Goal: Feedback & Contribution: Submit feedback/report problem

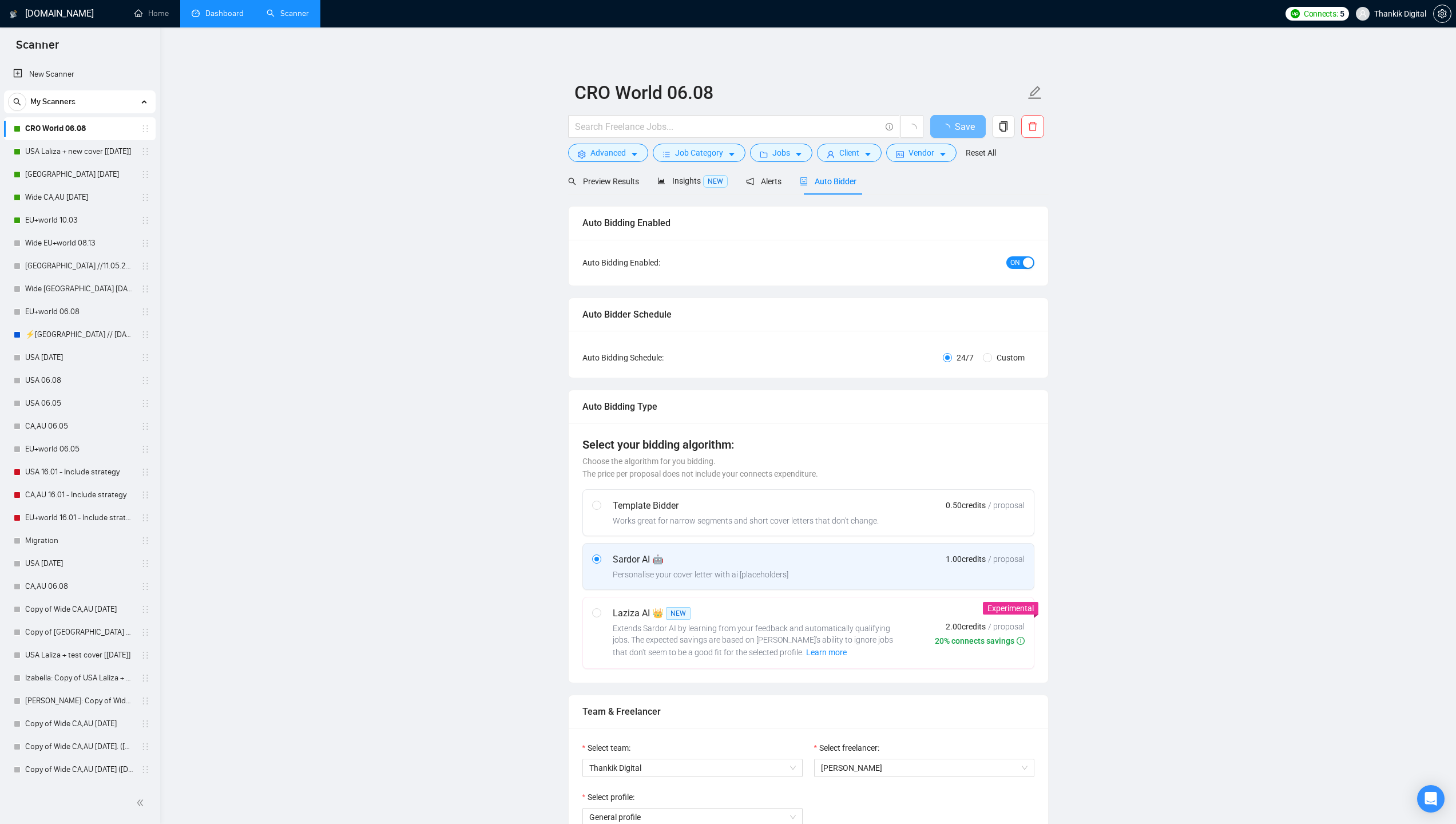
click at [234, 17] on link "Dashboard" at bounding box center [218, 13] width 52 height 10
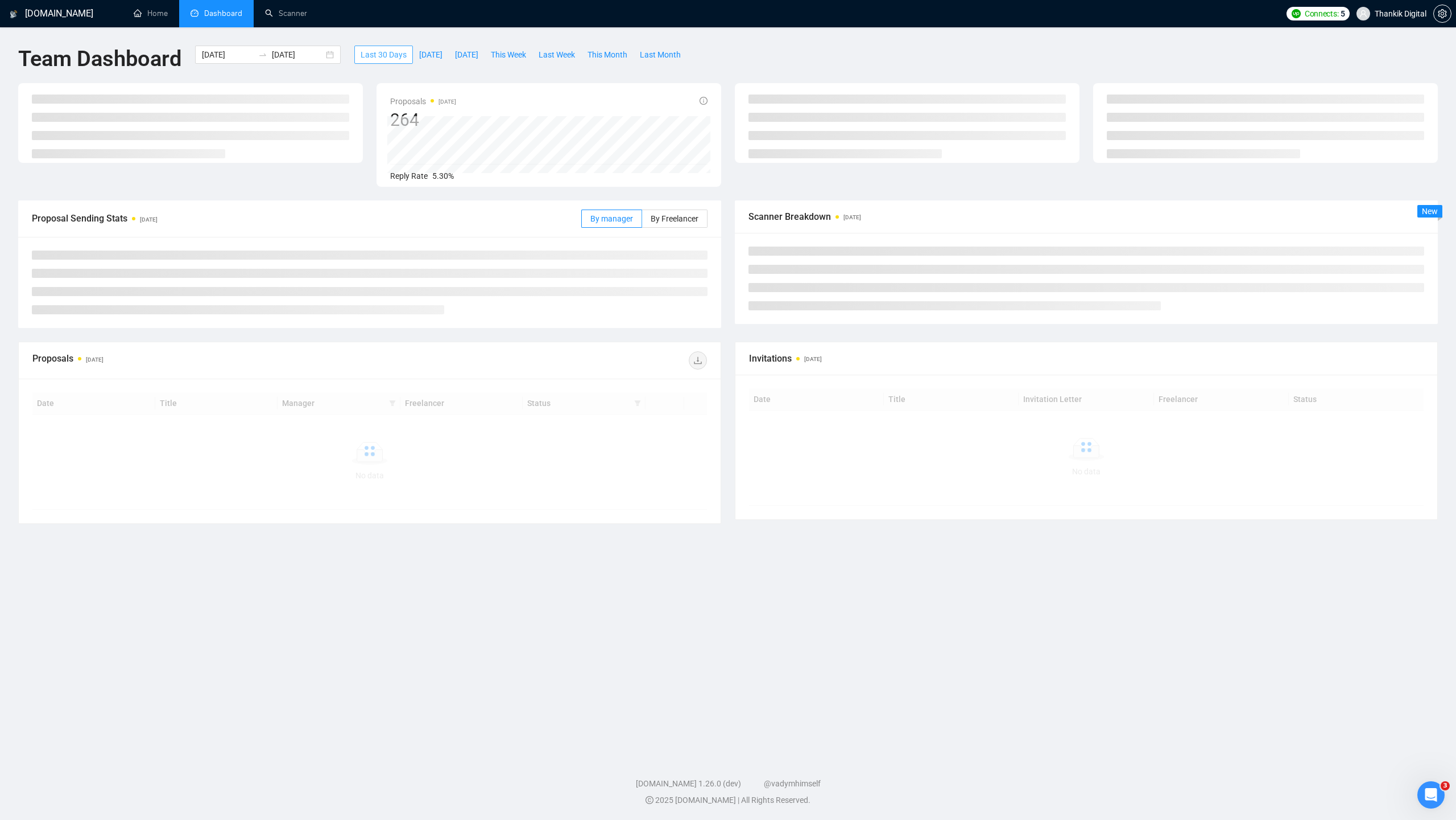
click at [399, 52] on span "Last 30 Days" at bounding box center [384, 54] width 46 height 13
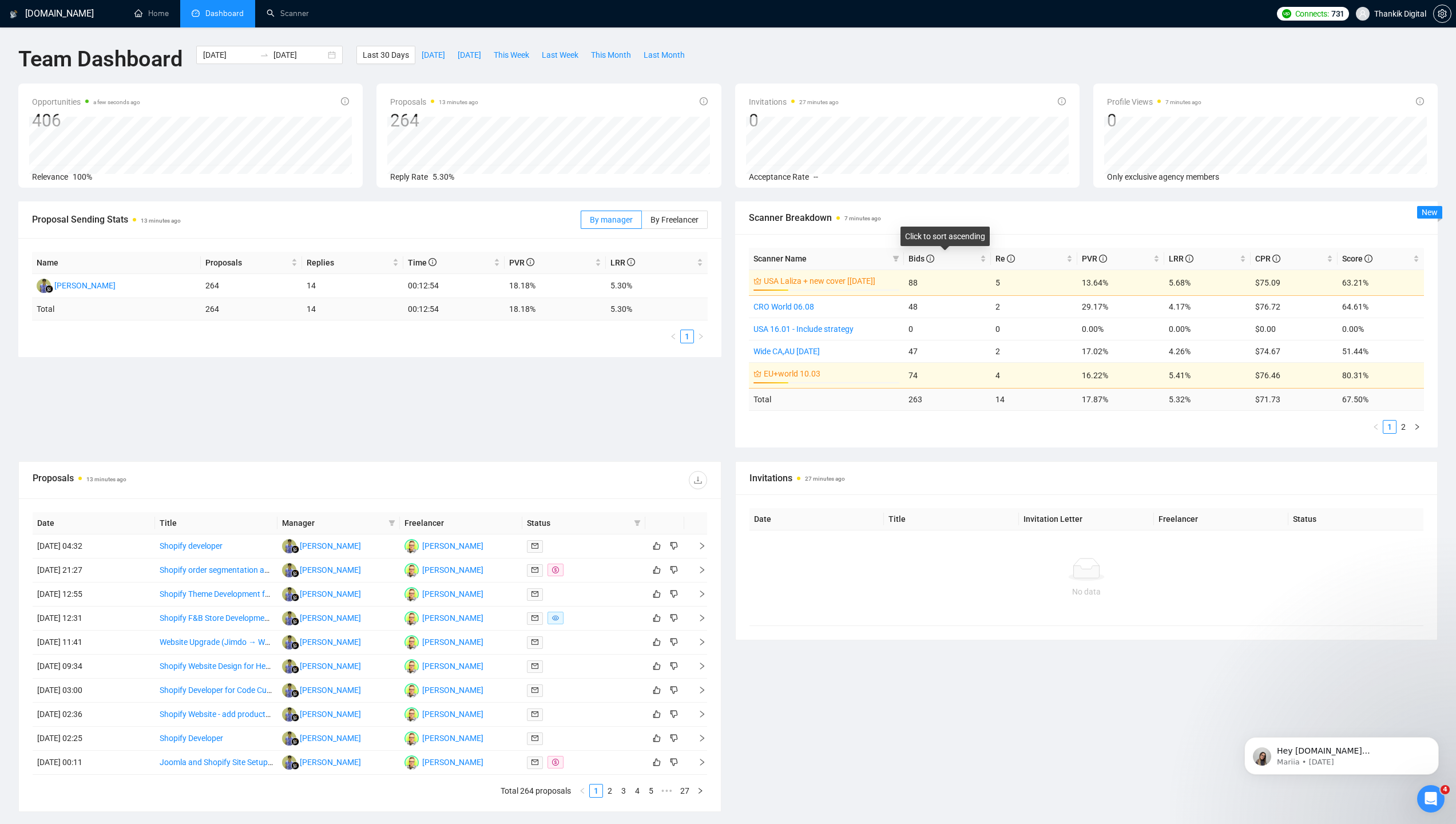
click at [920, 248] on div "Click to sort ascending" at bounding box center [945, 240] width 80 height 18
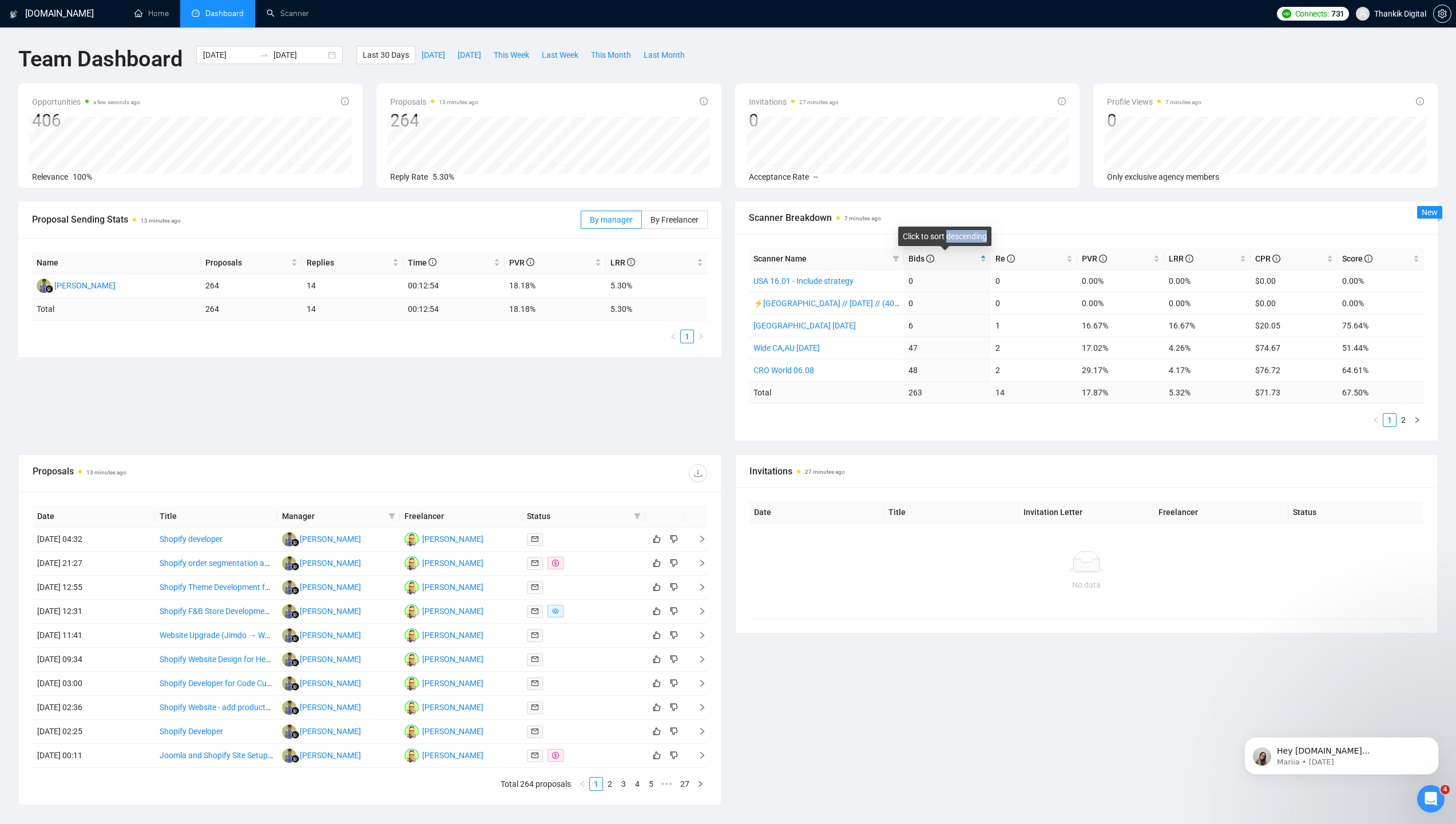
click at [920, 248] on div "Click to sort descending" at bounding box center [945, 240] width 84 height 18
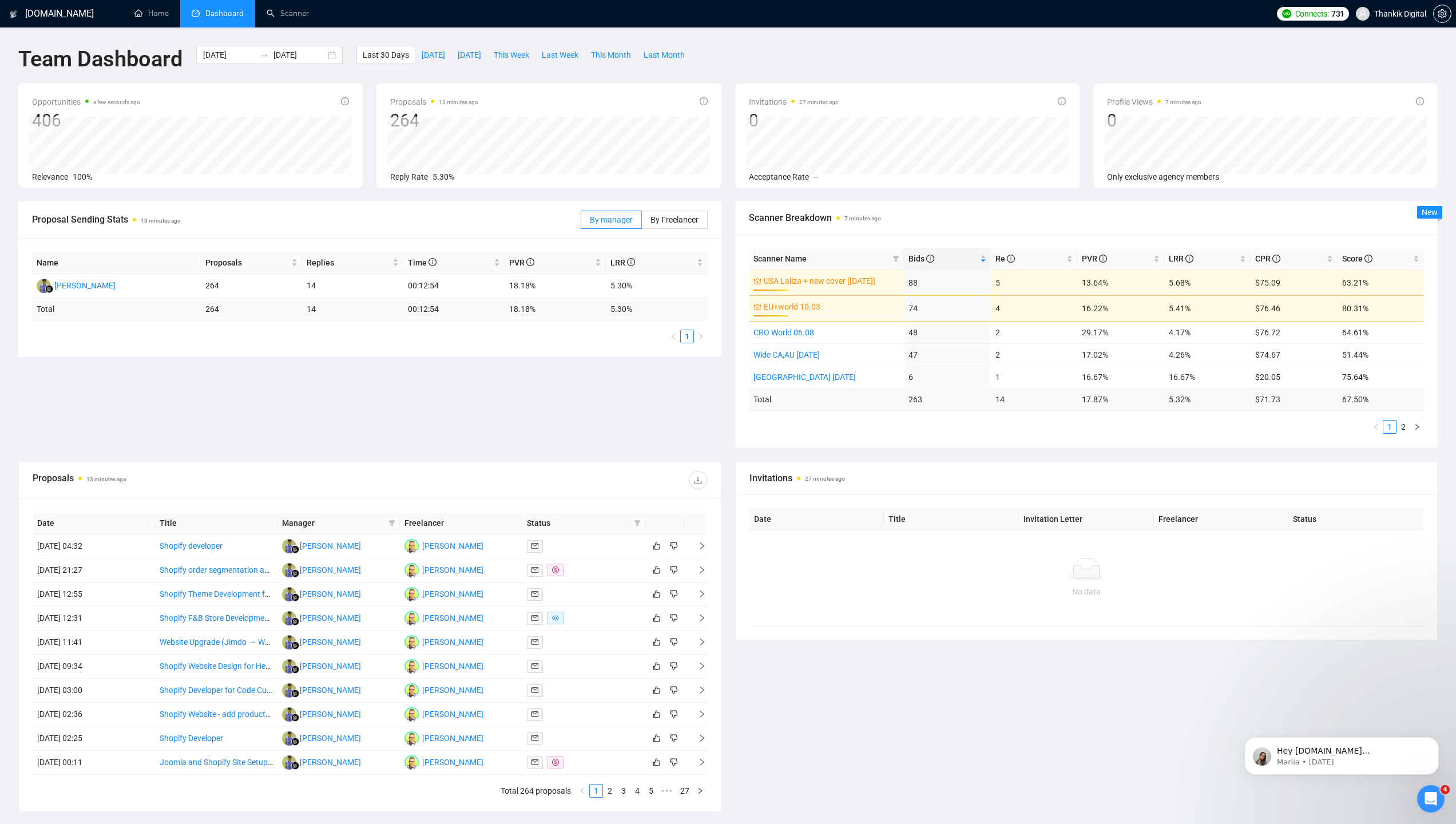
click at [909, 438] on div "Scanner Name Bids Re PVR LRR CPR Score [GEOGRAPHIC_DATA] Laliza + new cover [[D…" at bounding box center [1086, 341] width 703 height 213
click at [625, 57] on span "This Month" at bounding box center [610, 55] width 40 height 13
type input "[DATE]"
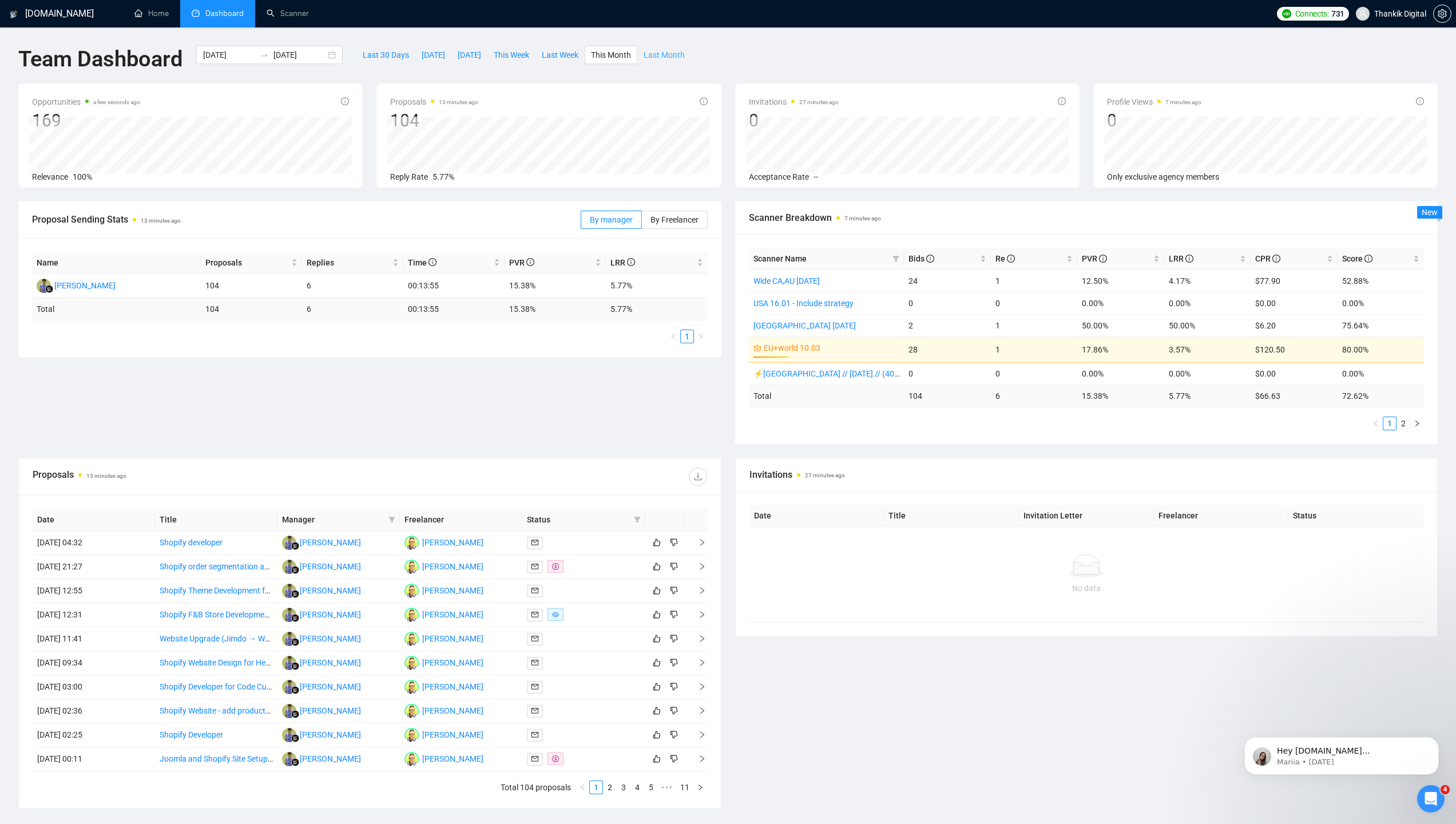
click at [680, 54] on span "Last Month" at bounding box center [664, 55] width 41 height 13
type input "[DATE]"
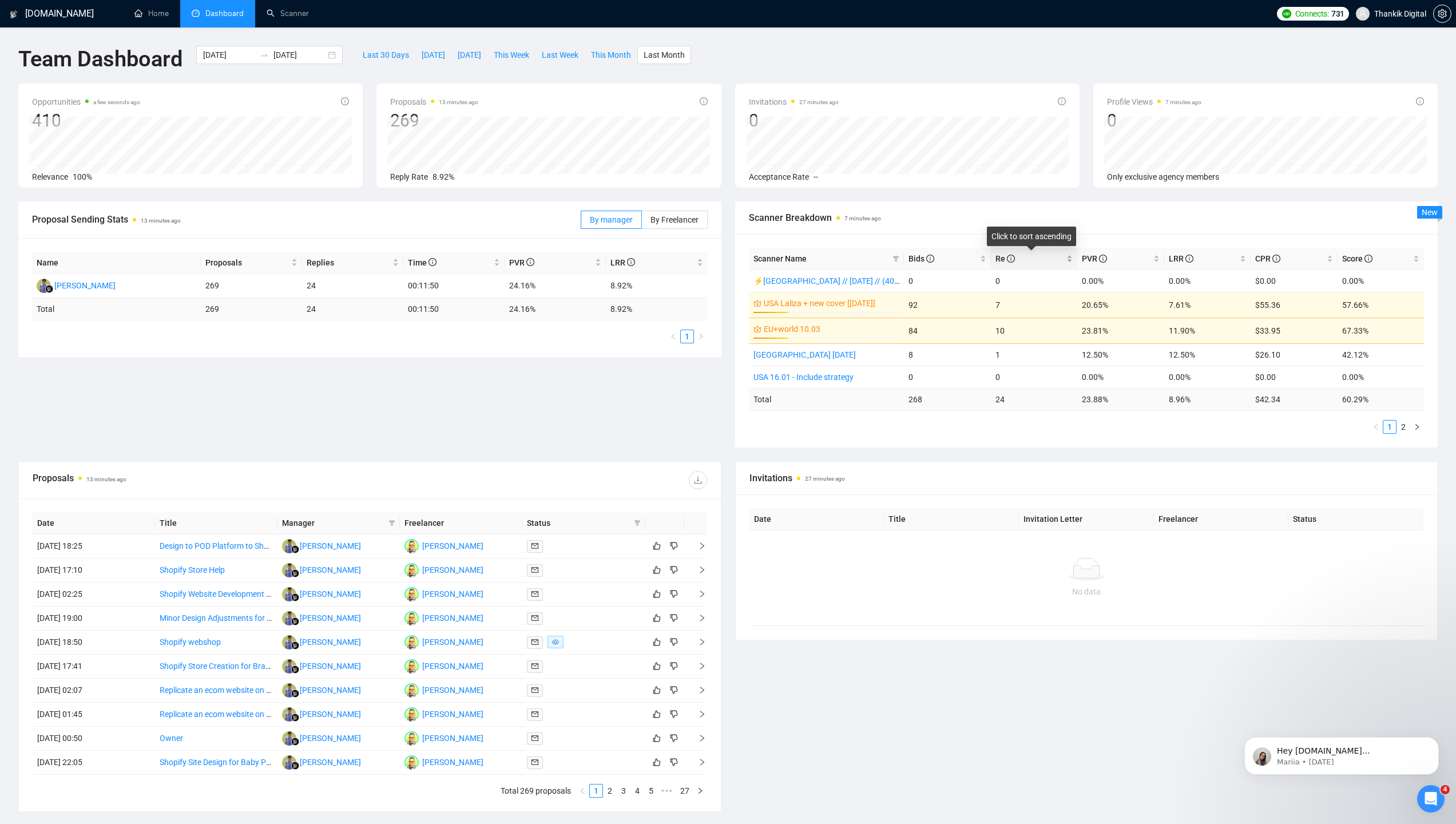
click at [996, 254] on span "Re" at bounding box center [1005, 258] width 19 height 9
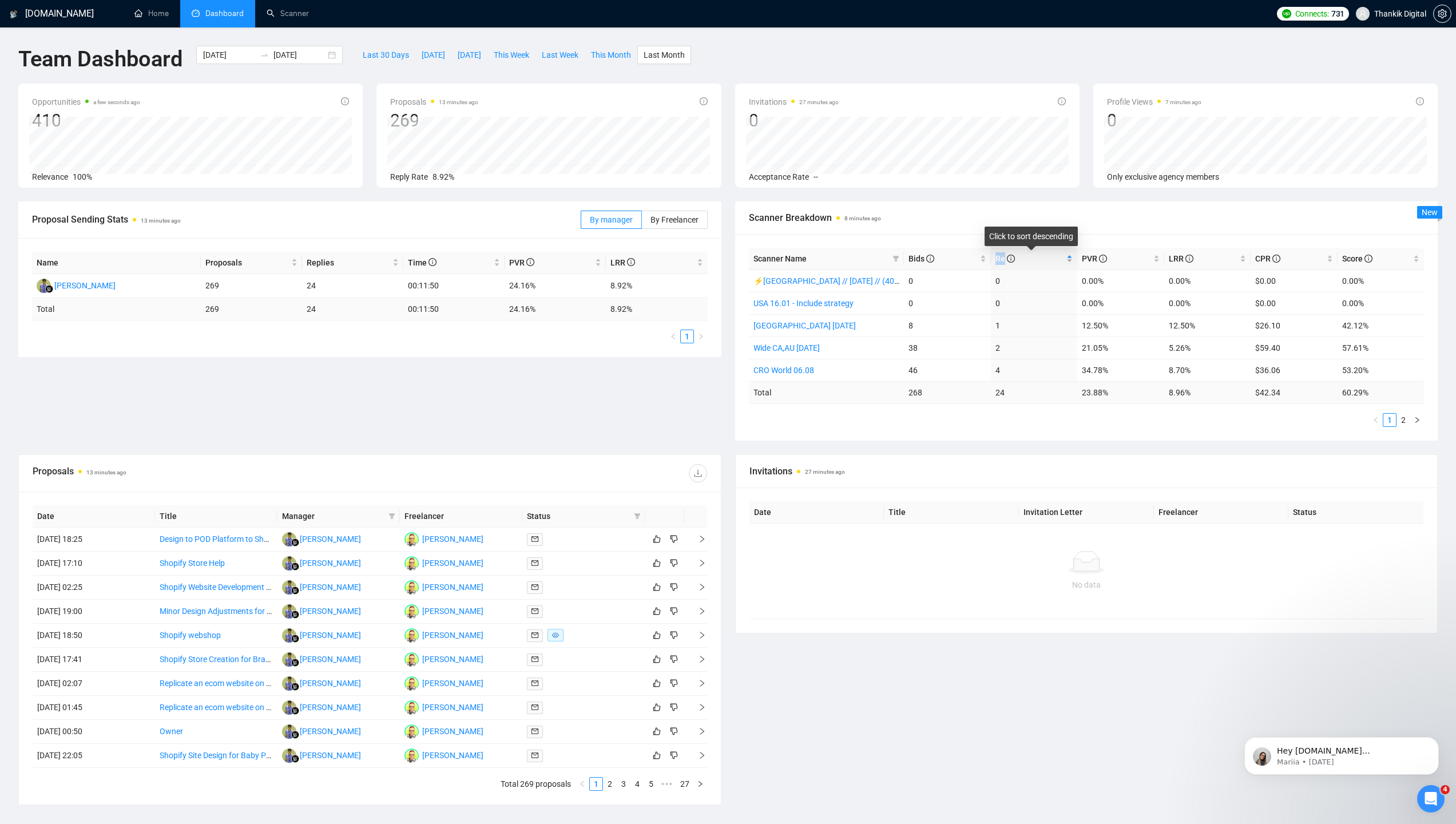
click at [996, 254] on span "Re" at bounding box center [1005, 258] width 19 height 9
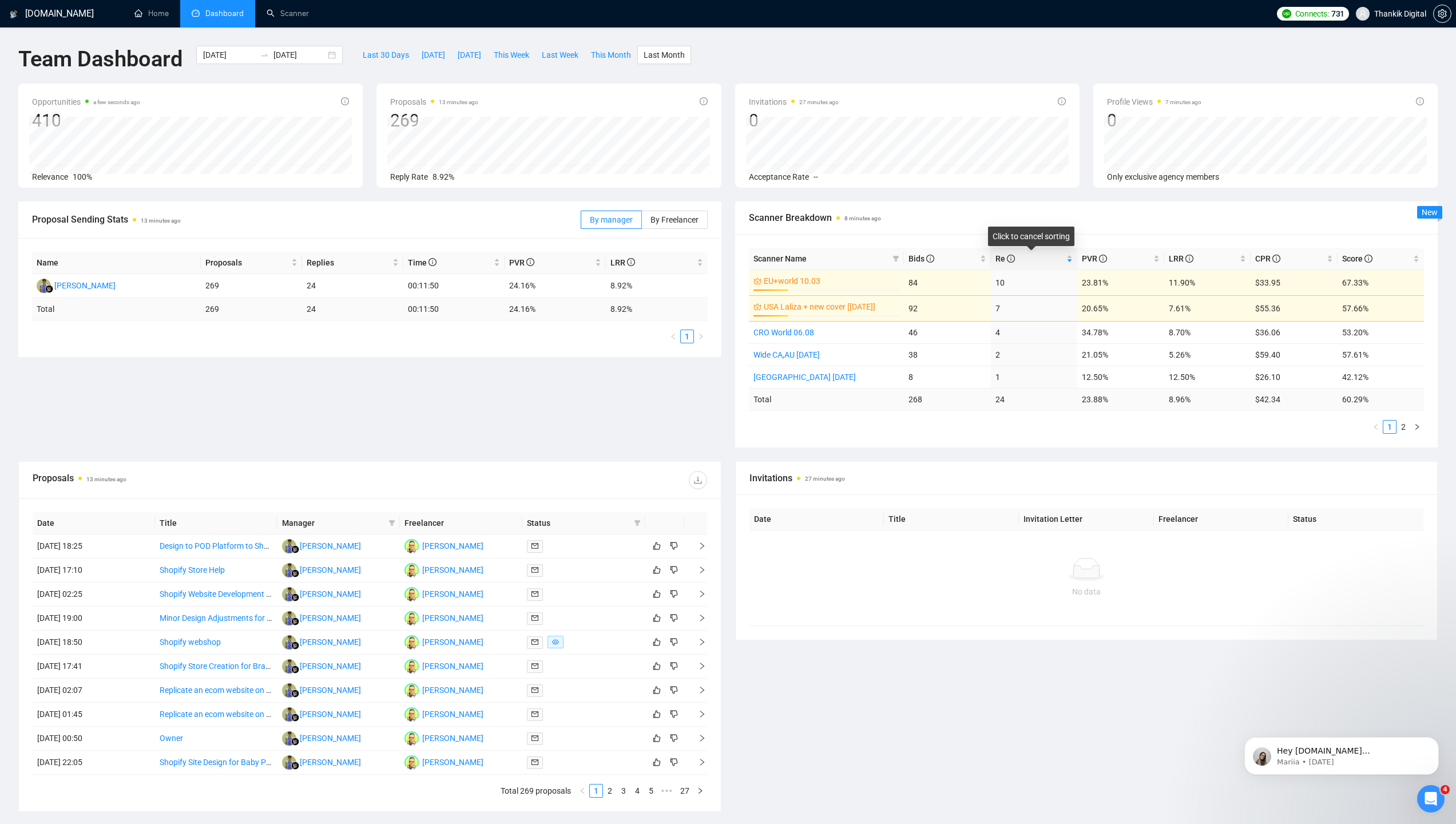
click at [1000, 225] on div "Scanner Breakdown 8 minutes ago" at bounding box center [1086, 218] width 676 height 33
click at [237, 53] on input "[DATE]" at bounding box center [229, 55] width 52 height 13
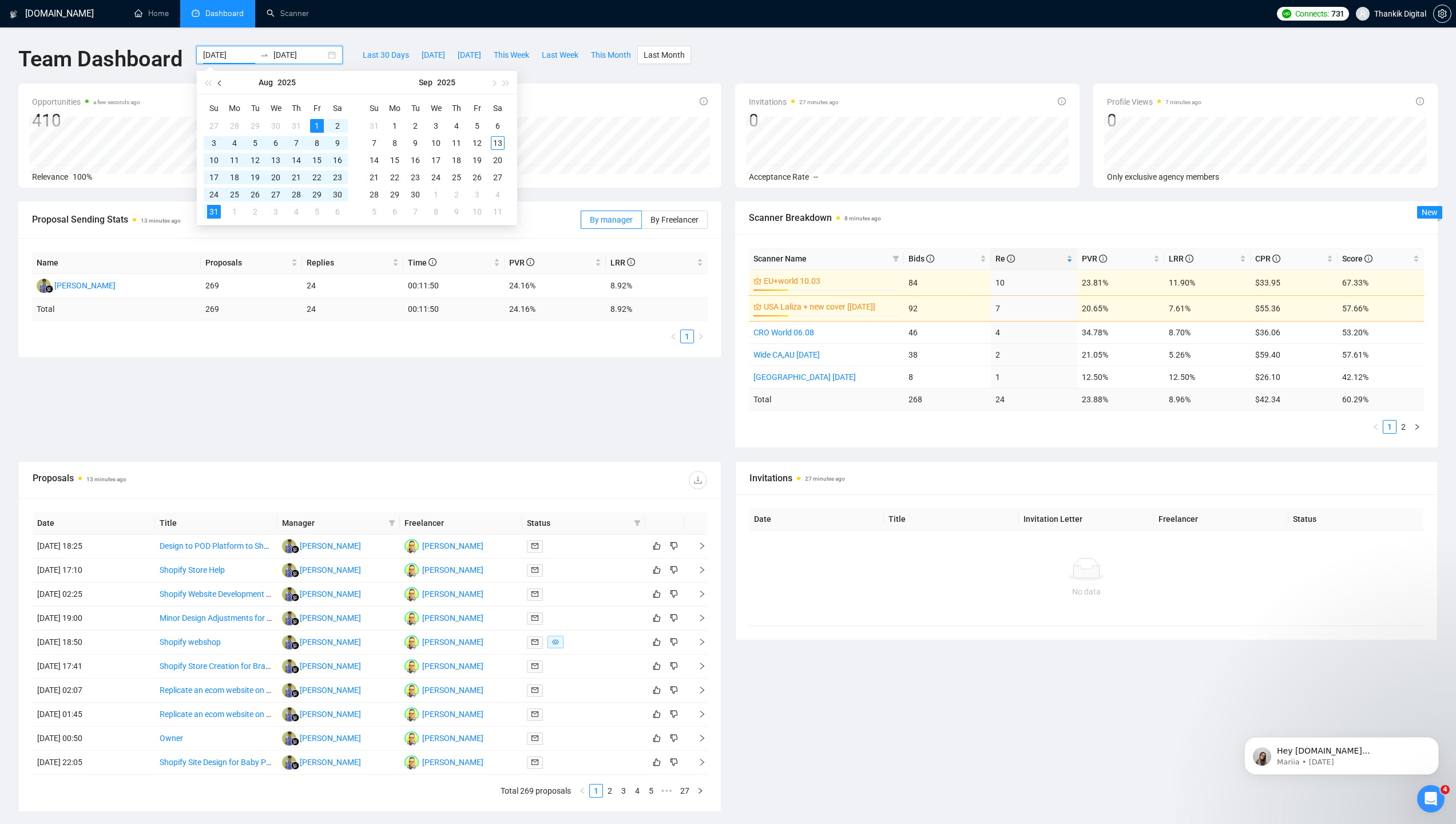
click at [220, 82] on span "button" at bounding box center [221, 83] width 6 height 6
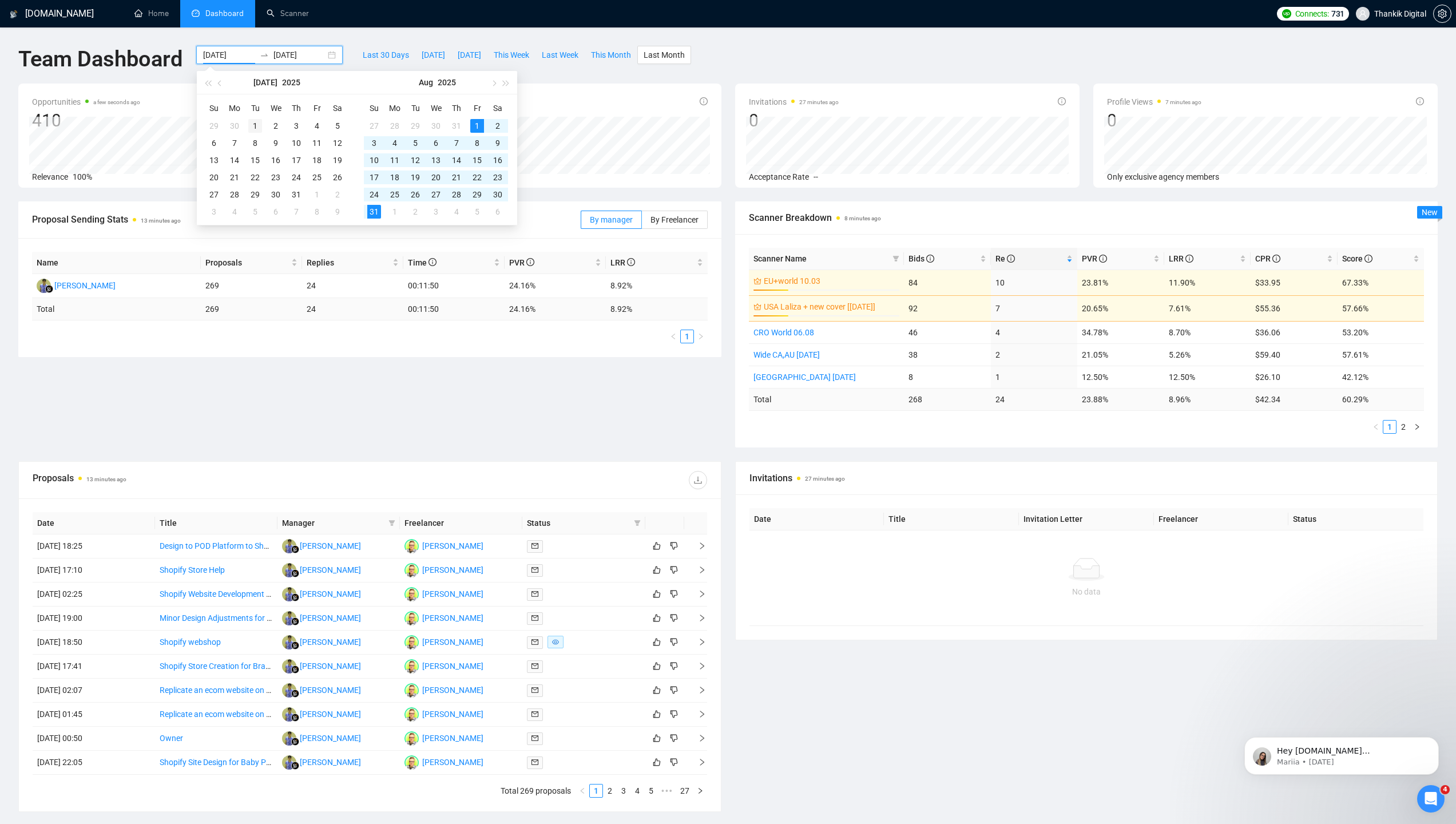
type input "[DATE]"
click at [254, 121] on div "1" at bounding box center [255, 126] width 13 height 13
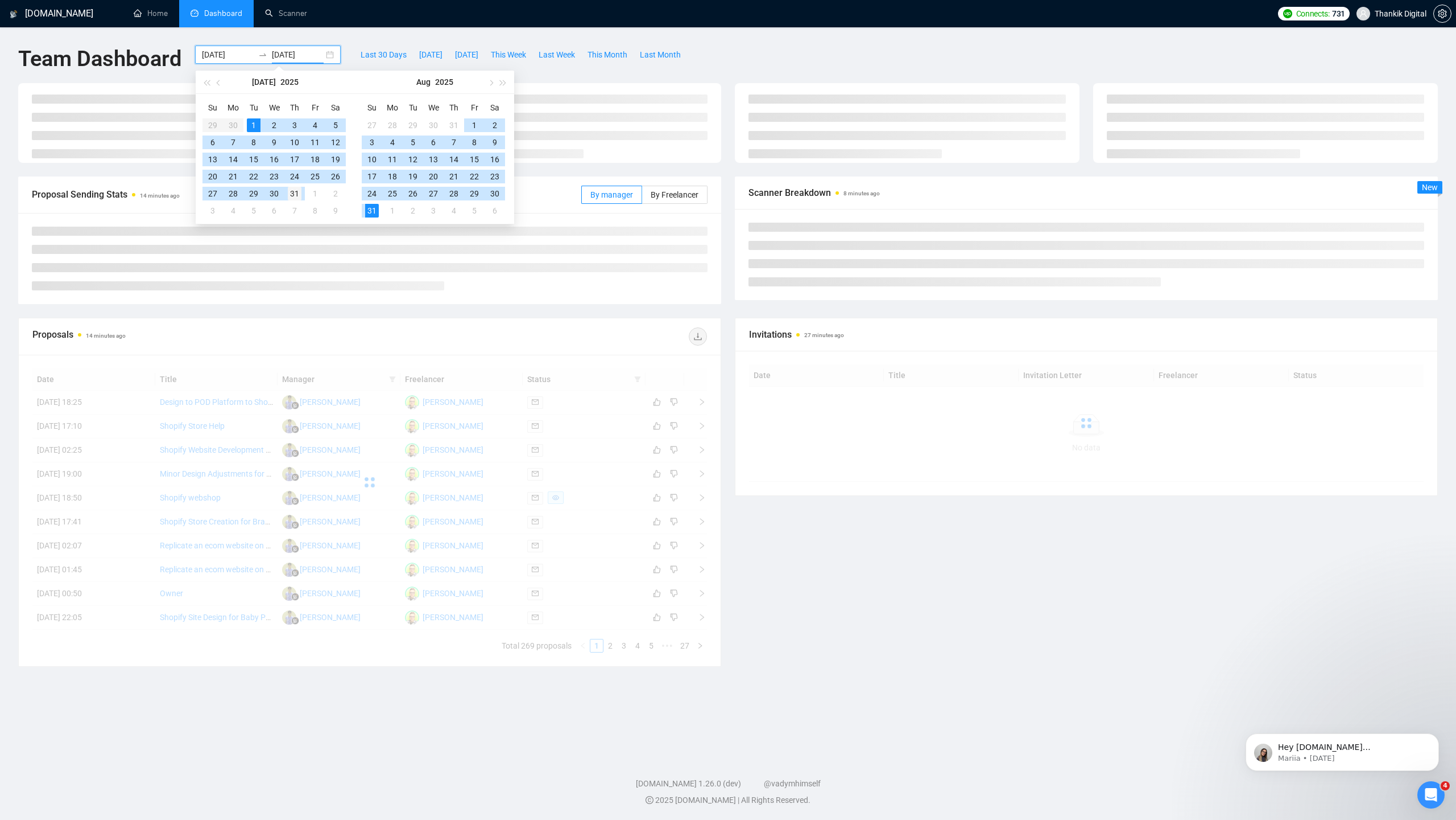
type input "[DATE]"
click at [293, 192] on div "31" at bounding box center [295, 194] width 13 height 13
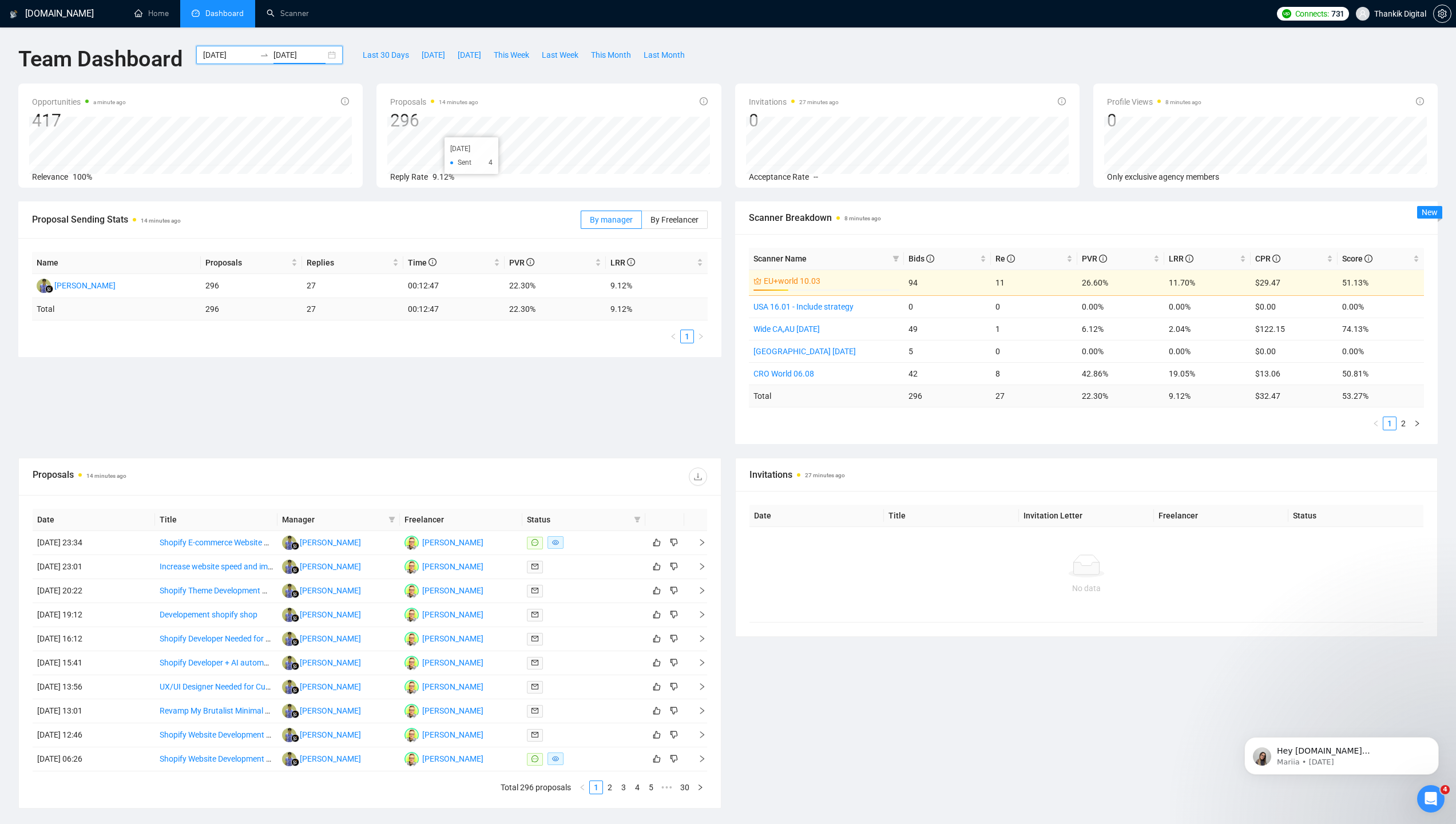
click at [222, 52] on input "[DATE]" at bounding box center [229, 55] width 52 height 13
click at [225, 83] on button "button" at bounding box center [220, 82] width 13 height 23
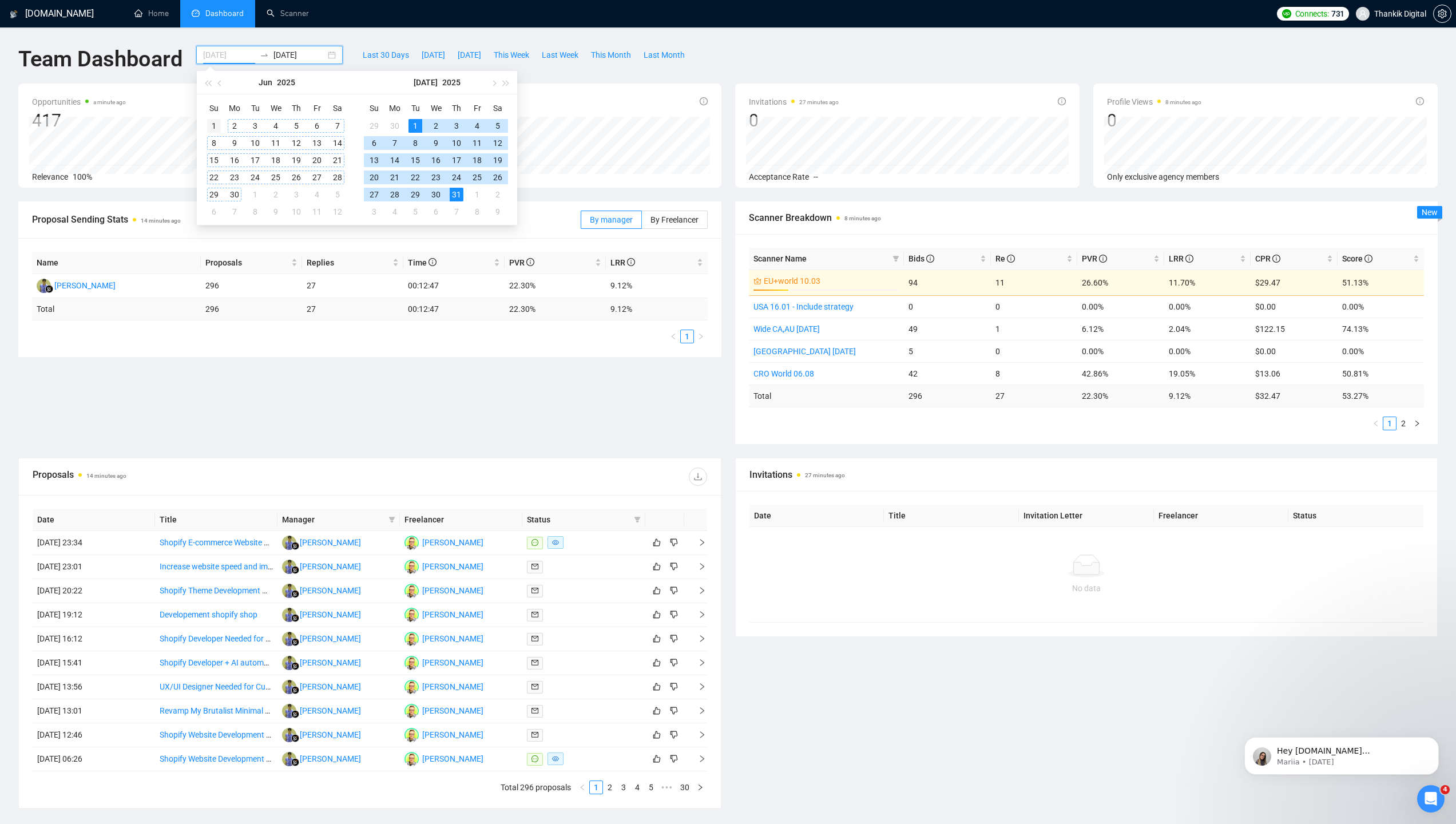
type input "[DATE]"
click at [213, 122] on div "1" at bounding box center [214, 126] width 13 height 13
type input "[DATE]"
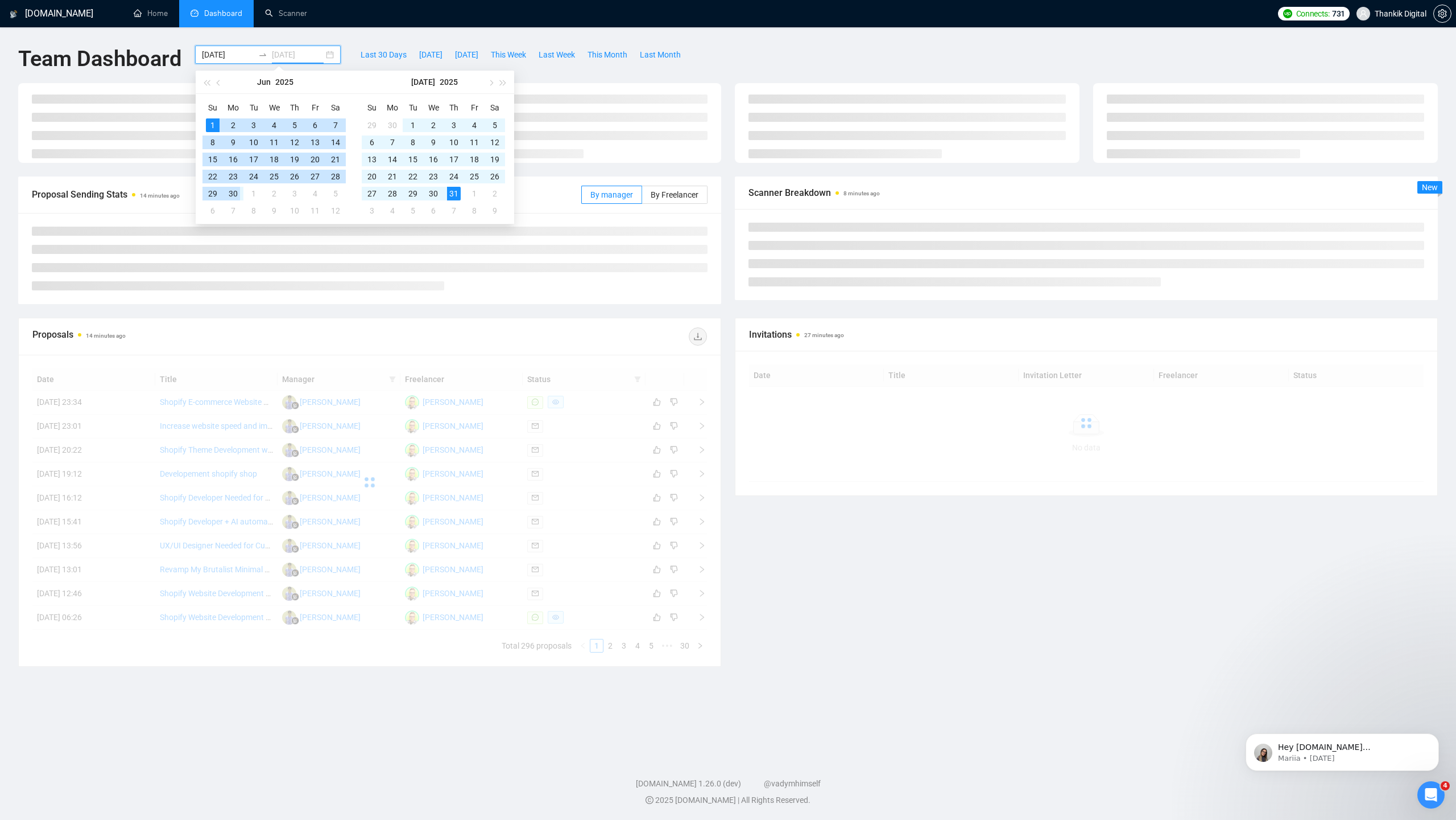
click at [234, 194] on div "30" at bounding box center [233, 194] width 13 height 13
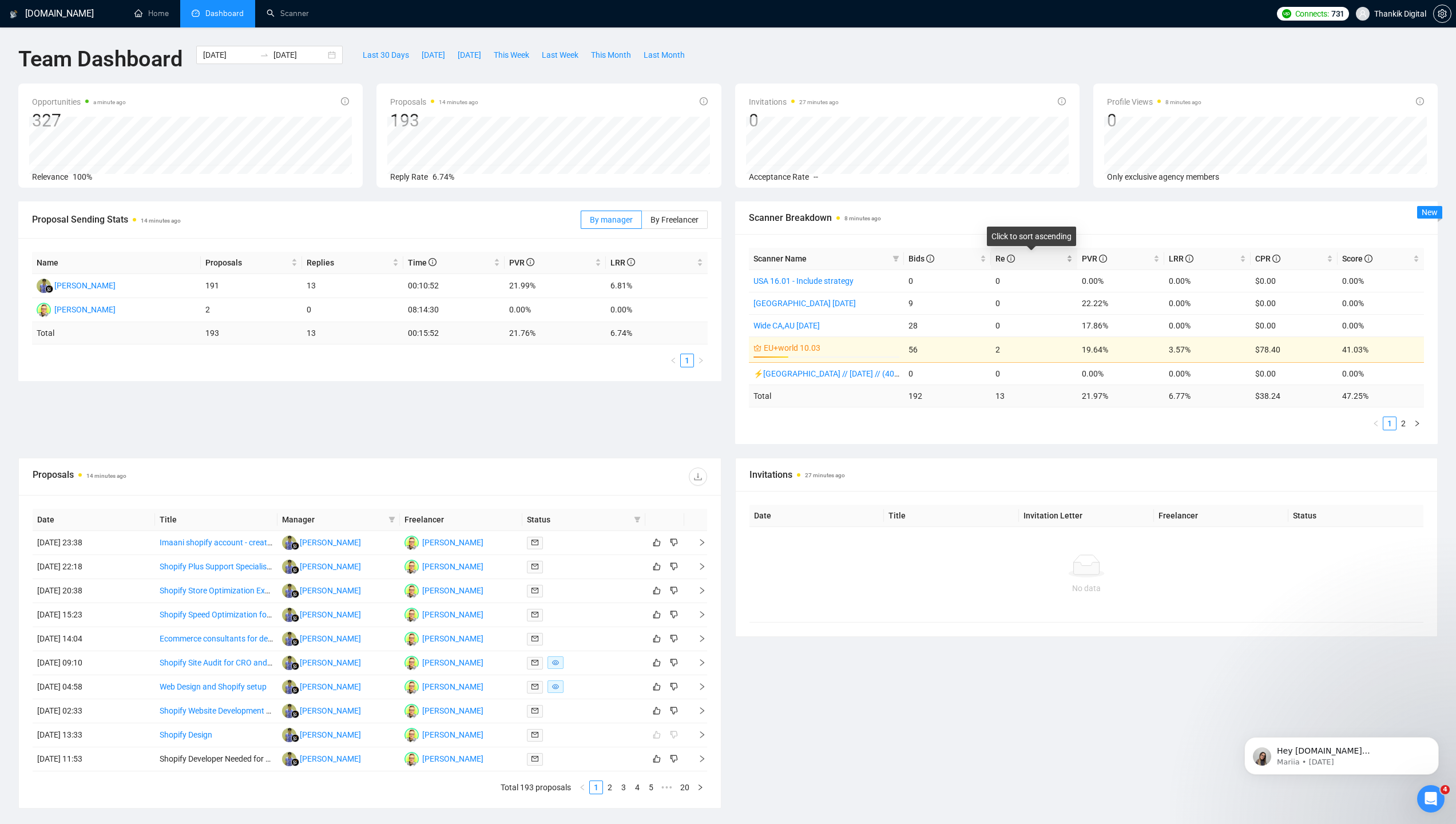
click at [999, 256] on span "Re" at bounding box center [1005, 258] width 19 height 9
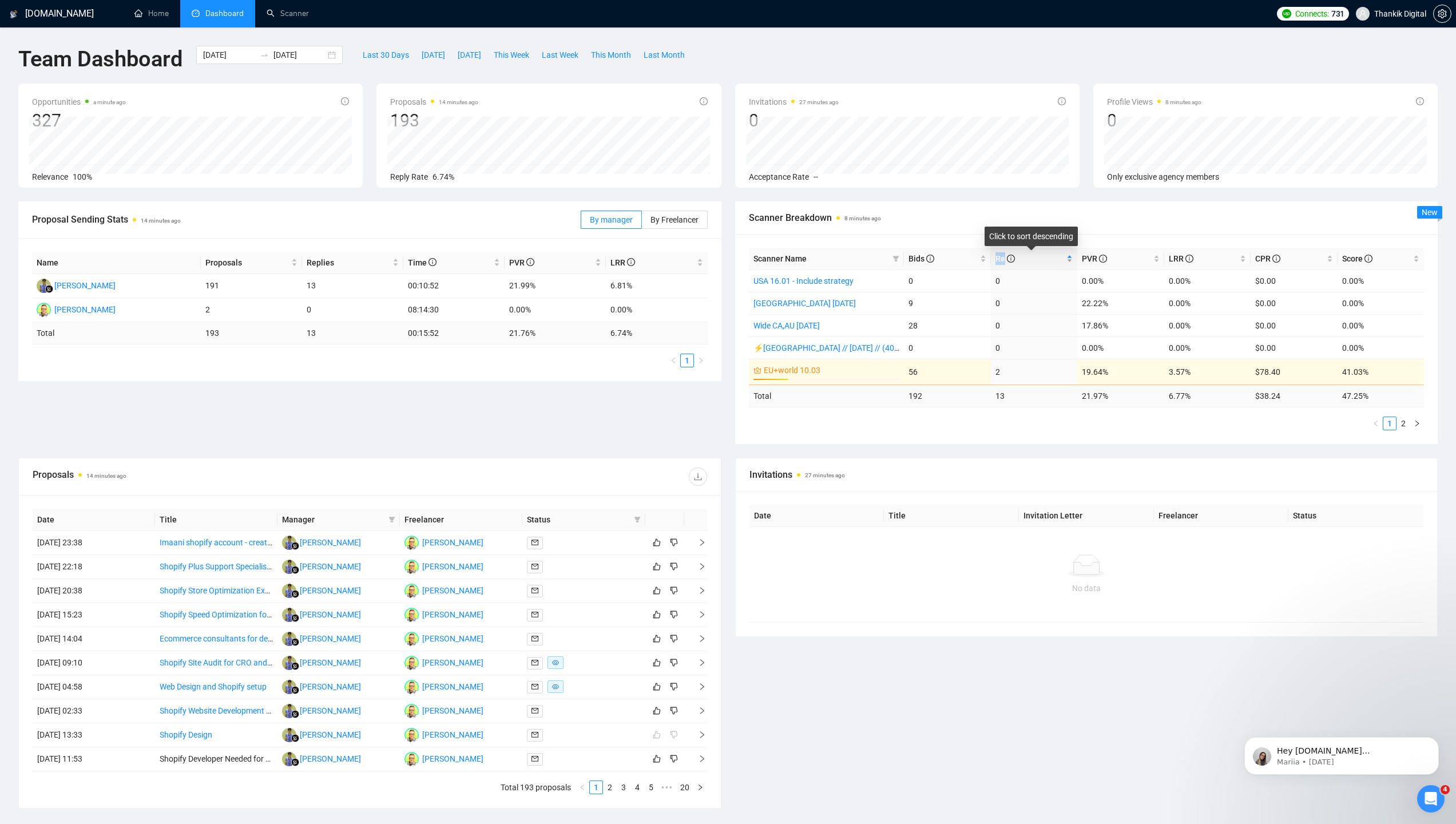
click at [999, 256] on span "Re" at bounding box center [1005, 258] width 19 height 9
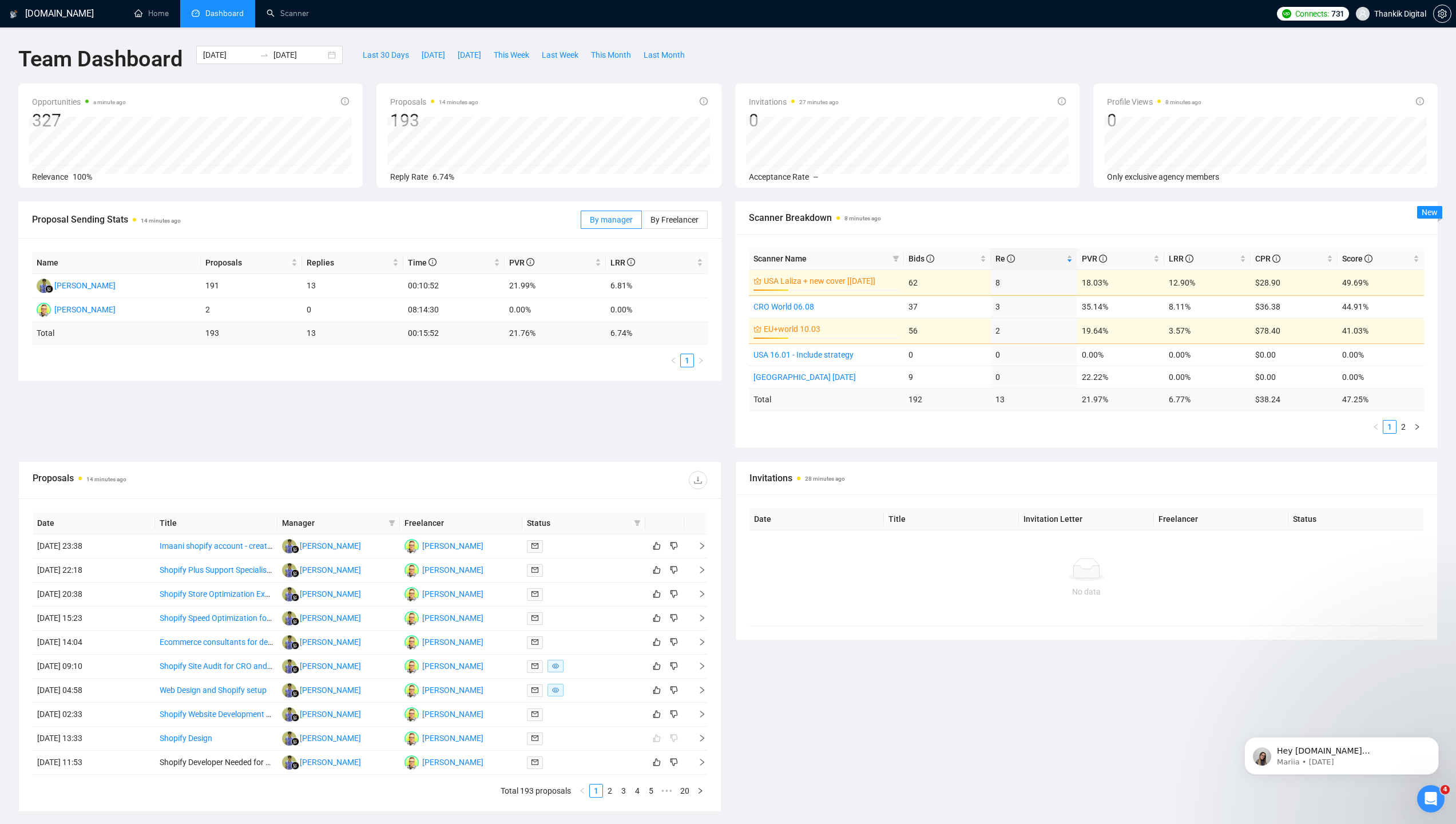
click at [722, 435] on div "Proposal Sending Stats 14 minutes ago By manager By Freelancer Name Proposals R…" at bounding box center [728, 331] width 1433 height 260
click at [996, 254] on span "Re" at bounding box center [1005, 258] width 19 height 9
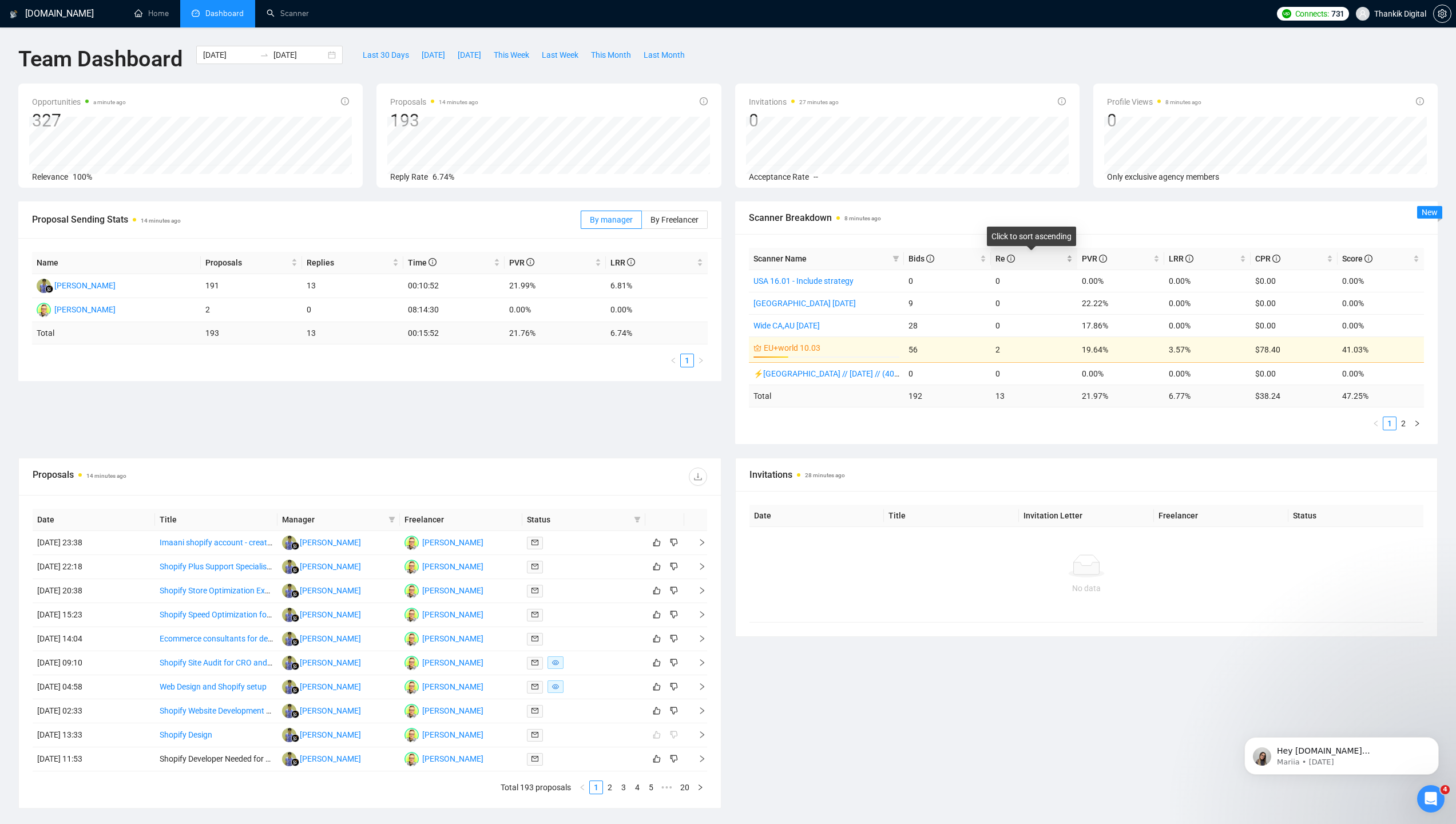
click at [996, 254] on span "Re" at bounding box center [1005, 258] width 19 height 9
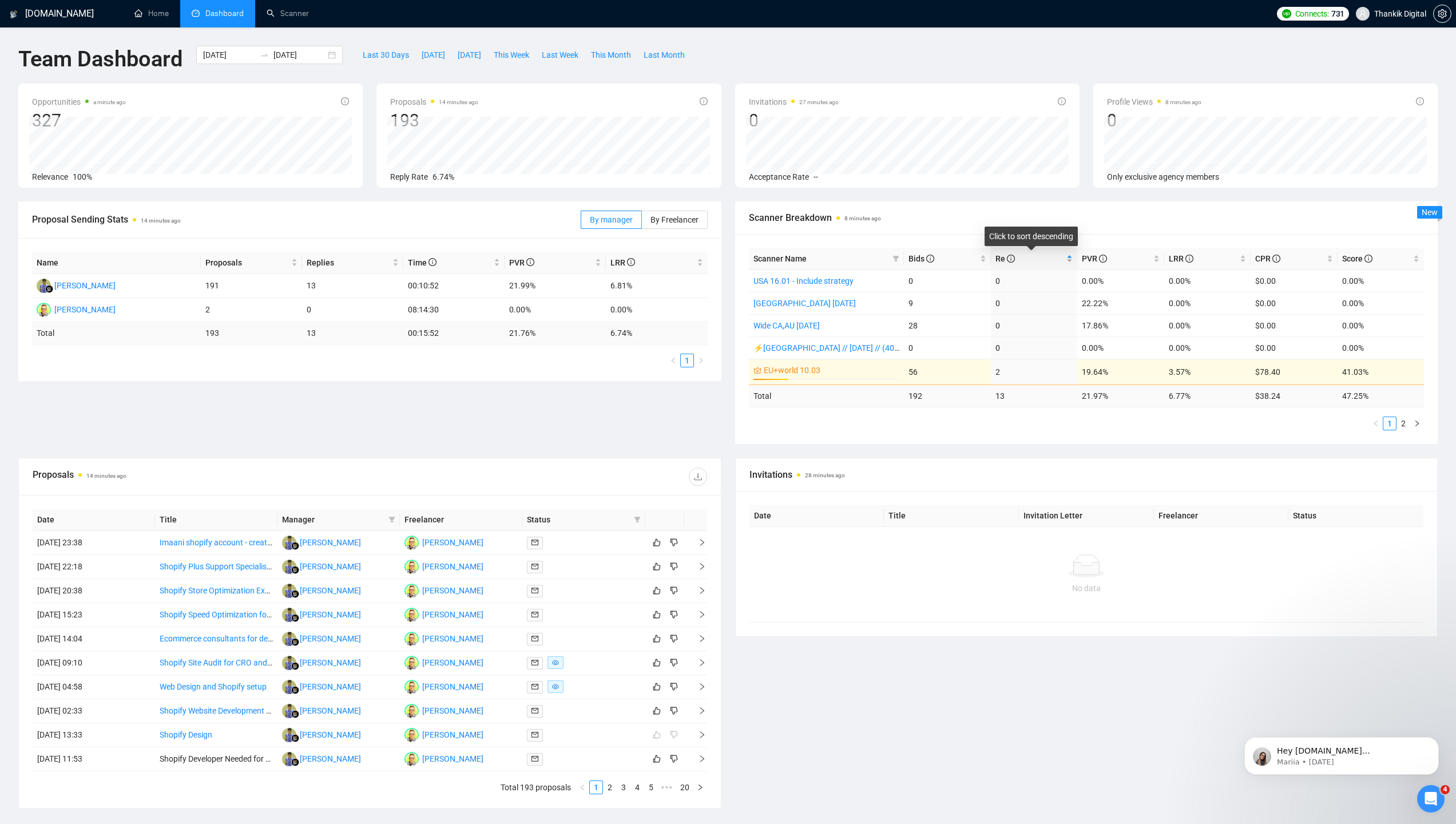
click at [996, 254] on span "Re" at bounding box center [1005, 258] width 19 height 9
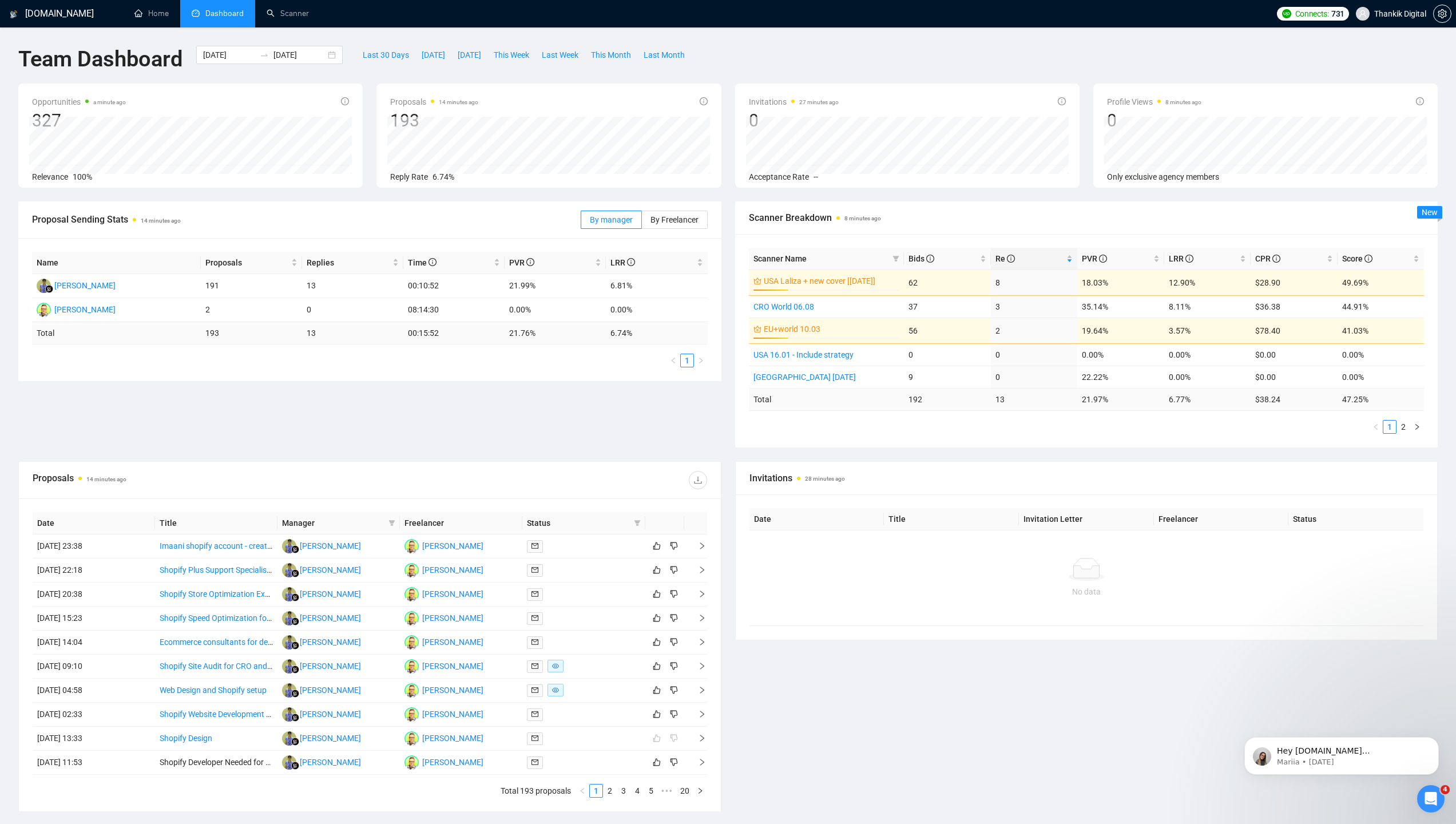
click at [720, 417] on div "Proposal Sending Stats 14 minutes ago By manager By Freelancer Name Proposals R…" at bounding box center [728, 331] width 1433 height 260
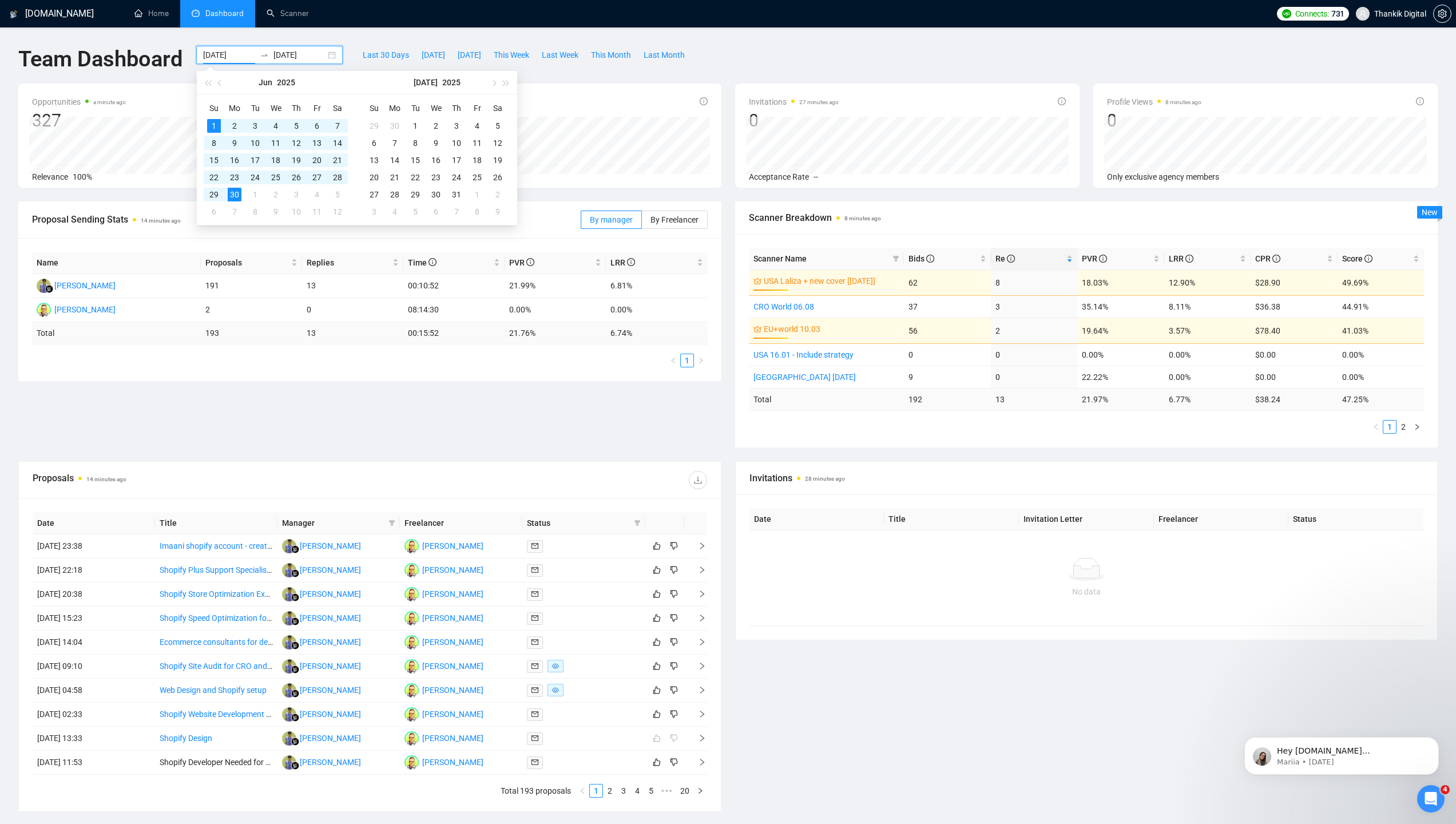
click at [231, 55] on input "[DATE]" at bounding box center [229, 55] width 52 height 13
click at [219, 81] on span "button" at bounding box center [221, 83] width 6 height 6
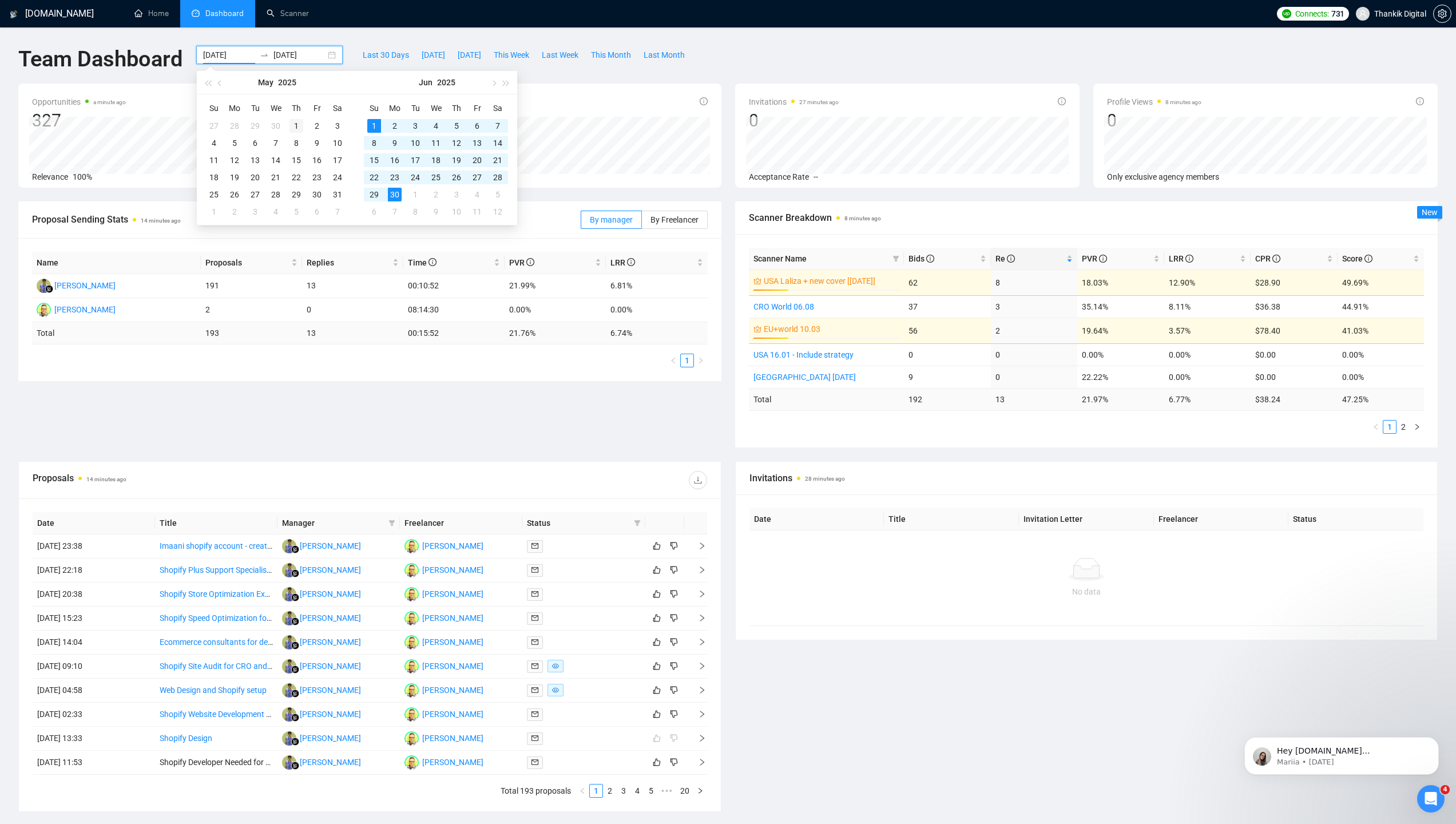
type input "[DATE]"
click at [299, 123] on div "1" at bounding box center [296, 126] width 13 height 13
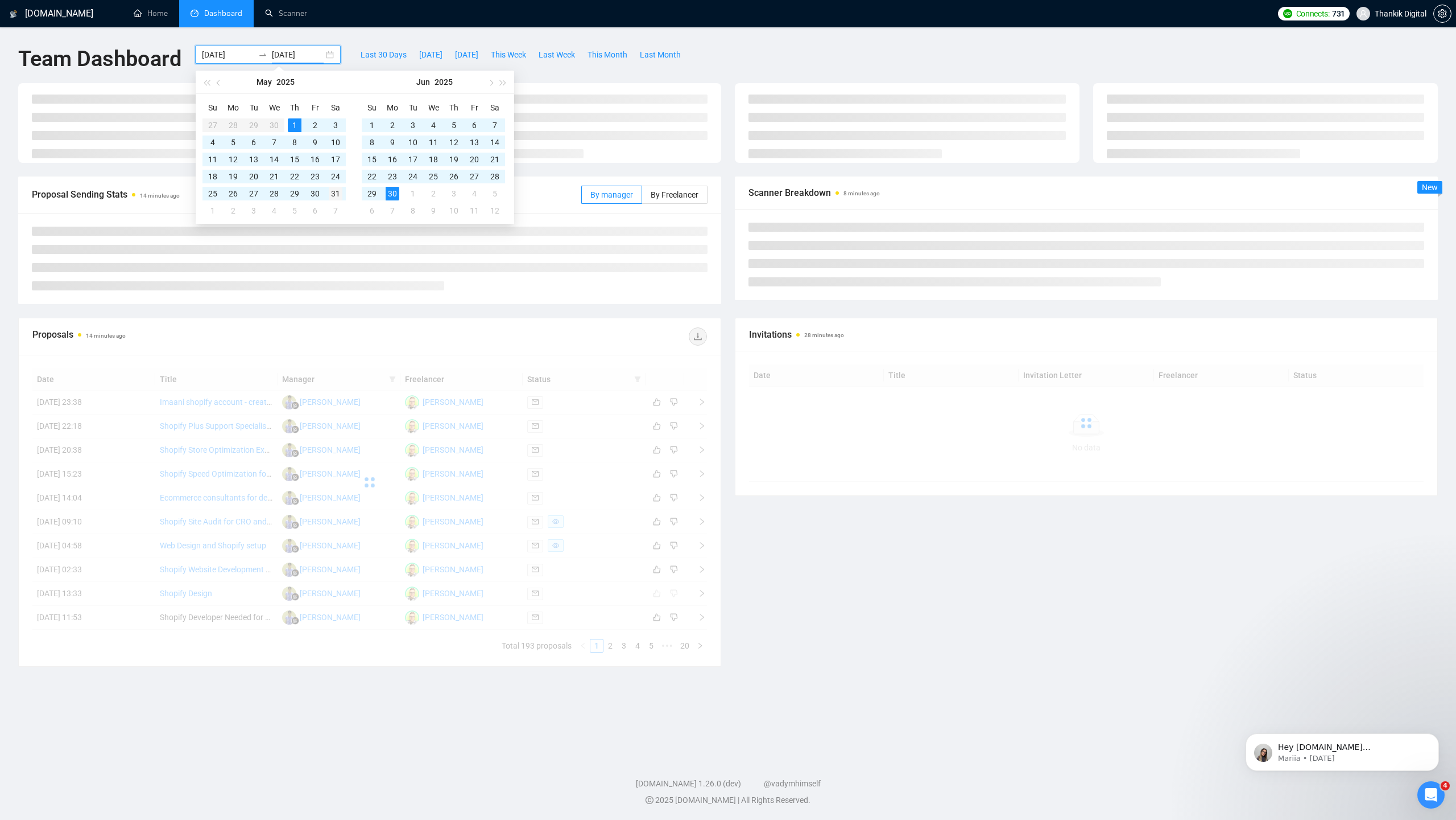
type input "[DATE]"
click at [337, 196] on div "31" at bounding box center [336, 194] width 13 height 13
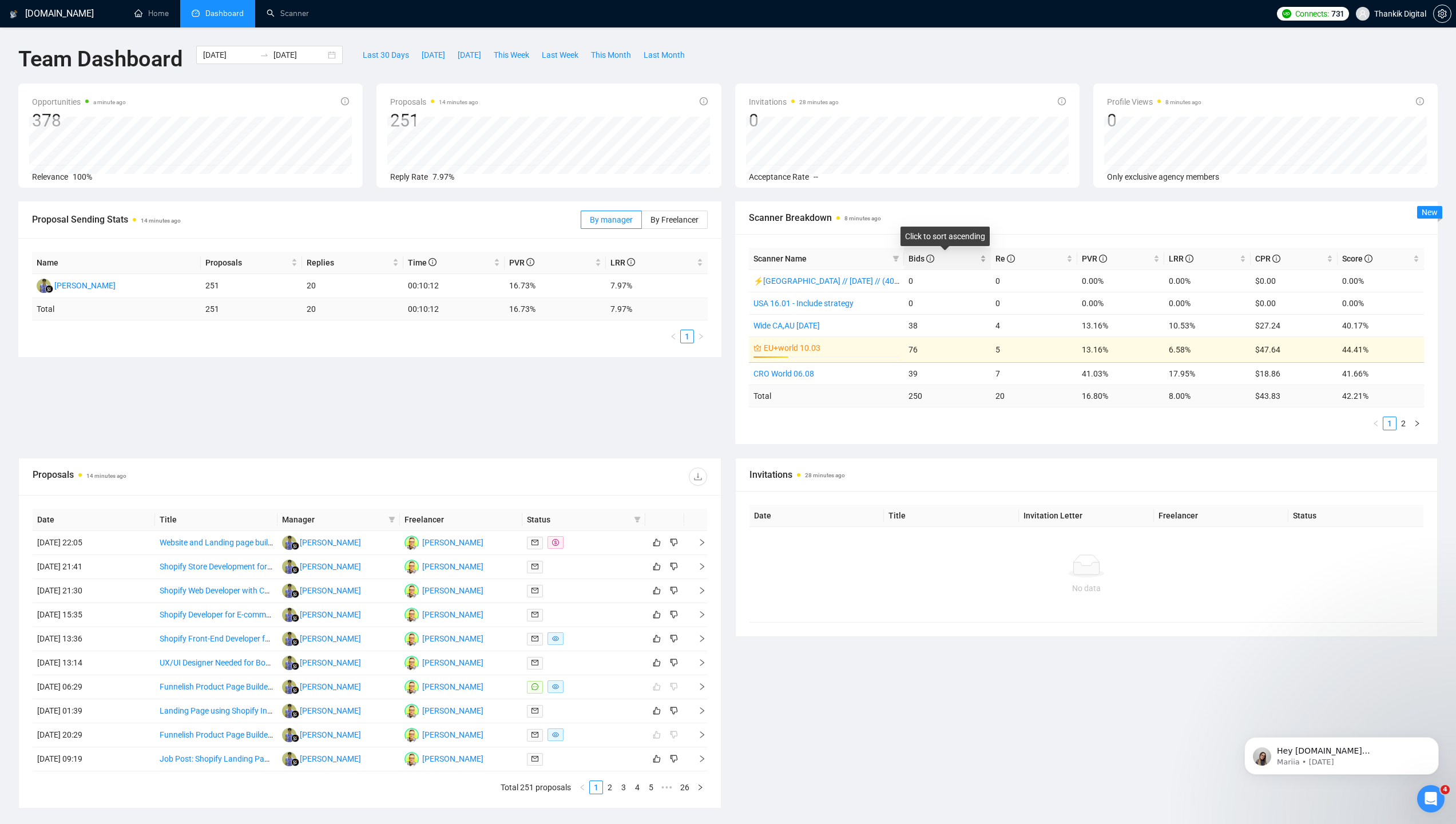
click at [948, 249] on div "Click to sort ascending" at bounding box center [945, 240] width 80 height 18
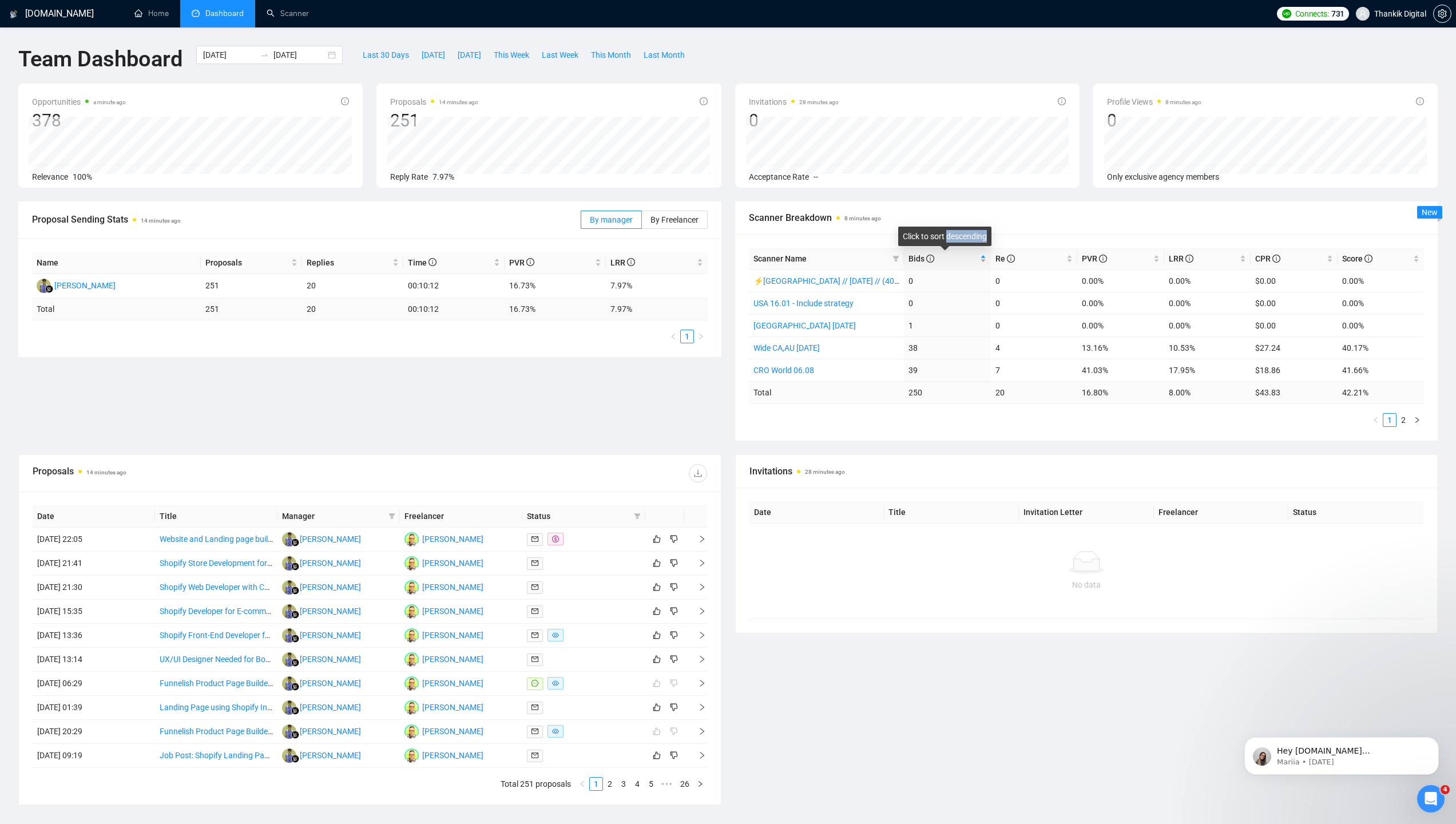
click at [948, 249] on div "Click to sort descending" at bounding box center [945, 240] width 84 height 18
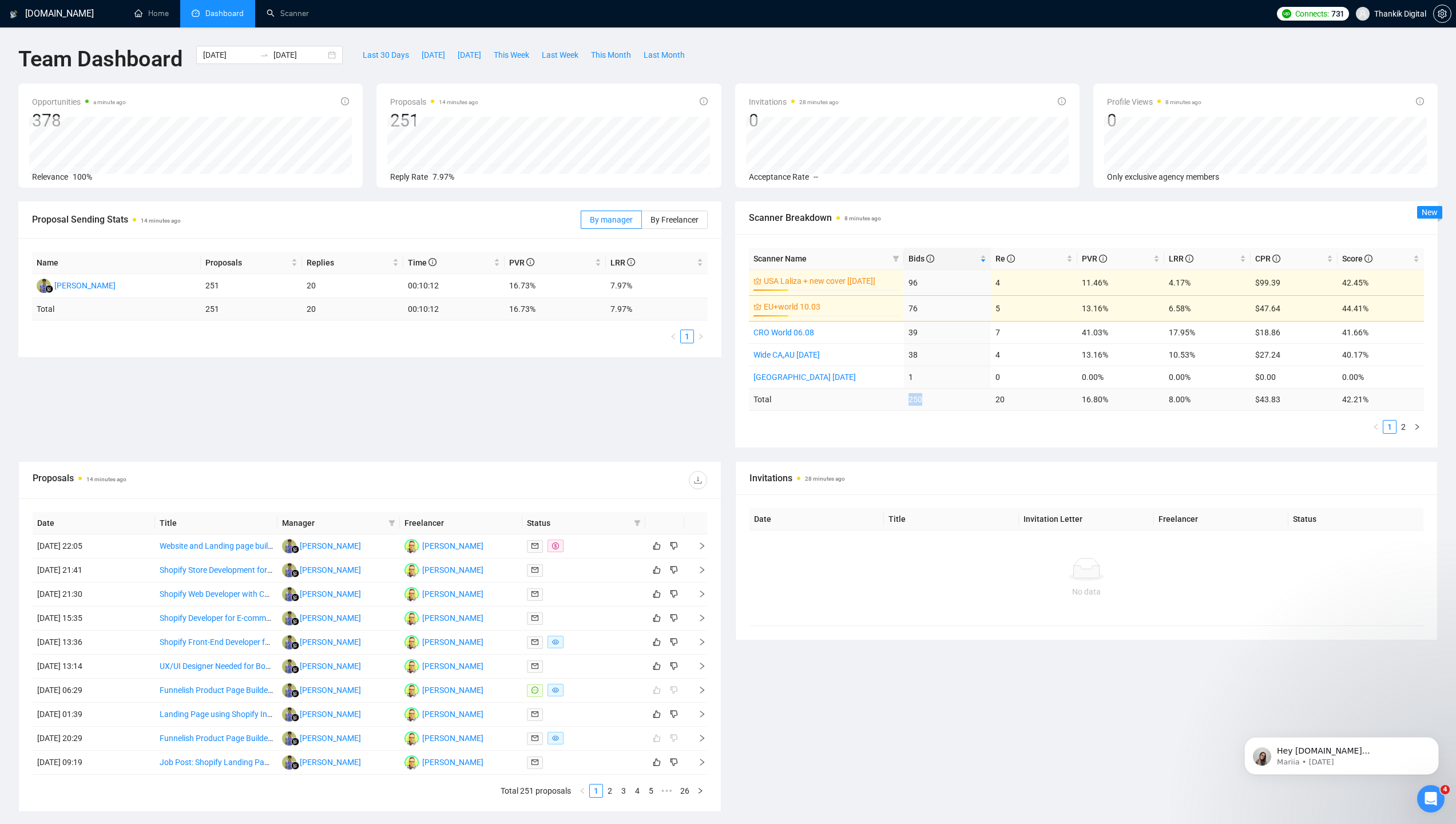
drag, startPoint x: 924, startPoint y: 400, endPoint x: 903, endPoint y: 398, distance: 21.1
click at [903, 398] on tr "Total 250 20 16.80 % 8.00 % $ 43.83 42.21 %" at bounding box center [1086, 399] width 676 height 22
click at [232, 53] on input "[DATE]" at bounding box center [229, 55] width 52 height 13
type input "[DATE]"
click at [377, 121] on div "1" at bounding box center [374, 126] width 13 height 13
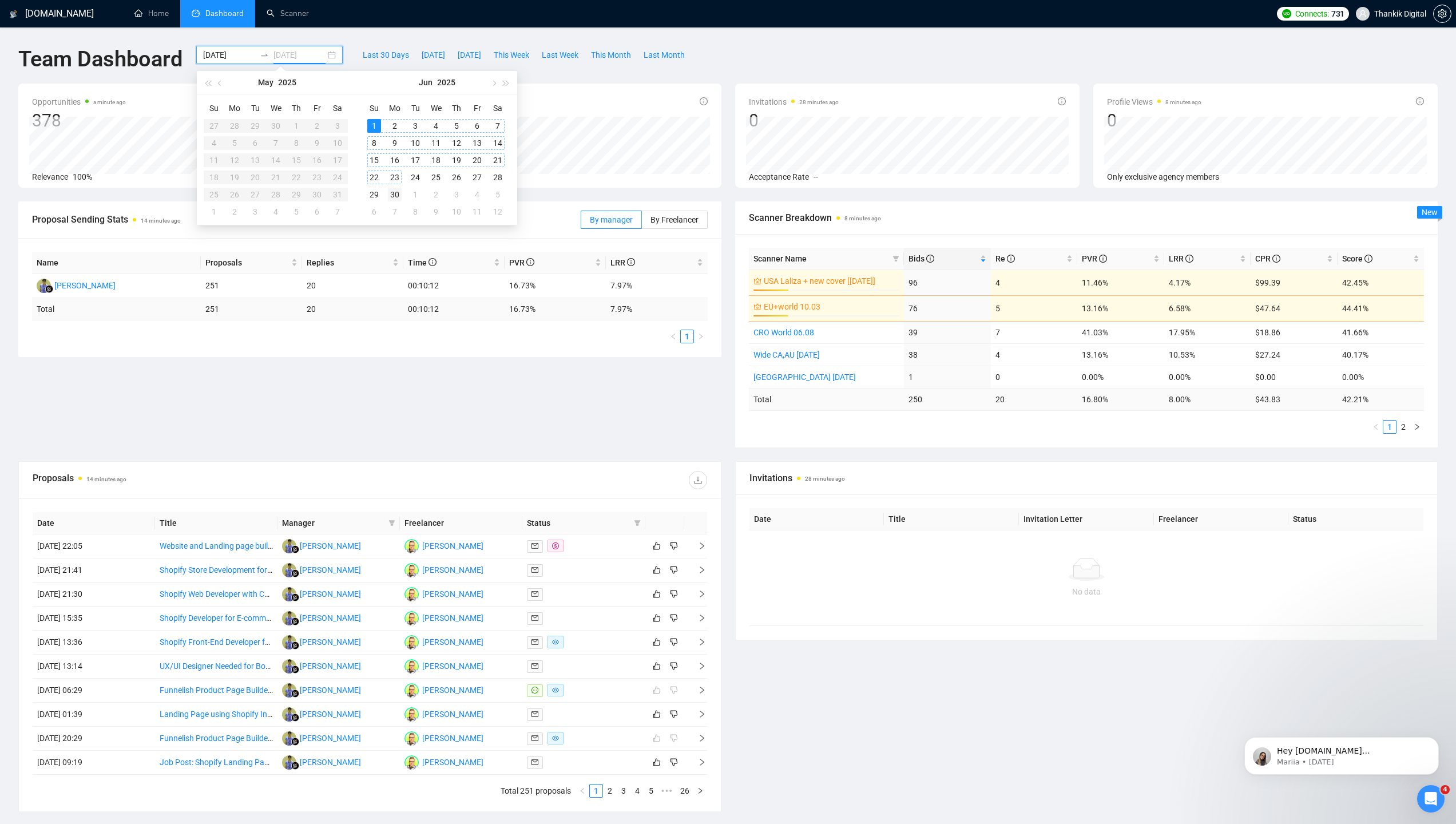
type input "[DATE]"
click at [394, 186] on td "30" at bounding box center [395, 194] width 21 height 17
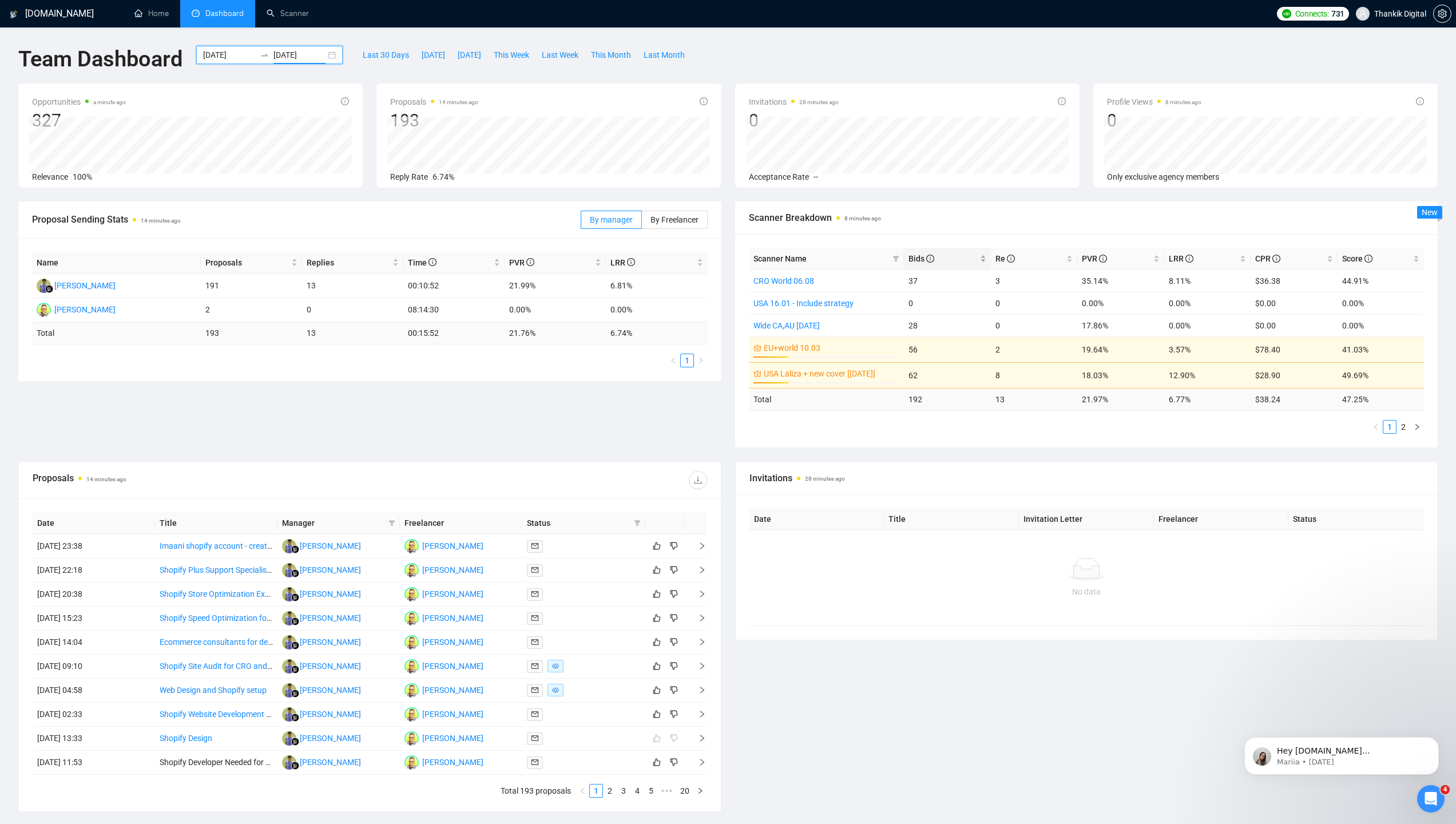
click at [921, 263] on span "Bids" at bounding box center [943, 258] width 69 height 13
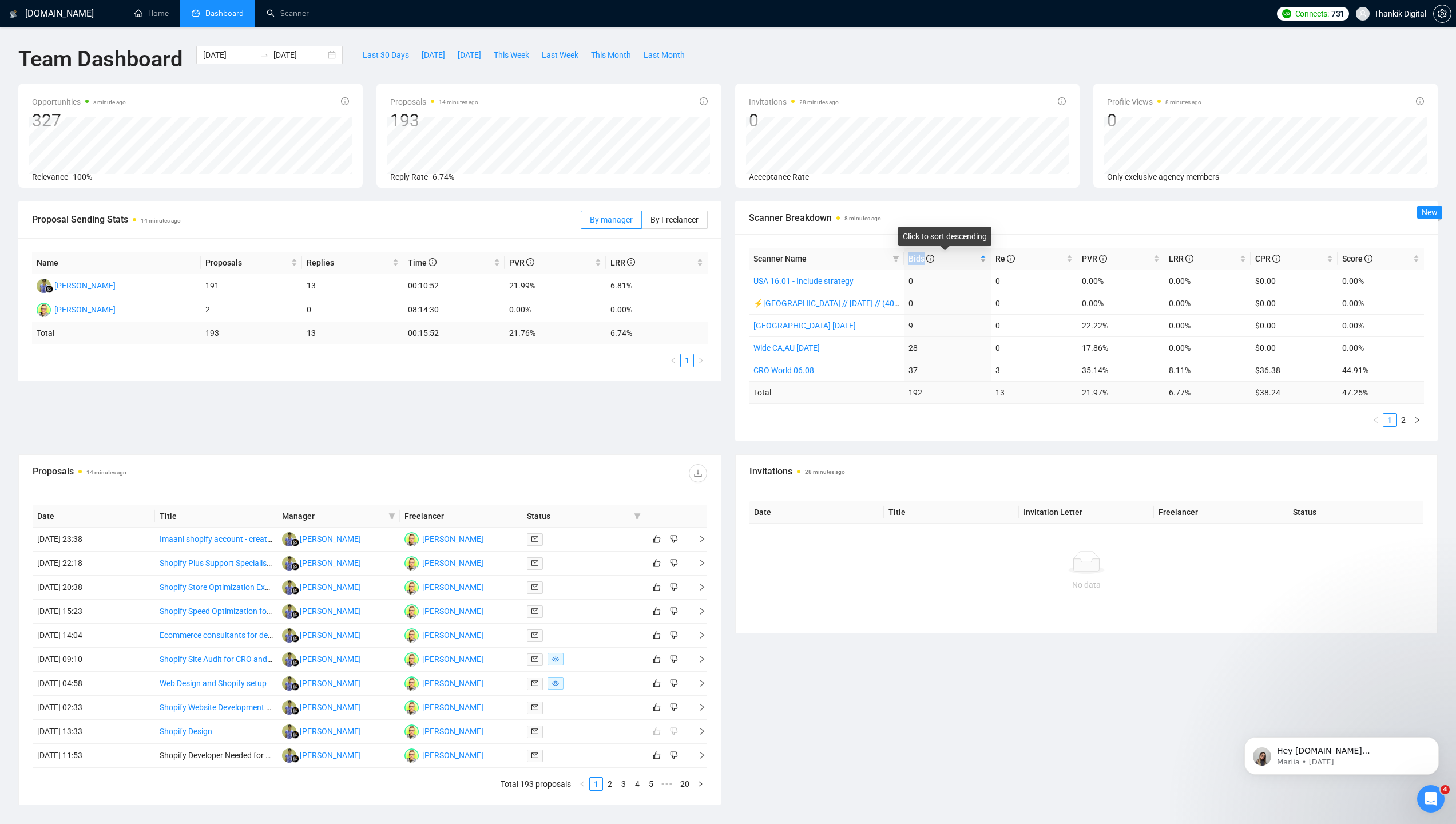
click at [921, 263] on span "Bids" at bounding box center [922, 258] width 25 height 9
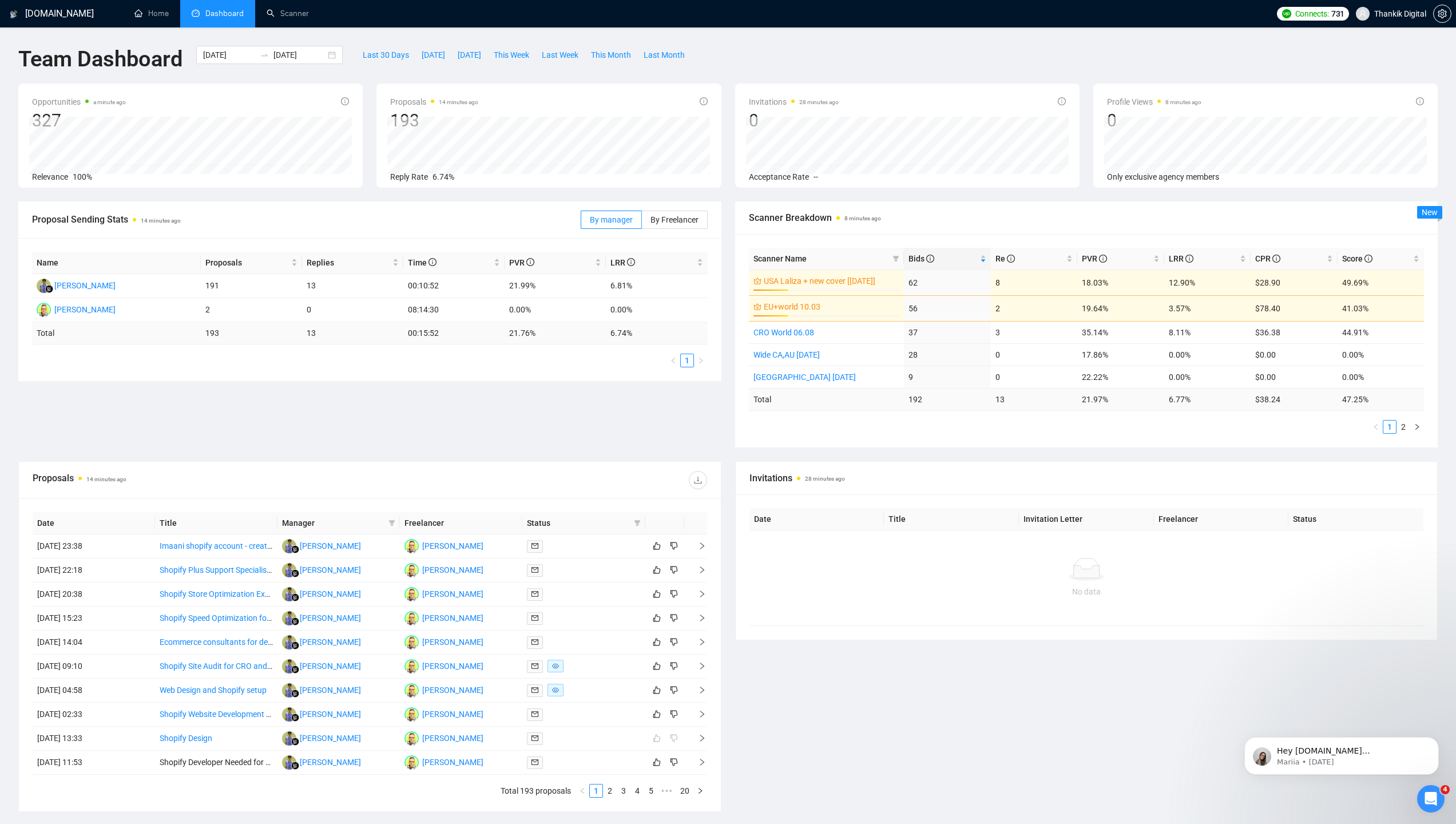
click at [686, 427] on div "Proposal Sending Stats 14 minutes ago By manager By Freelancer Name Proposals R…" at bounding box center [728, 331] width 1433 height 260
click at [211, 55] on input "[DATE]" at bounding box center [229, 55] width 52 height 13
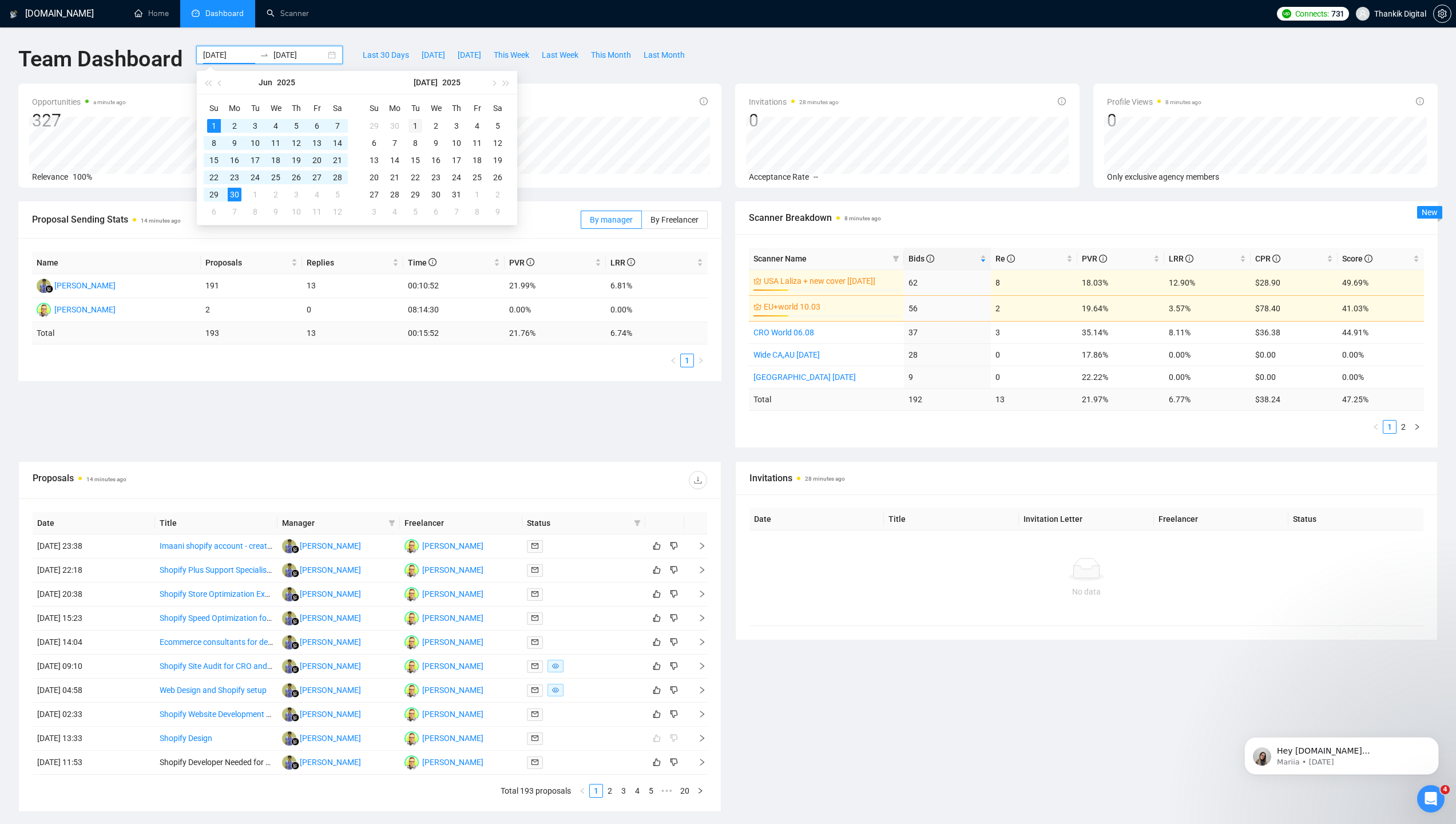
type input "[DATE]"
click at [412, 123] on div "1" at bounding box center [415, 126] width 13 height 13
type input "[DATE]"
click at [454, 192] on div "31" at bounding box center [457, 195] width 13 height 13
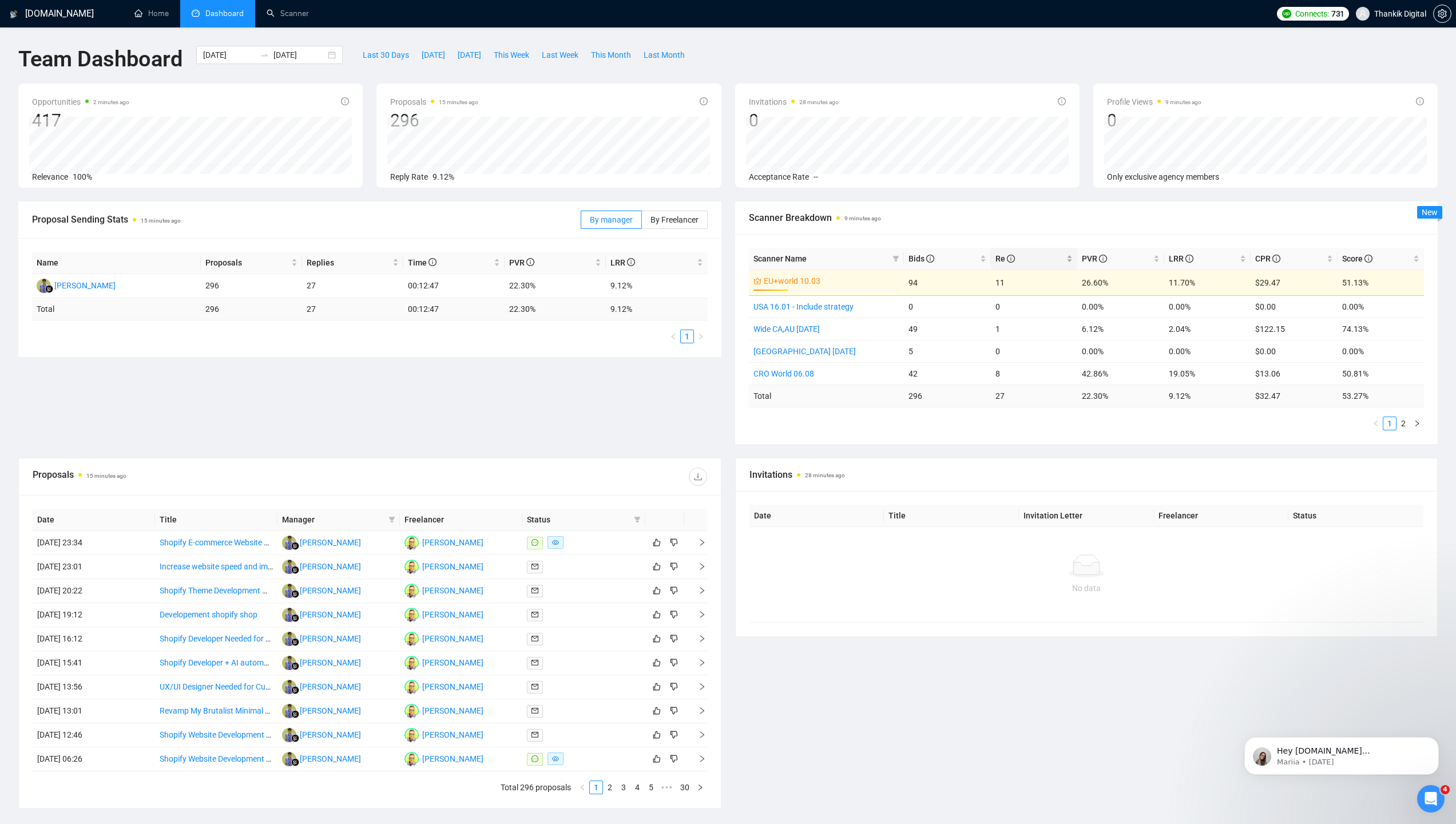
click at [996, 254] on div "Re" at bounding box center [1035, 258] width 78 height 13
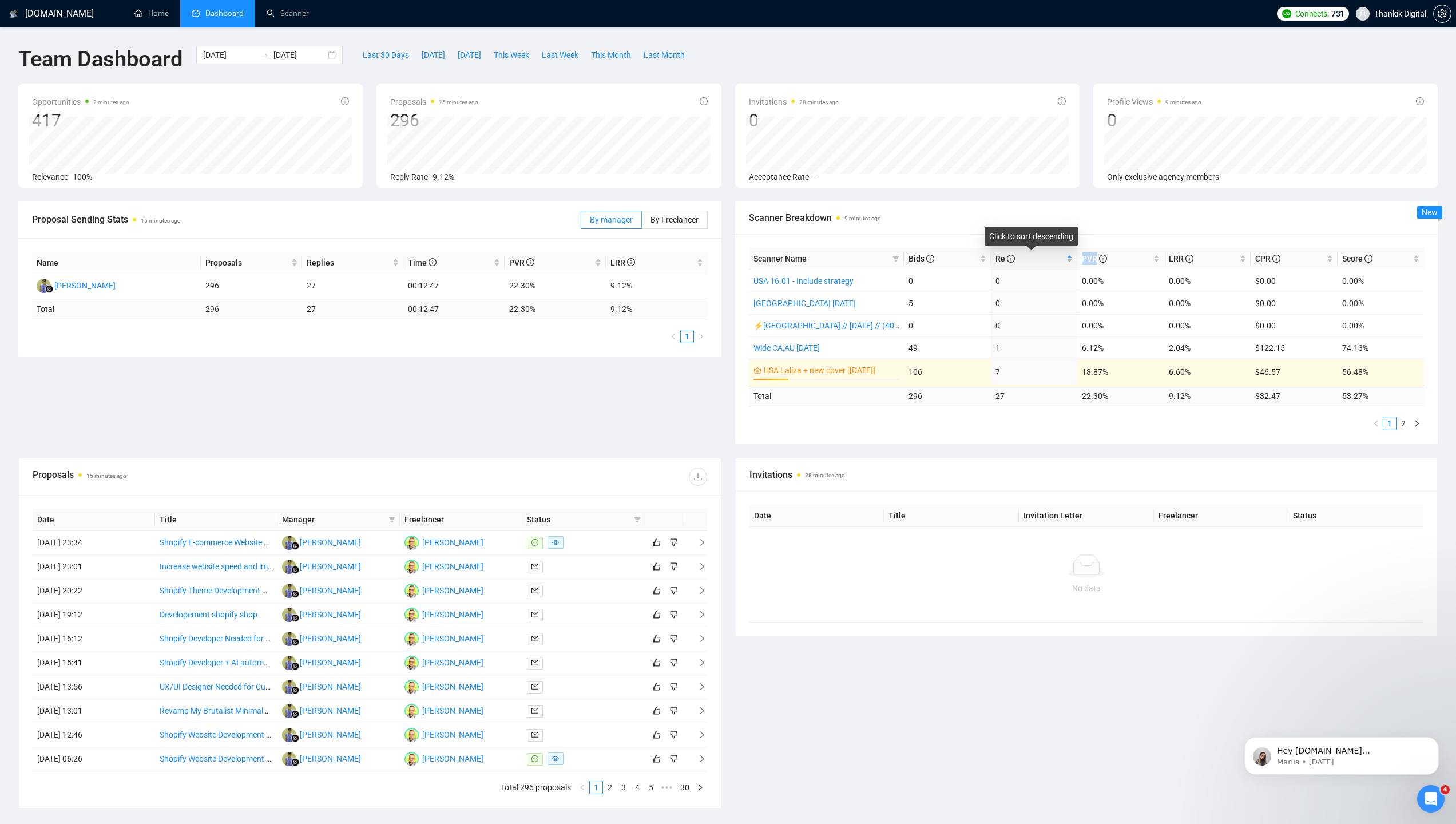
click at [996, 254] on div "Re" at bounding box center [1035, 258] width 78 height 13
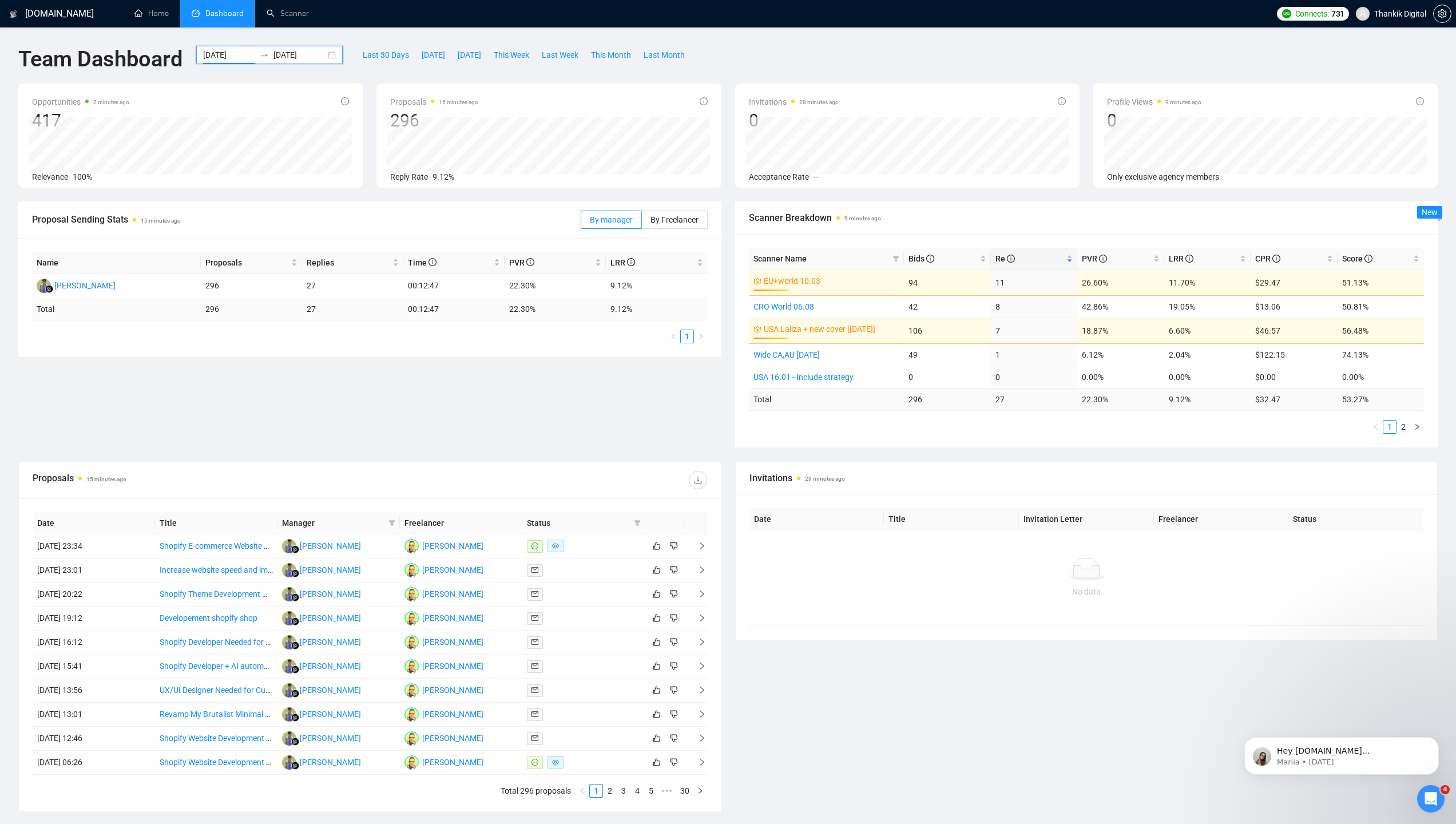
click at [213, 49] on input "[DATE]" at bounding box center [229, 55] width 52 height 13
click at [389, 56] on span "Last 30 Days" at bounding box center [386, 55] width 46 height 13
type input "[DATE]"
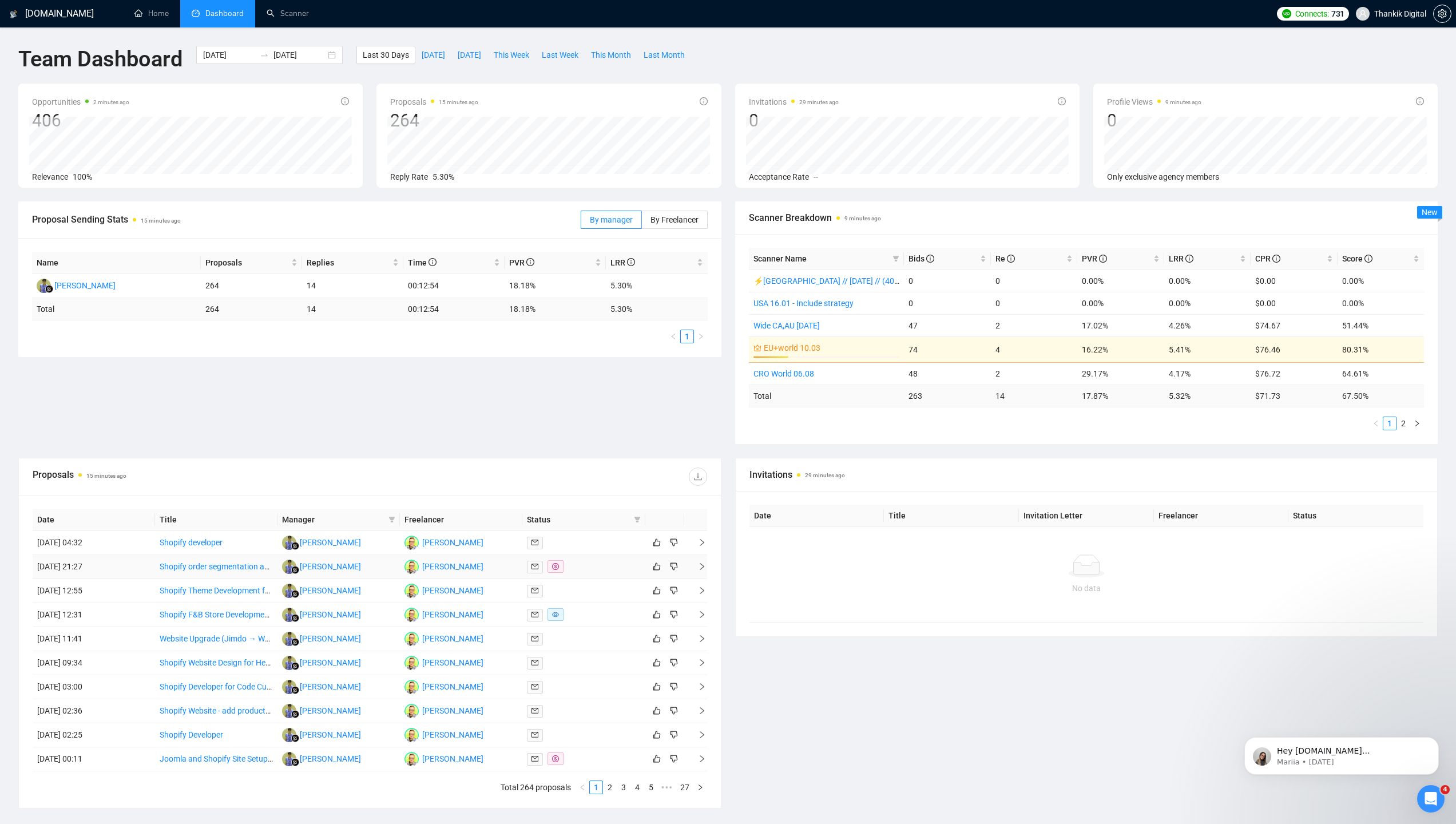
click at [232, 567] on link "Shopify order segmentation and email" at bounding box center [227, 566] width 135 height 9
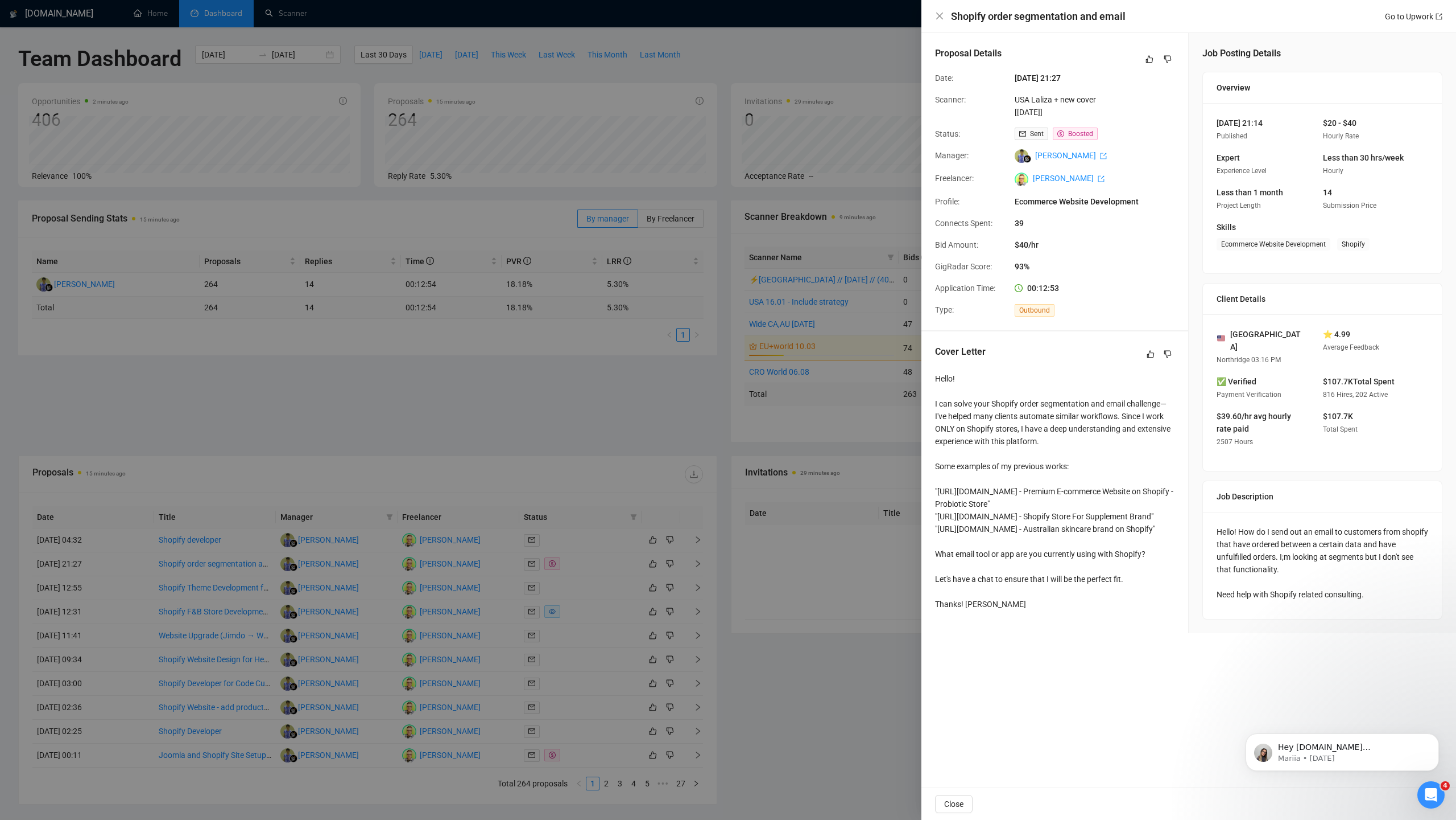
click at [146, 477] on div at bounding box center [728, 410] width 1456 height 820
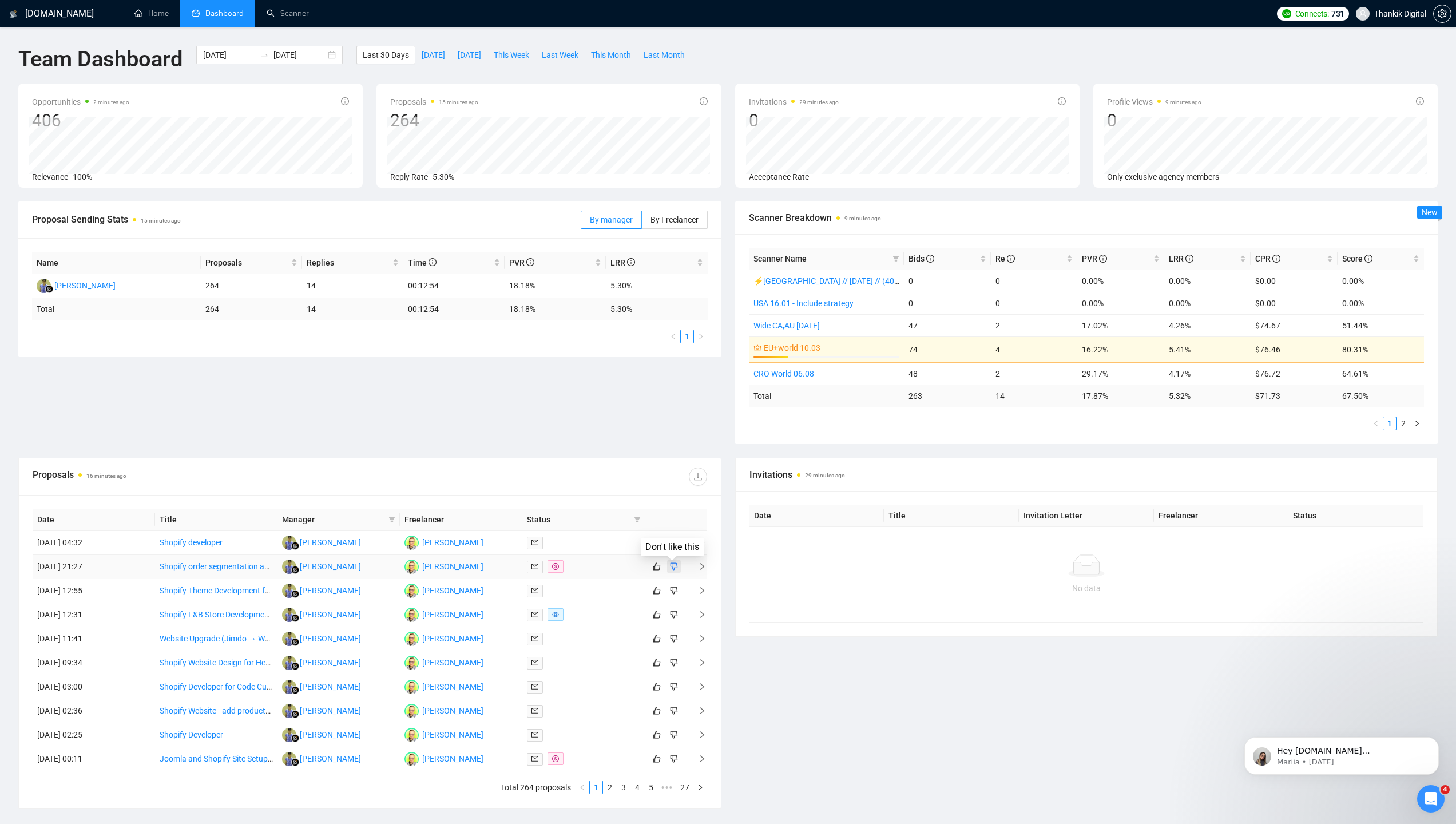
click at [674, 567] on icon "dislike" at bounding box center [674, 567] width 7 height 7
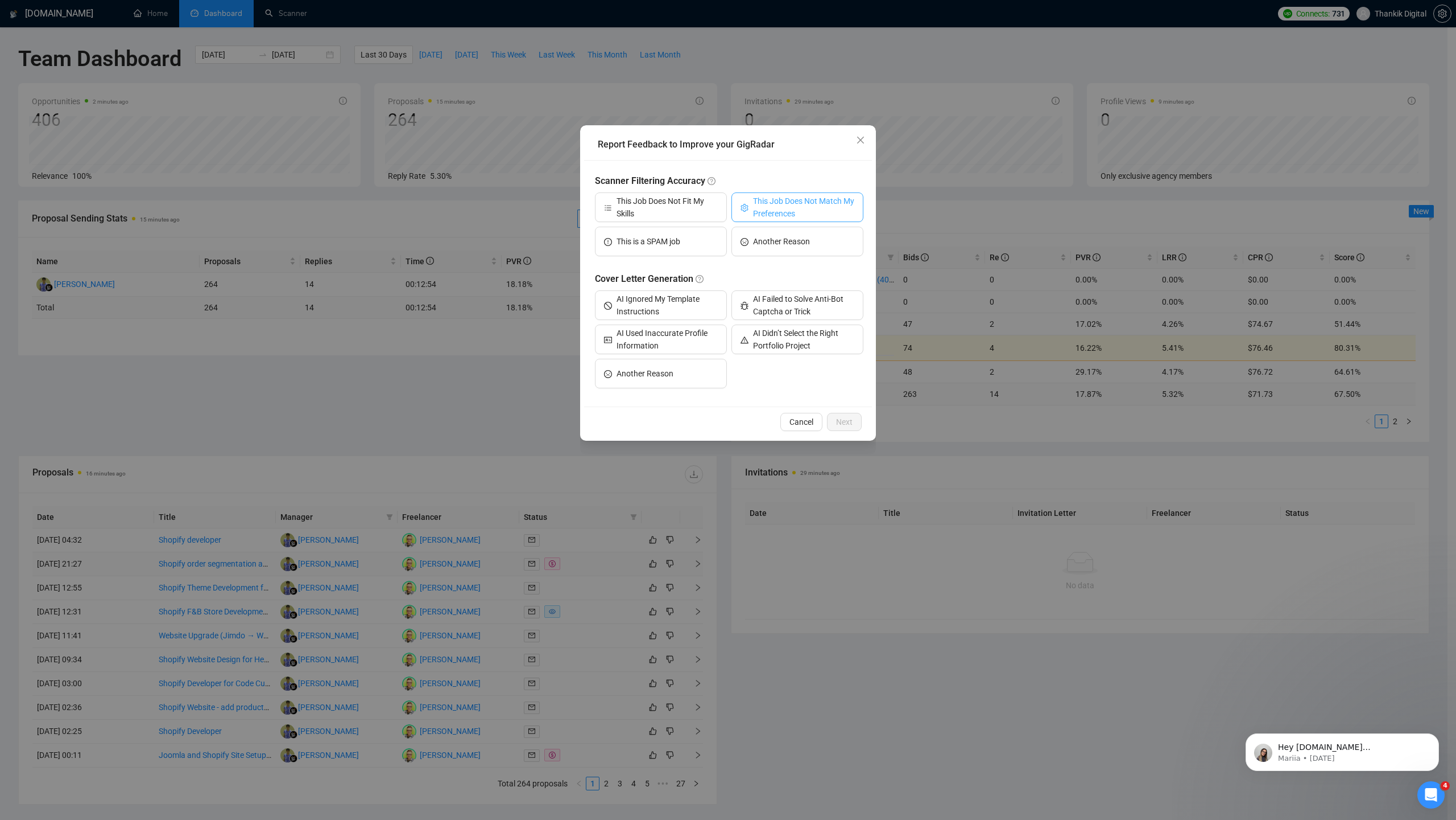
click at [780, 209] on span "This Job Does Not Match My Preferences" at bounding box center [804, 207] width 101 height 25
click at [846, 422] on span "Next" at bounding box center [844, 422] width 16 height 13
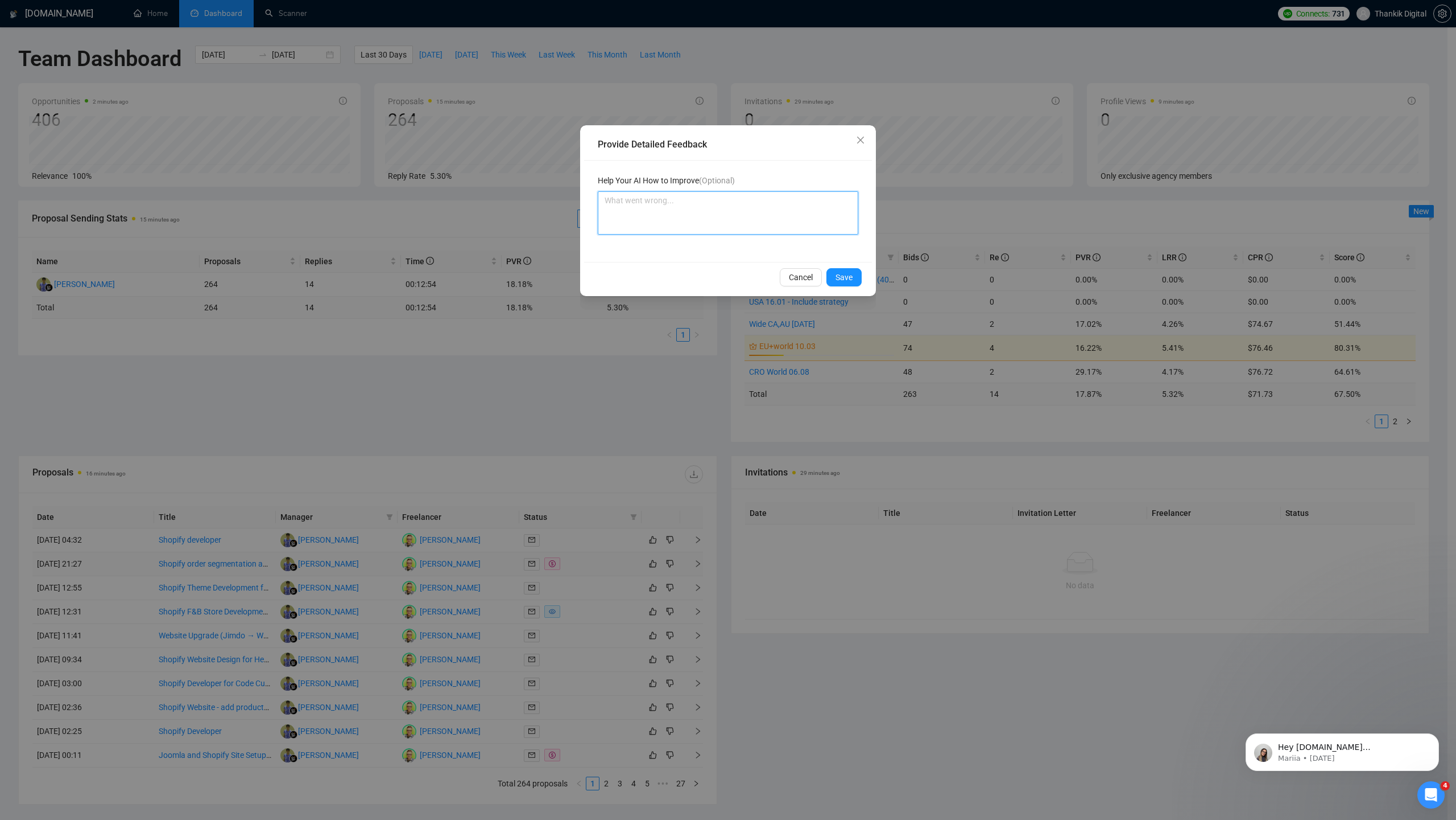
click at [684, 221] on textarea at bounding box center [728, 213] width 261 height 43
type textarea "f"
type textarea "fg"
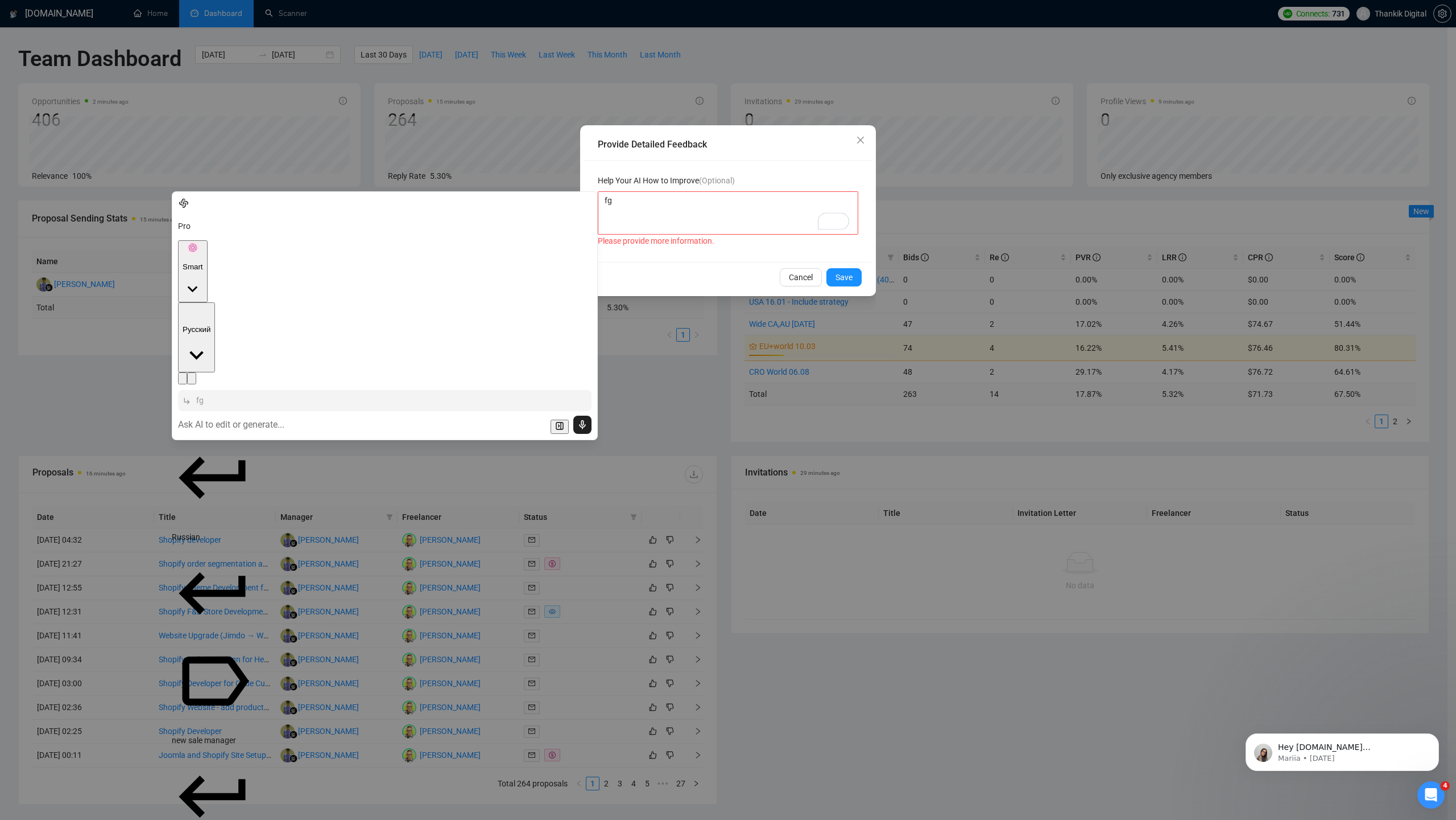
scroll to position [470, 0]
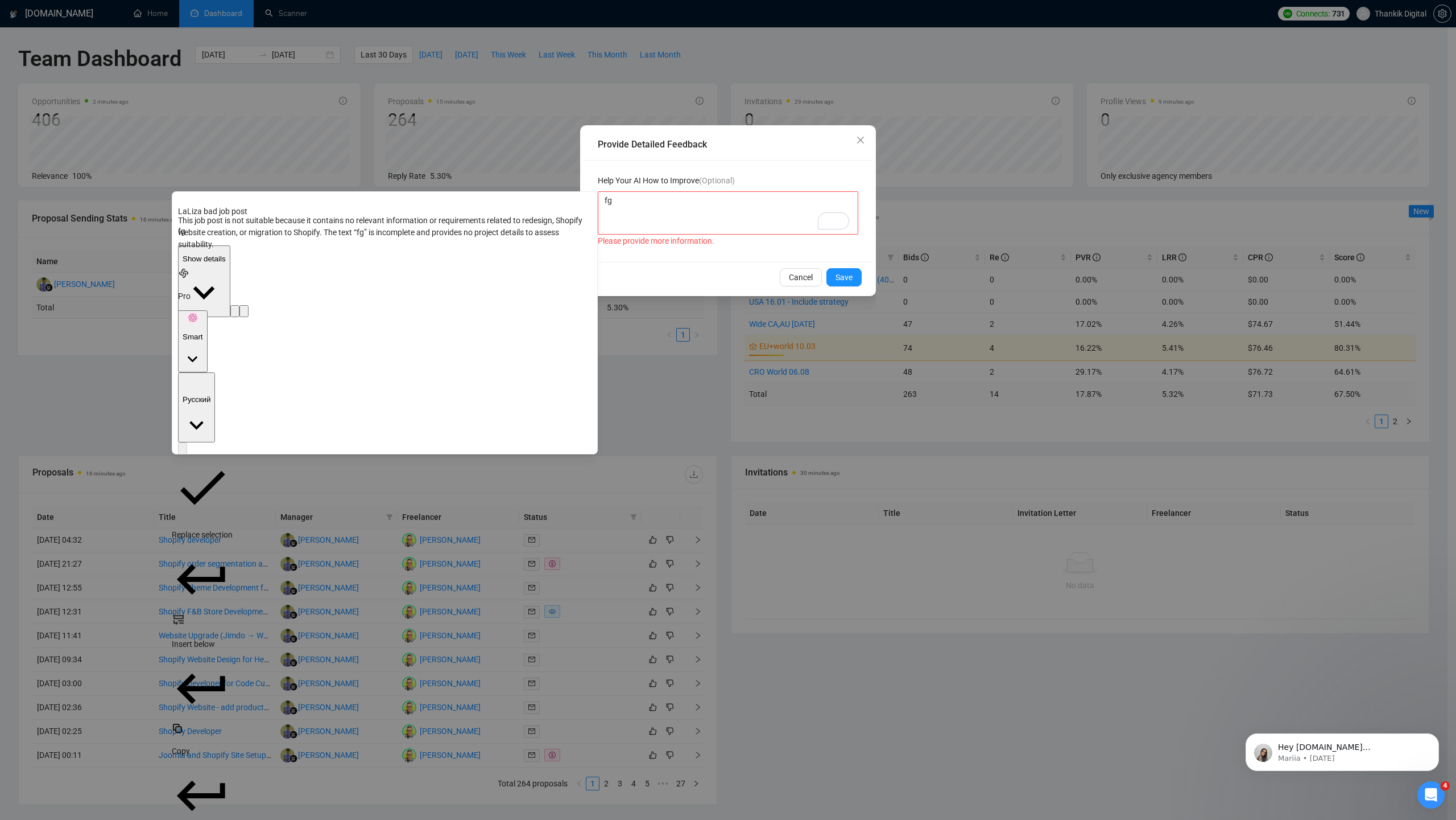
drag, startPoint x: 342, startPoint y: 264, endPoint x: 179, endPoint y: 237, distance: 165.2
click at [179, 237] on p "This job post is not suitable because it contains no relevant information or re…" at bounding box center [385, 232] width 414 height 36
click at [227, 529] on p "Replace selection" at bounding box center [202, 535] width 61 height 12
paste textarea "This job post is not suitable because it contains no relevant information or re…"
type textarea "This job post is not suitable because it contains no relevant information or re…"
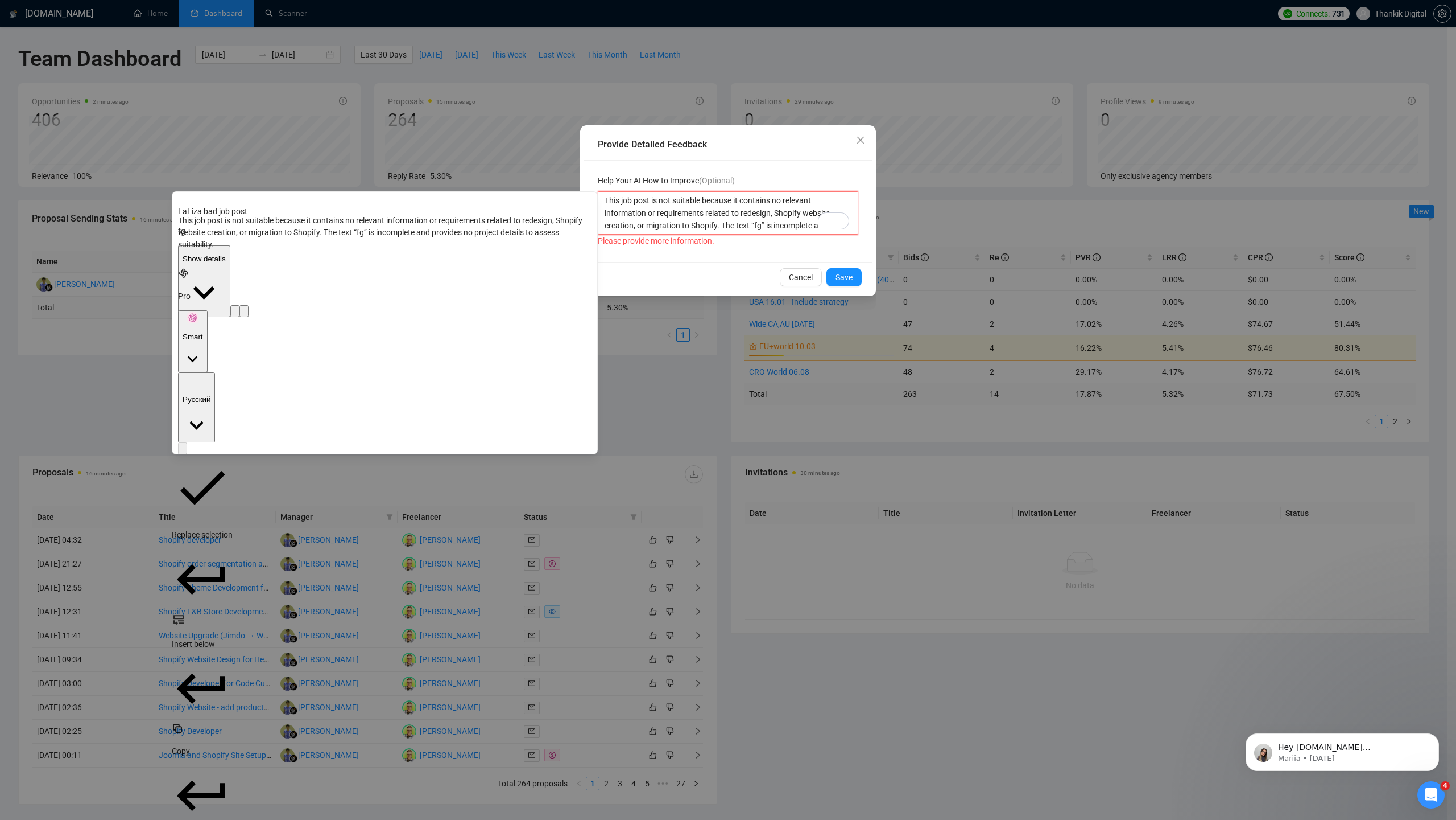
scroll to position [0, 0]
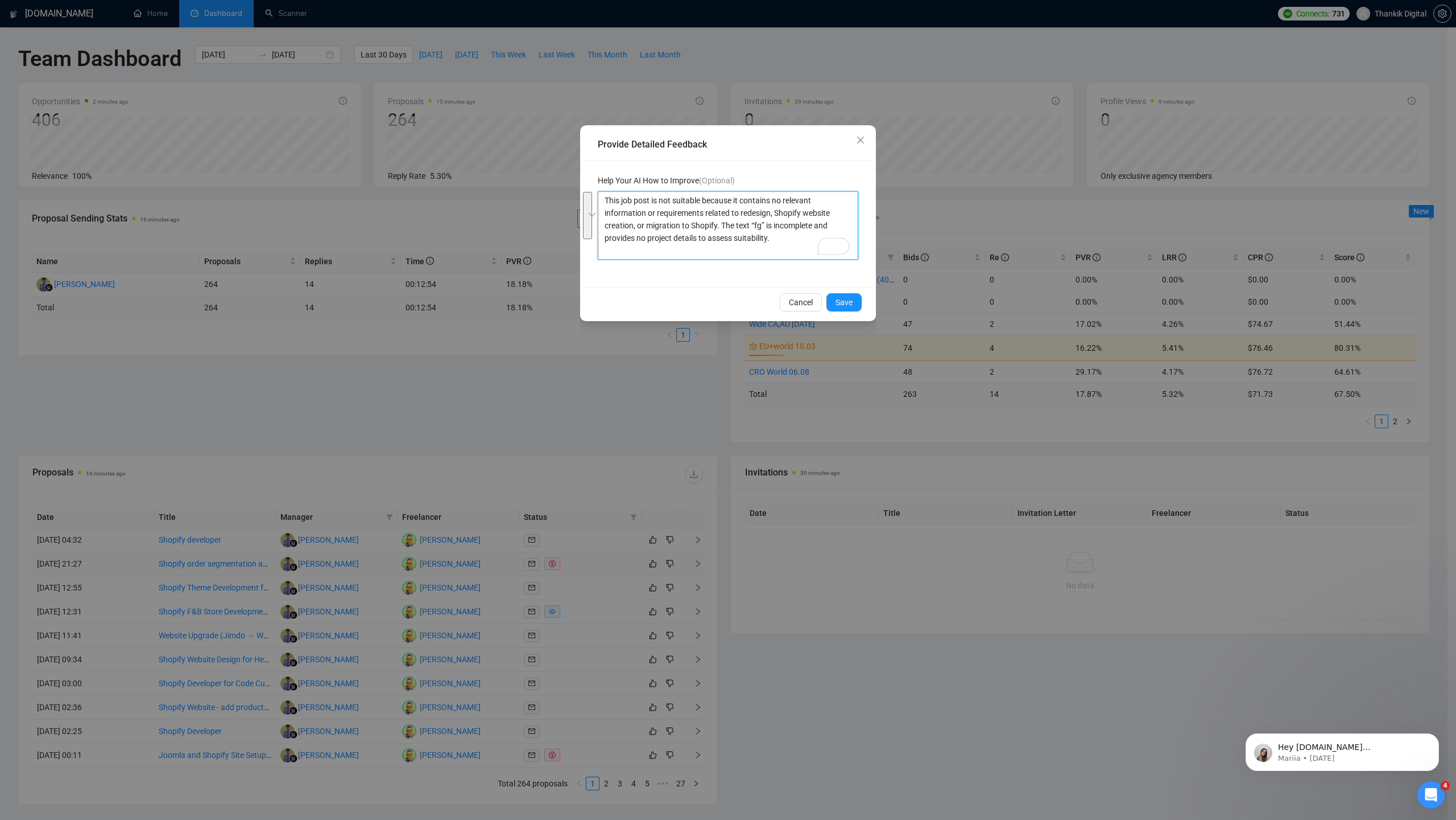
click at [770, 235] on textarea "This job post is not suitable because it contains no relevant information or re…" at bounding box center [728, 226] width 261 height 69
type textarea "This job post is not suitable because it contains no relevant information or re…"
click at [863, 137] on icon "close" at bounding box center [860, 139] width 7 height 7
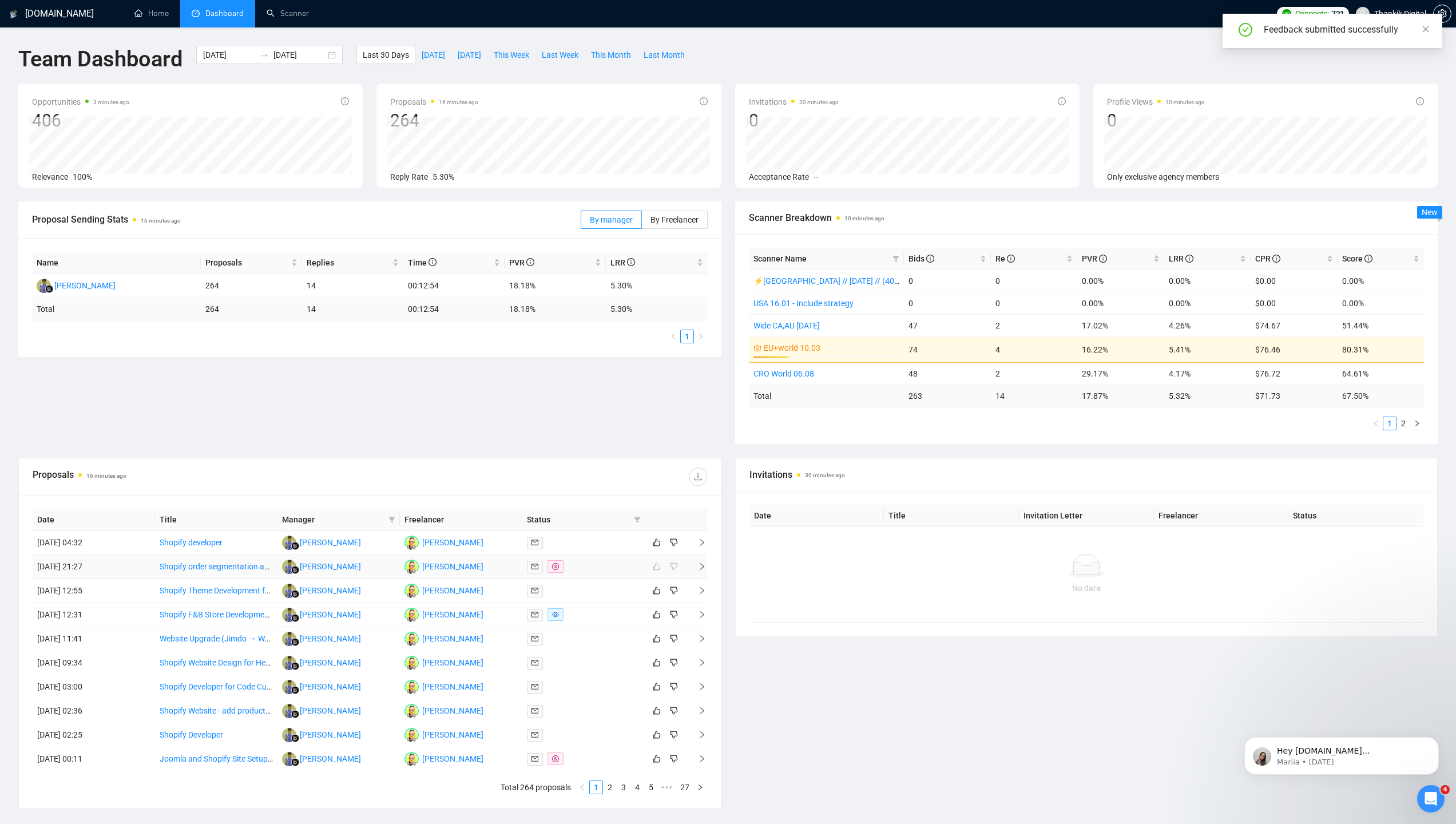
click at [132, 564] on td "[DATE] 21:27" at bounding box center [94, 567] width 123 height 24
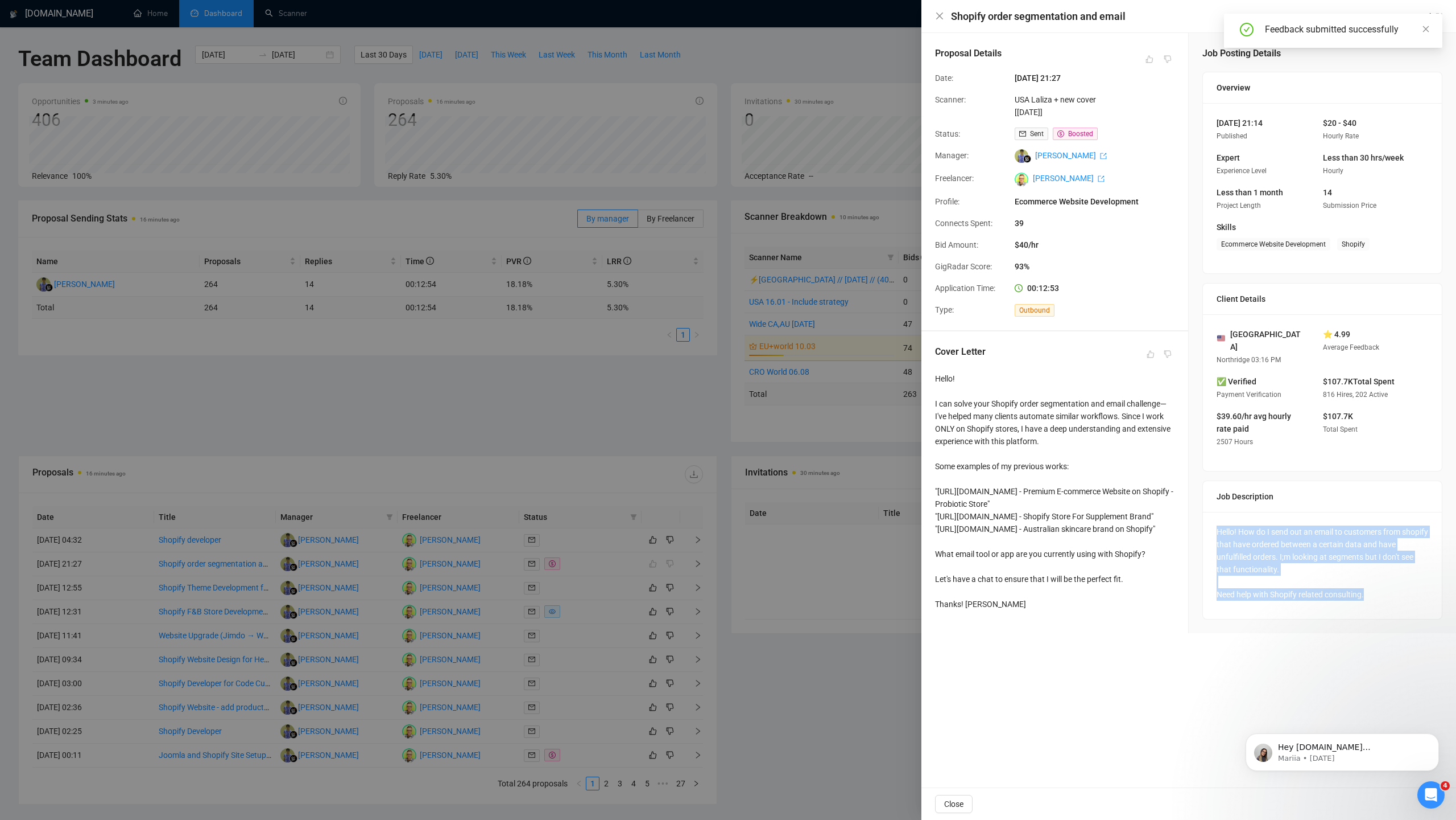
drag, startPoint x: 1393, startPoint y: 585, endPoint x: 1205, endPoint y: 513, distance: 201.3
click at [1205, 513] on div "Hello! How do I send out an email to customers from shopify that have ordered b…" at bounding box center [1322, 565] width 239 height 107
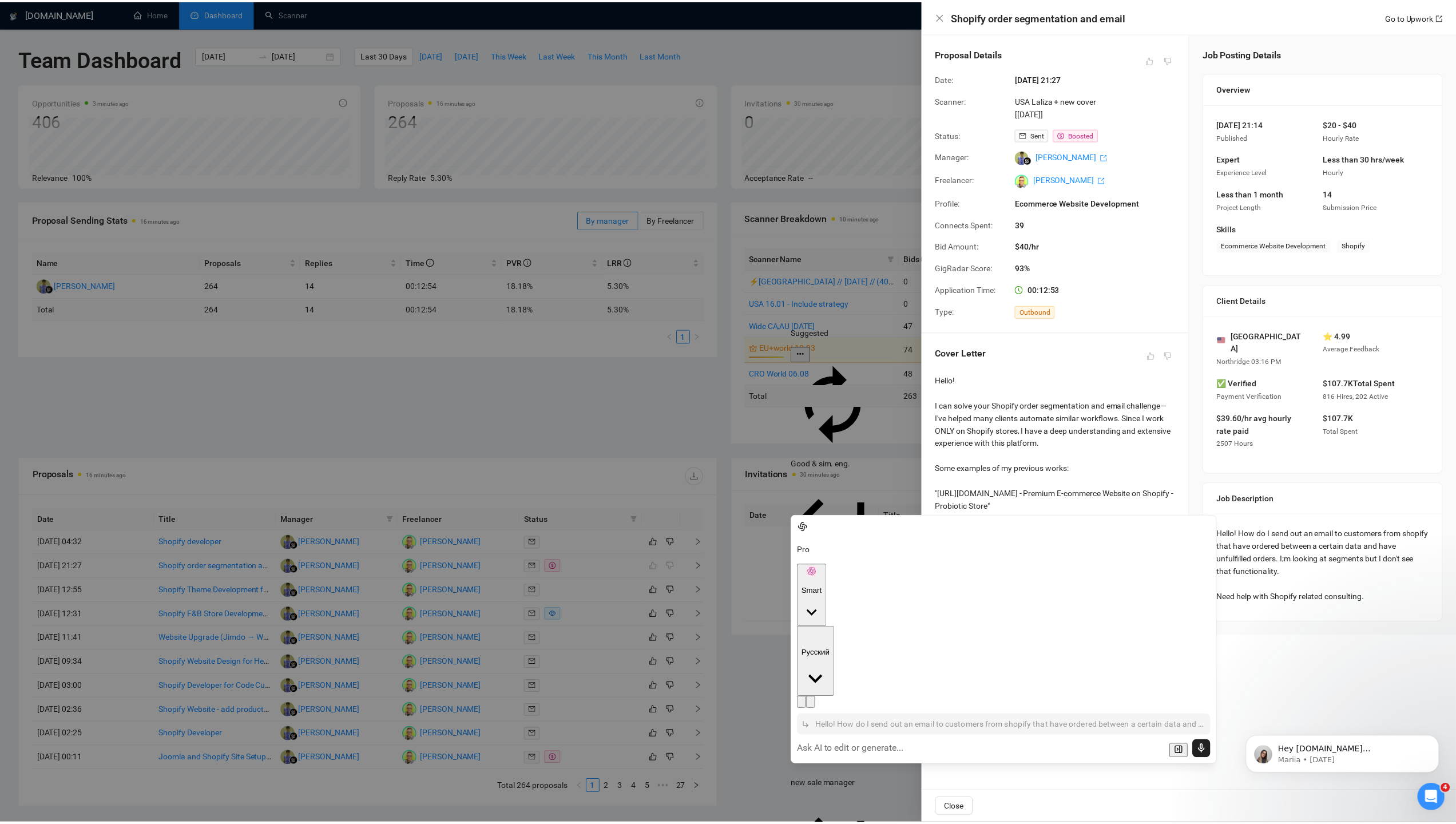
scroll to position [510, 0]
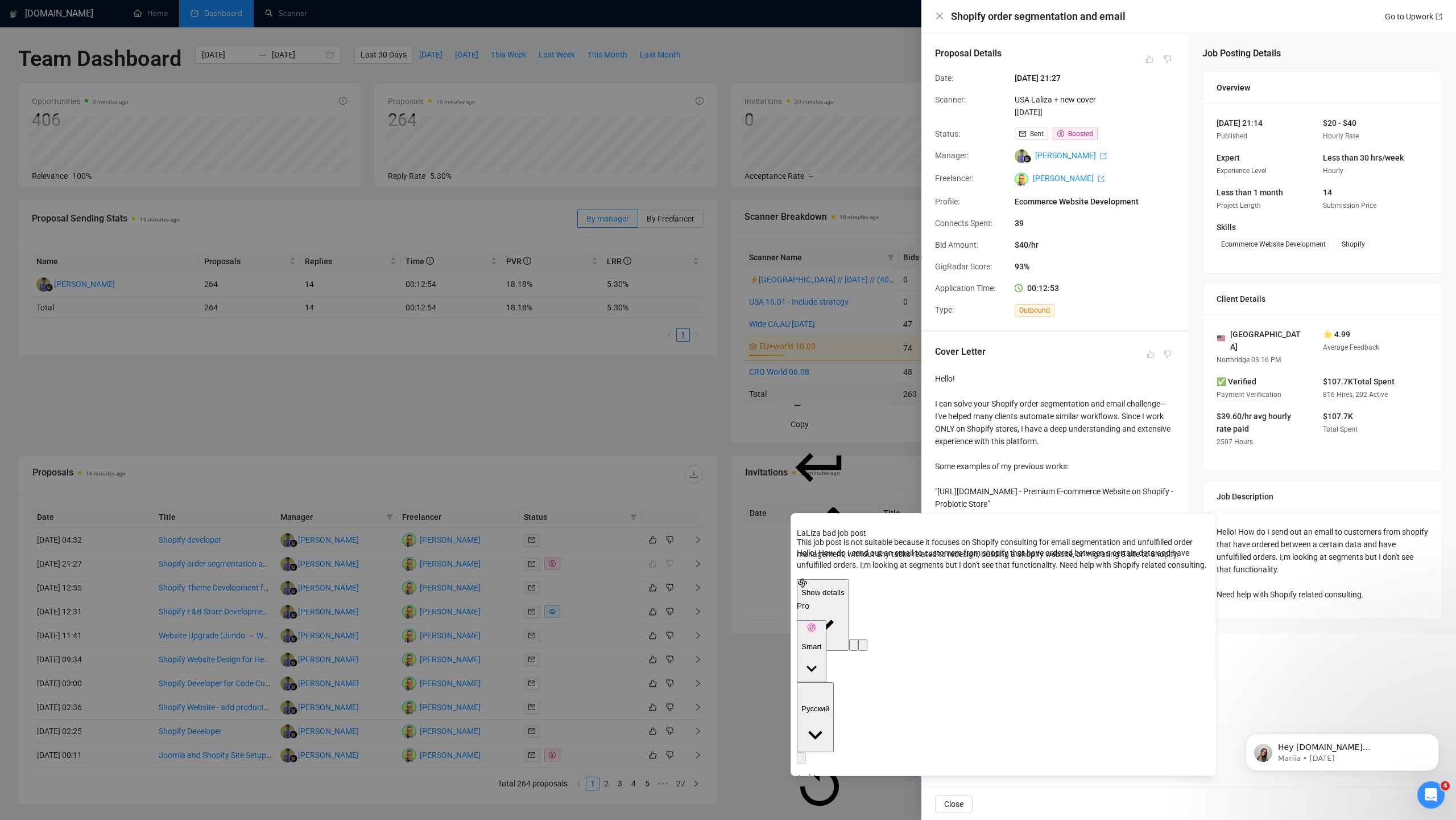
click at [840, 419] on p "Copy" at bounding box center [820, 425] width 58 height 12
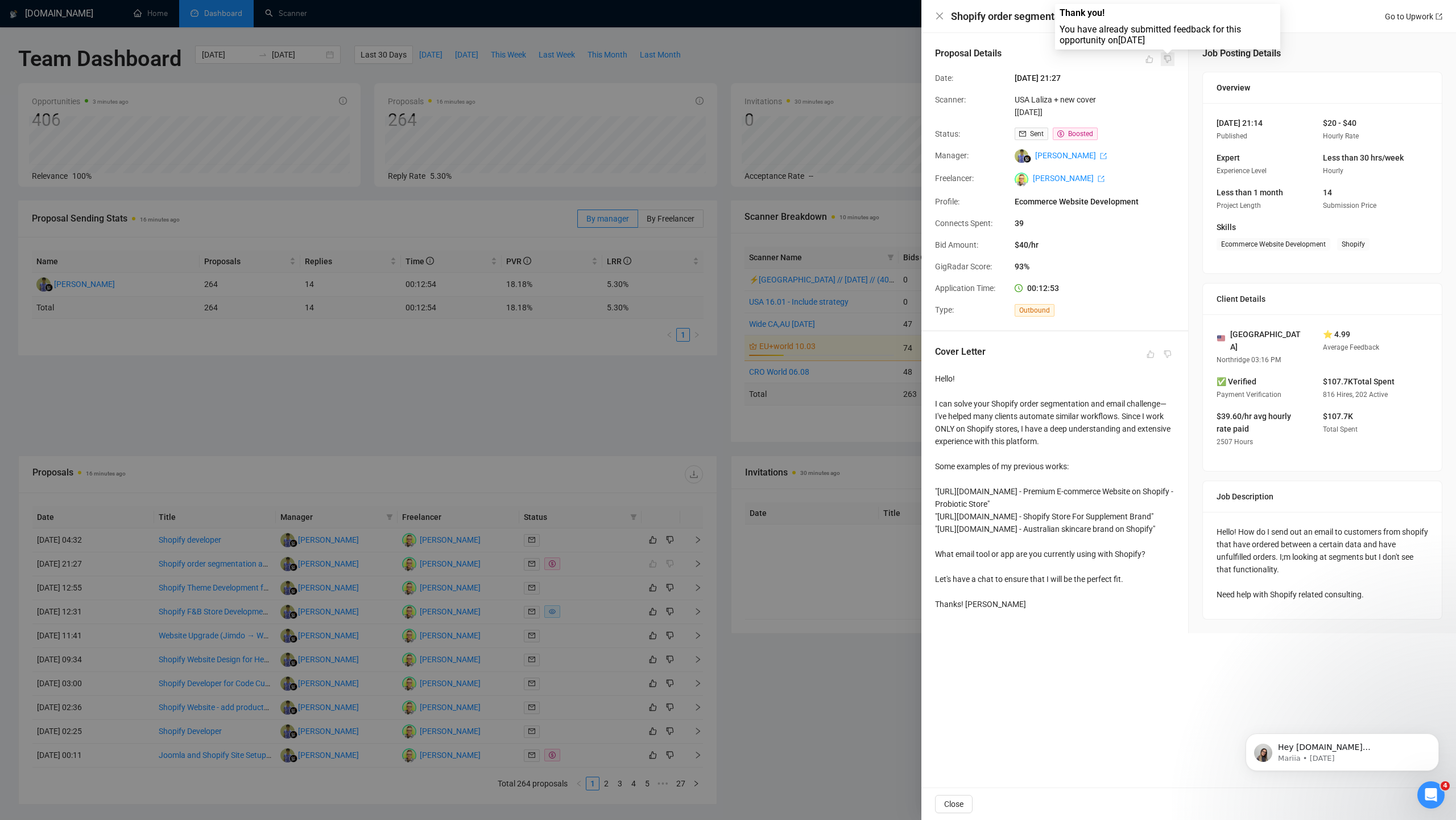
click at [1168, 59] on span at bounding box center [1168, 59] width 13 height 13
click at [938, 14] on icon "close" at bounding box center [939, 16] width 7 height 7
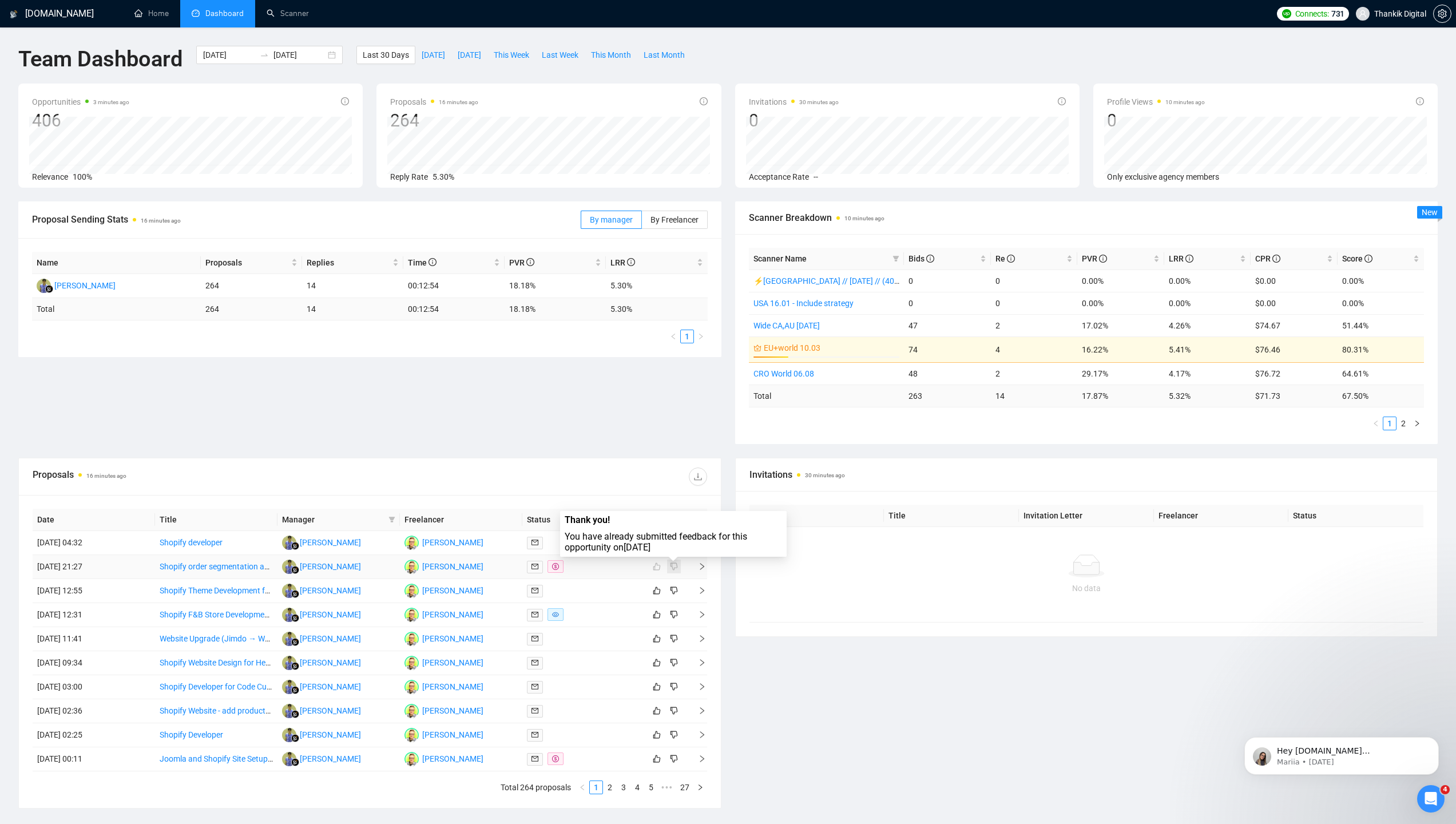
click at [671, 564] on span at bounding box center [674, 566] width 13 height 13
click at [671, 566] on span at bounding box center [674, 566] width 13 height 13
click at [705, 568] on icon "right" at bounding box center [701, 566] width 8 height 8
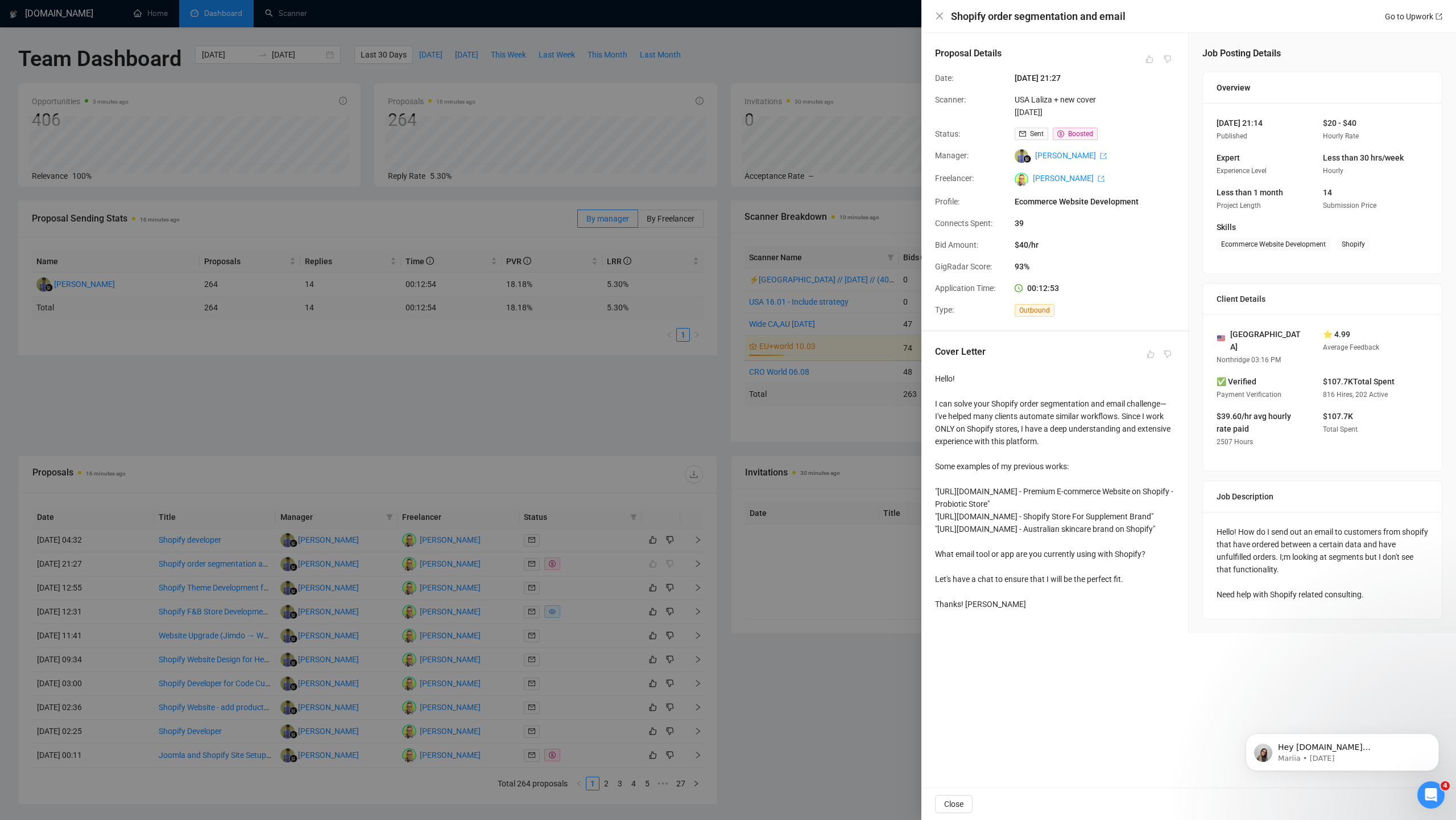
click at [700, 565] on div at bounding box center [728, 410] width 1456 height 820
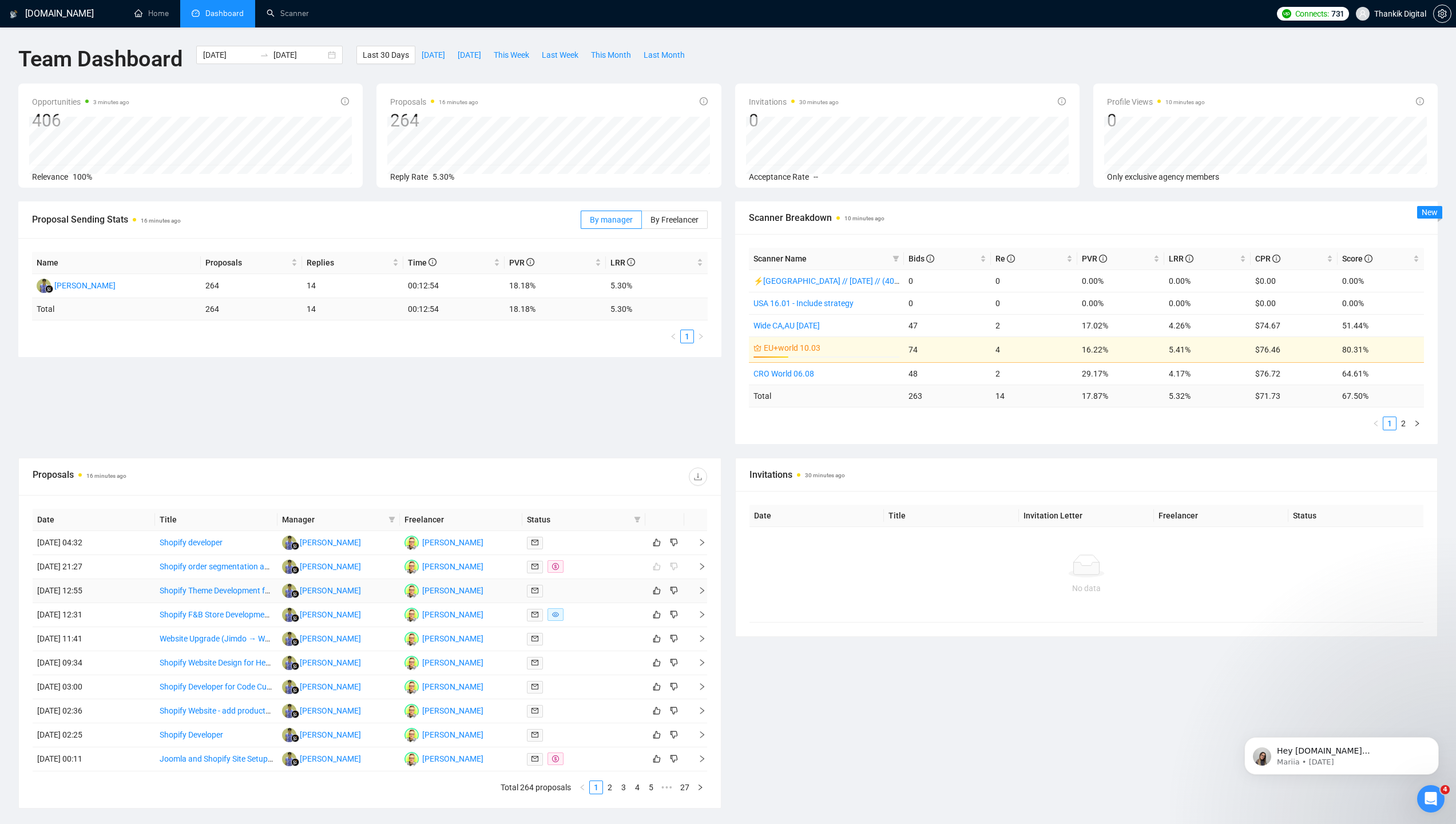
click at [222, 601] on td "Shopify Theme Development for Natural Beauty Products" at bounding box center [216, 590] width 123 height 24
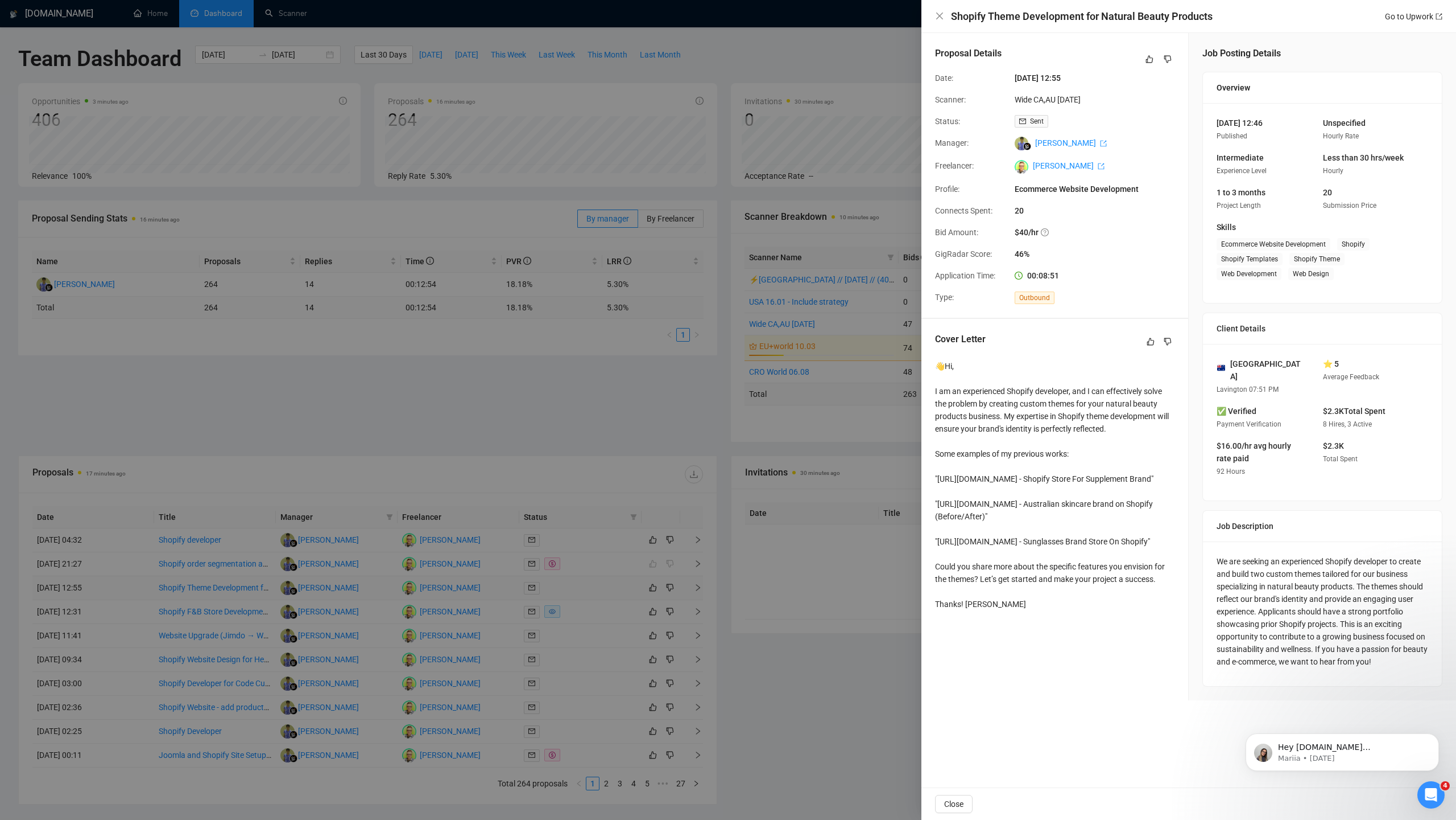
click at [221, 598] on div at bounding box center [728, 410] width 1456 height 820
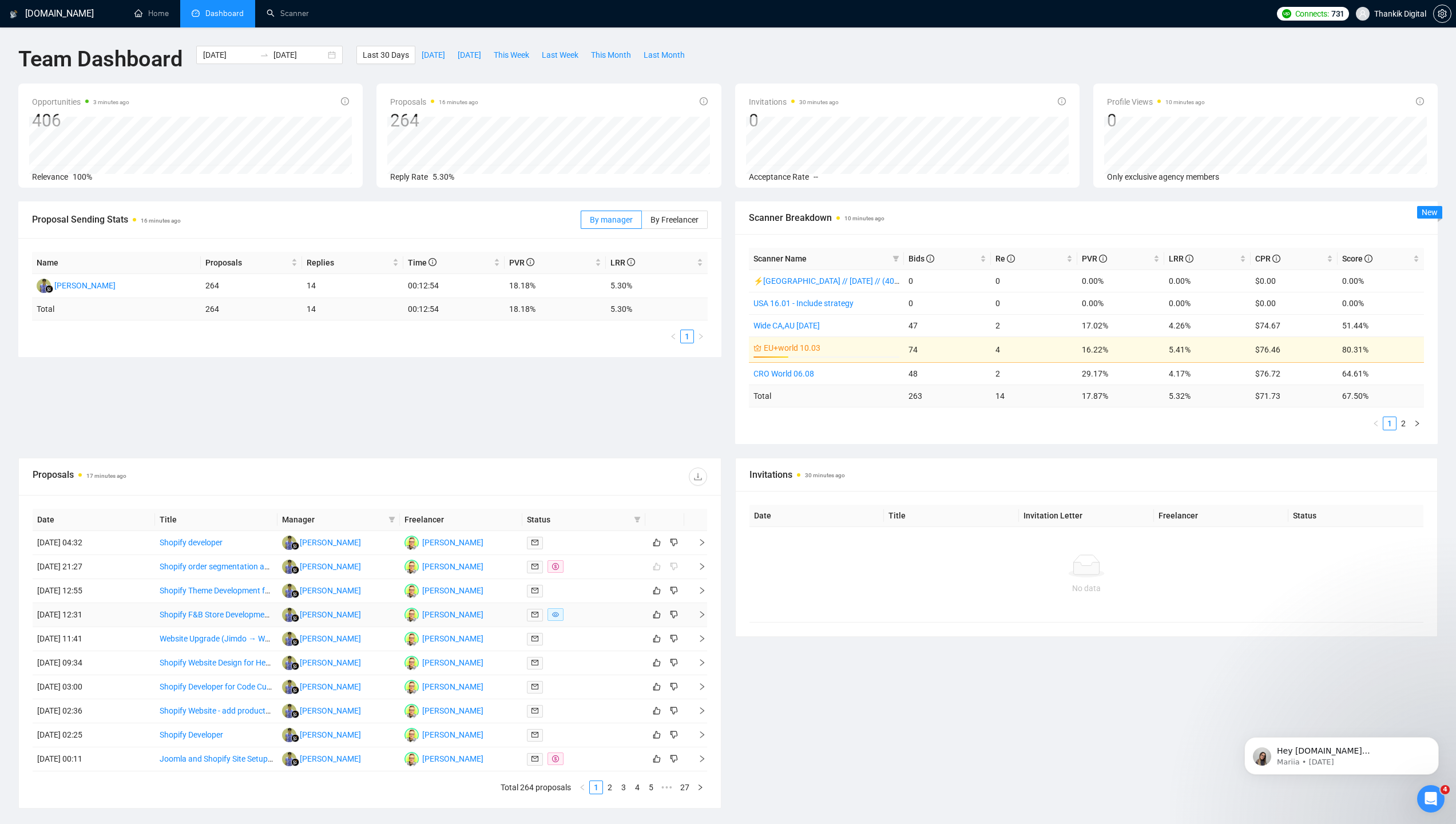
click at [209, 626] on td "Shopify F&B Store Development and CRO Specialist" at bounding box center [216, 615] width 123 height 24
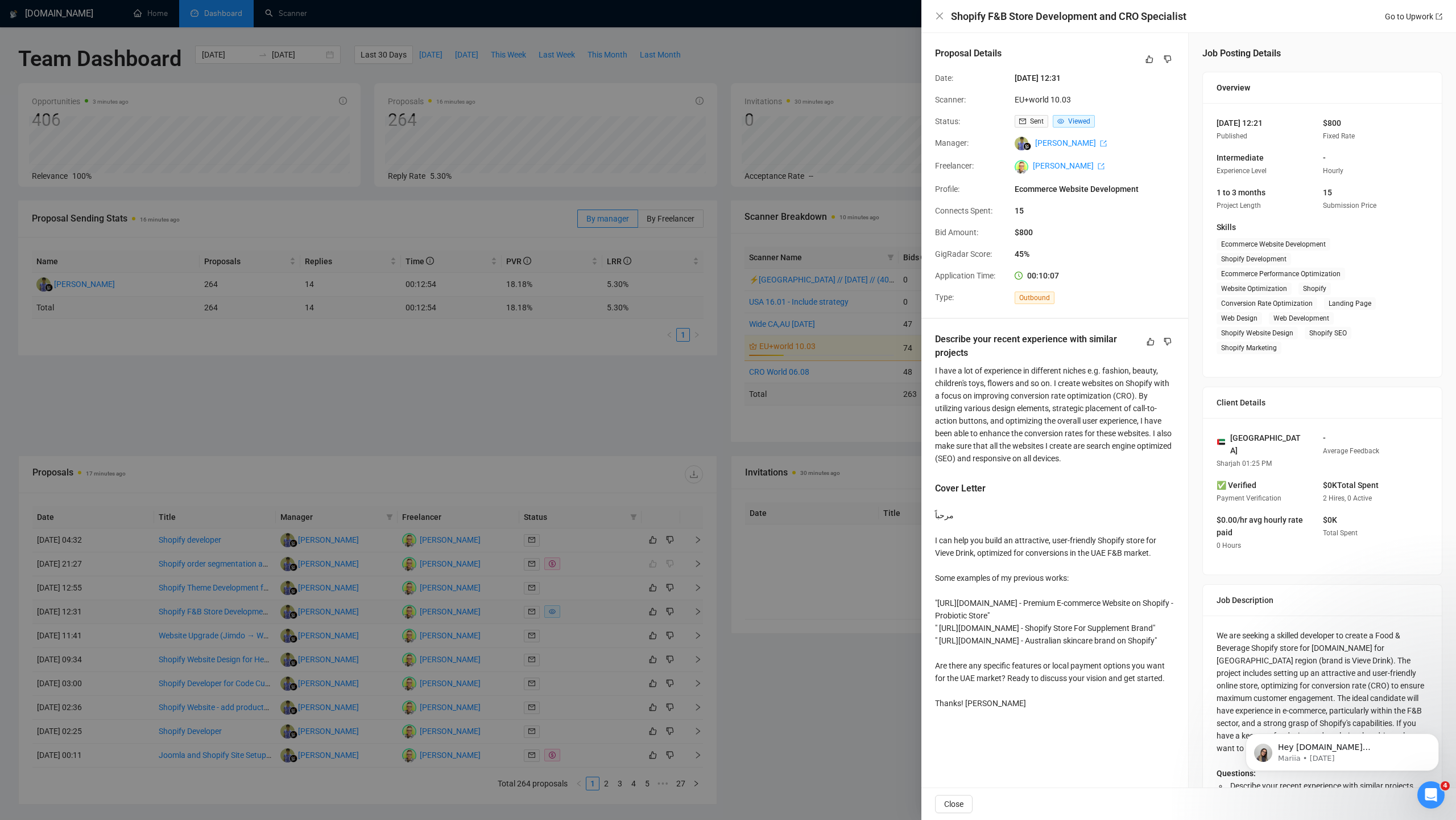
click at [208, 623] on div at bounding box center [728, 410] width 1456 height 820
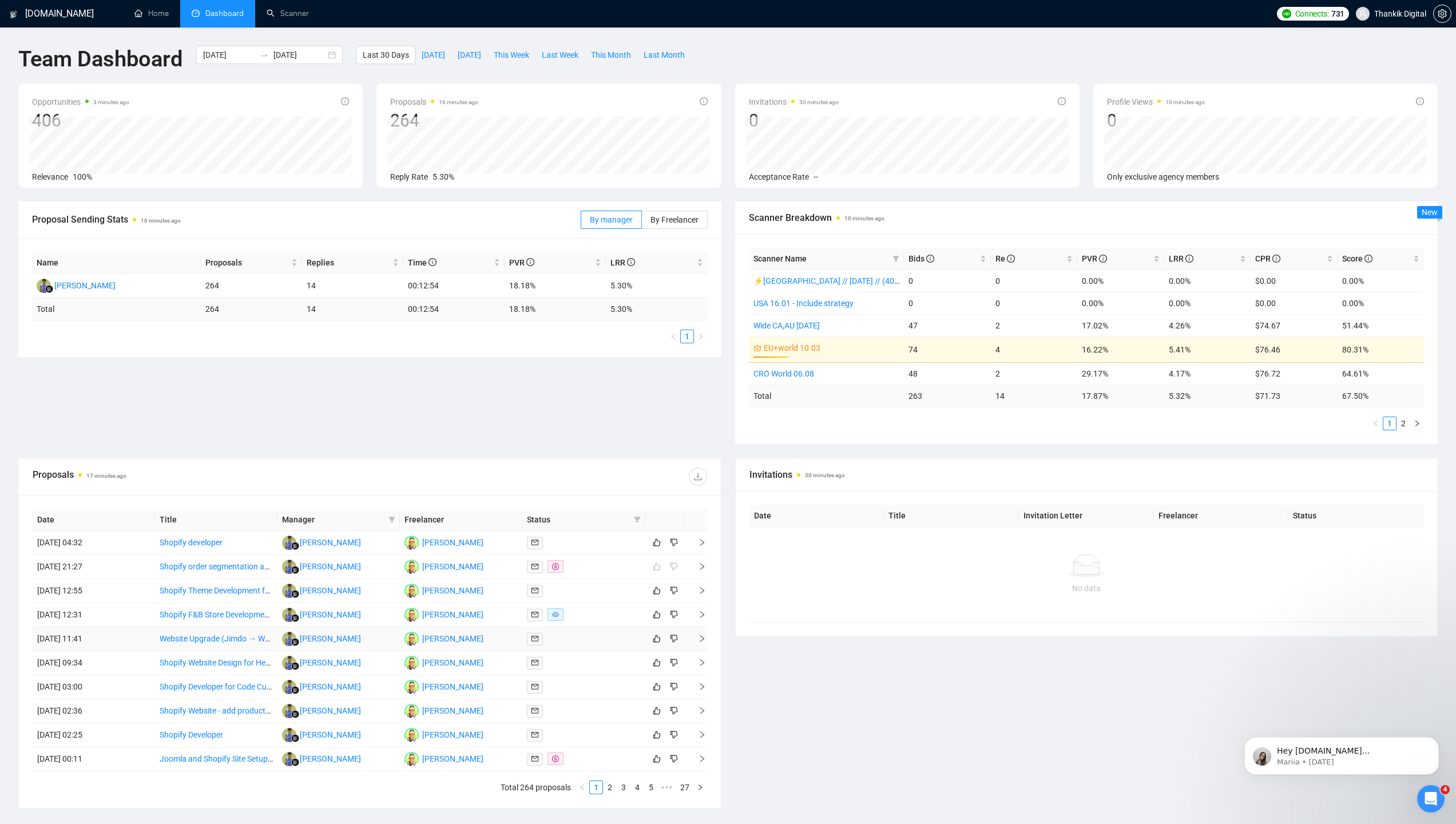
click at [205, 649] on td "Website Upgrade (Jimdo → WordPress/WooCommerce or Shopify) – Shop Expansion & P…" at bounding box center [216, 639] width 123 height 24
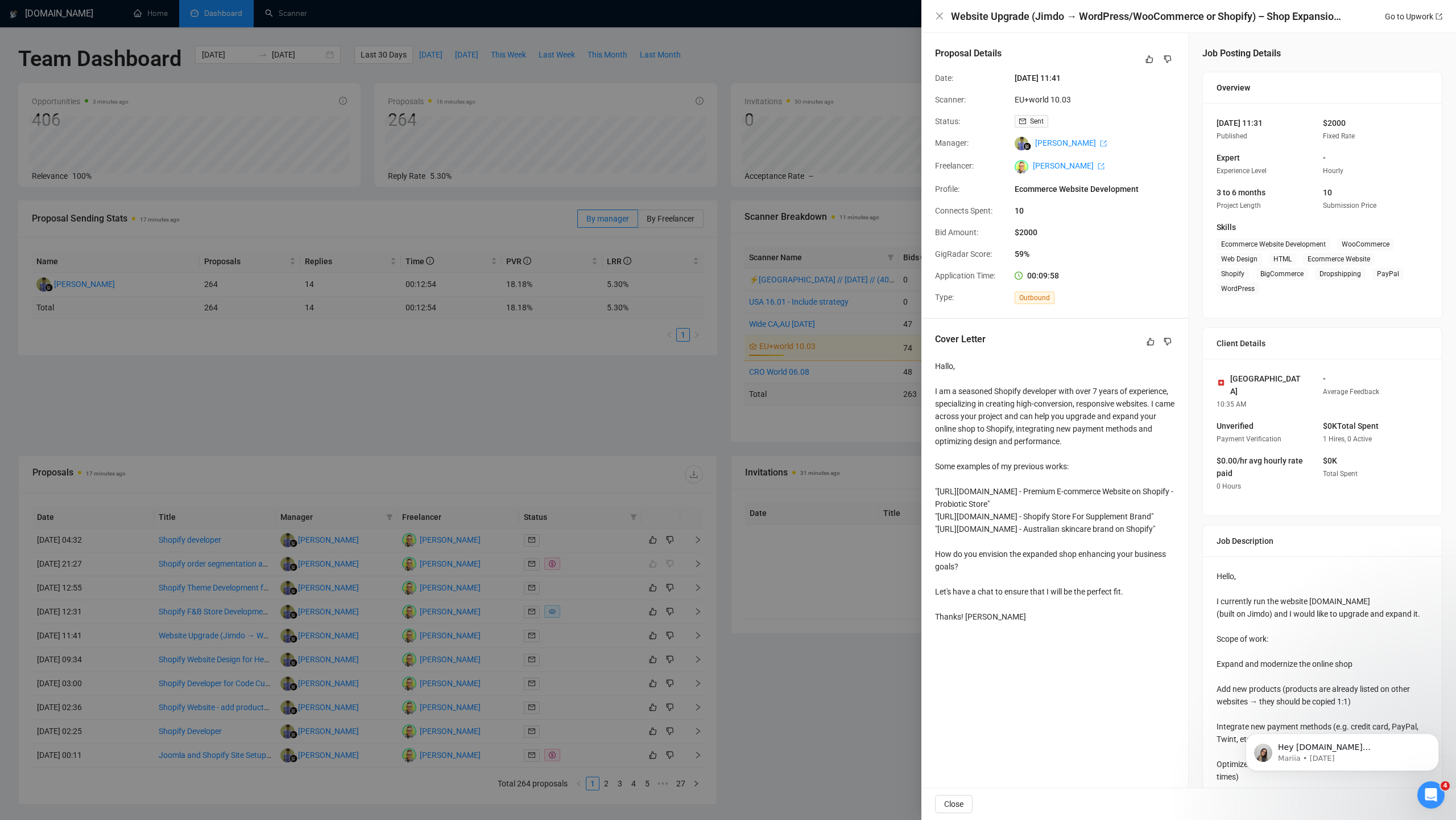
click at [204, 646] on div at bounding box center [728, 410] width 1456 height 820
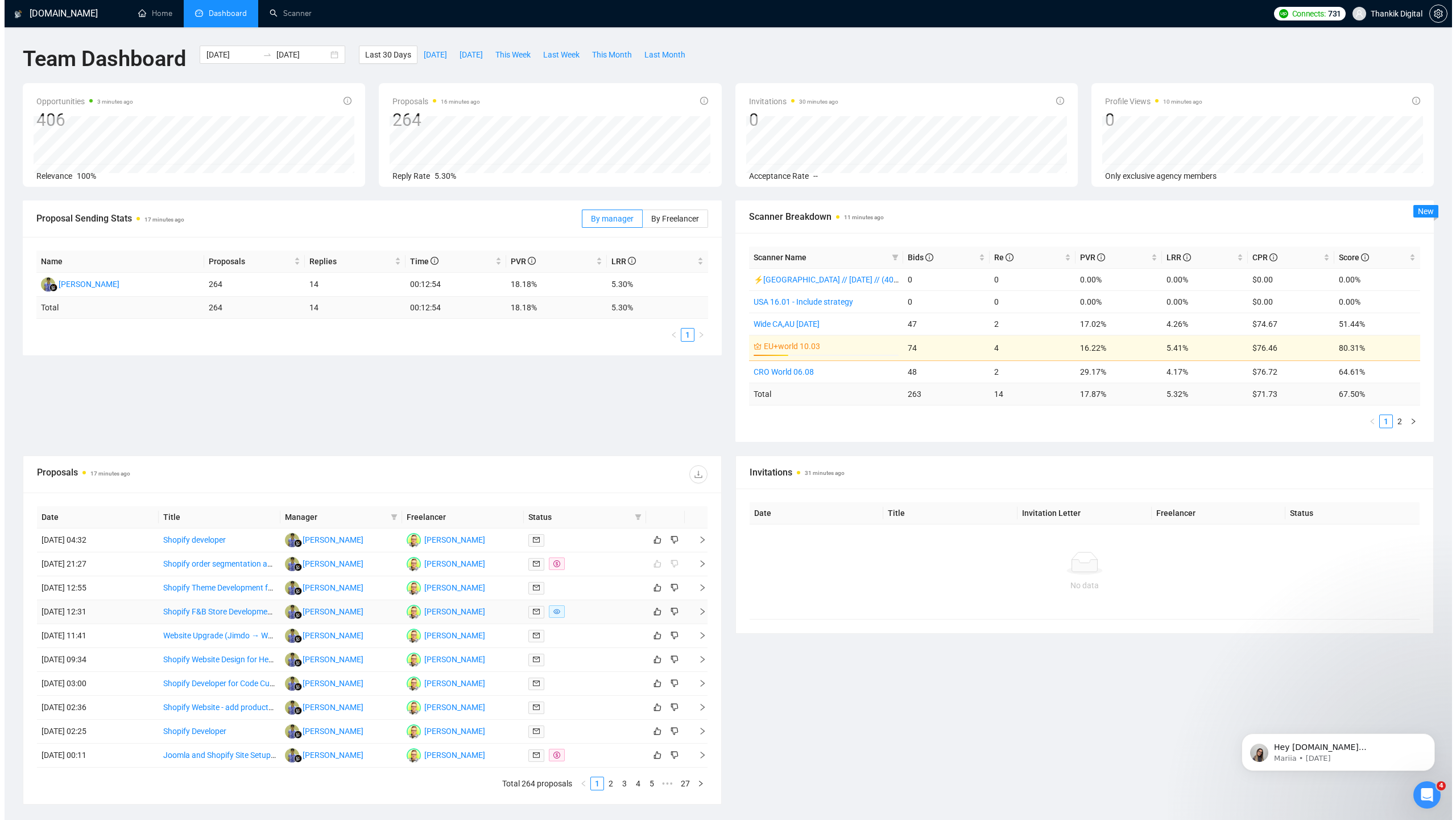
scroll to position [86, 0]
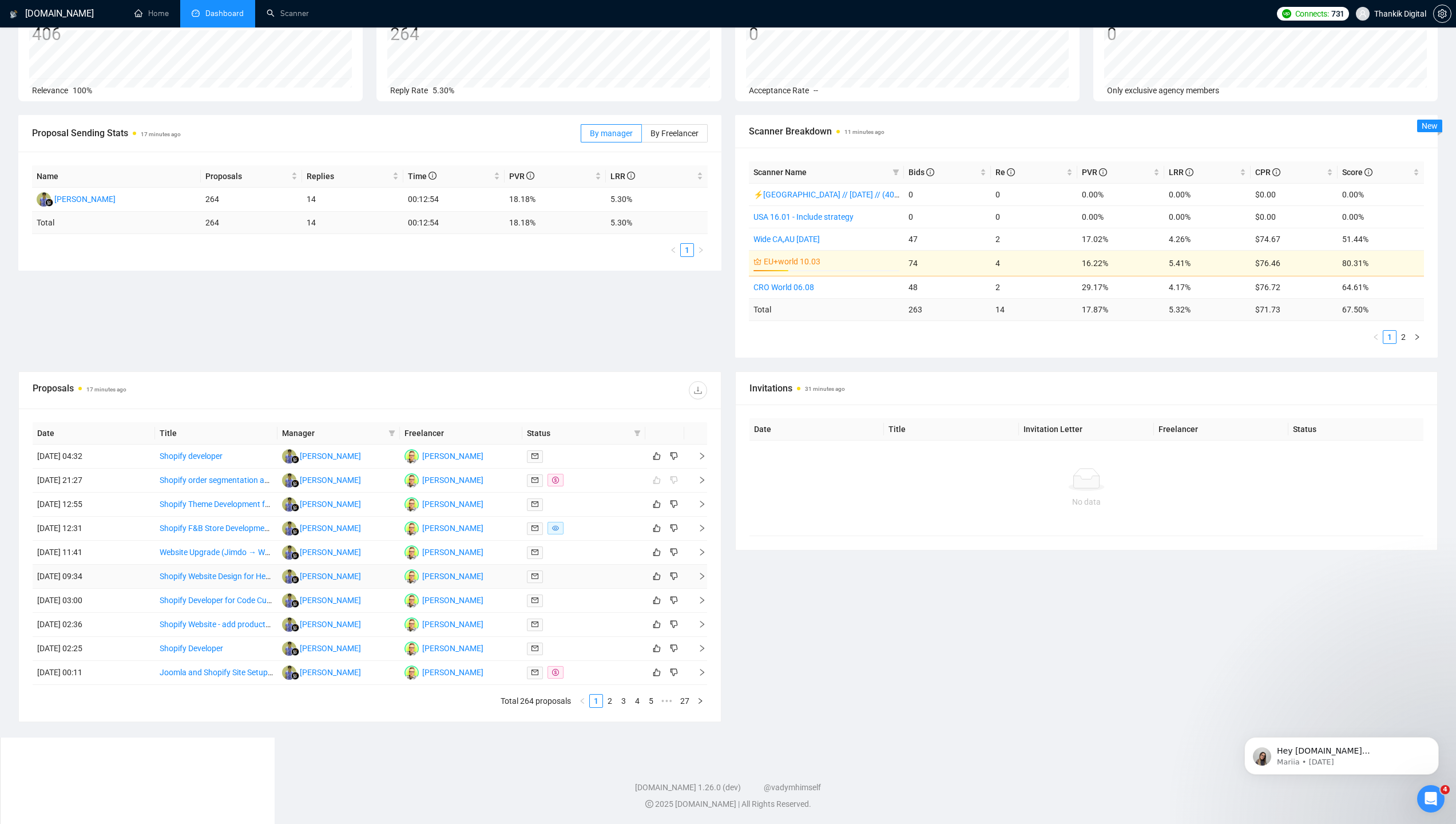
click at [218, 584] on td "Shopify Website Design for Health Supplement Brand" at bounding box center [216, 576] width 123 height 24
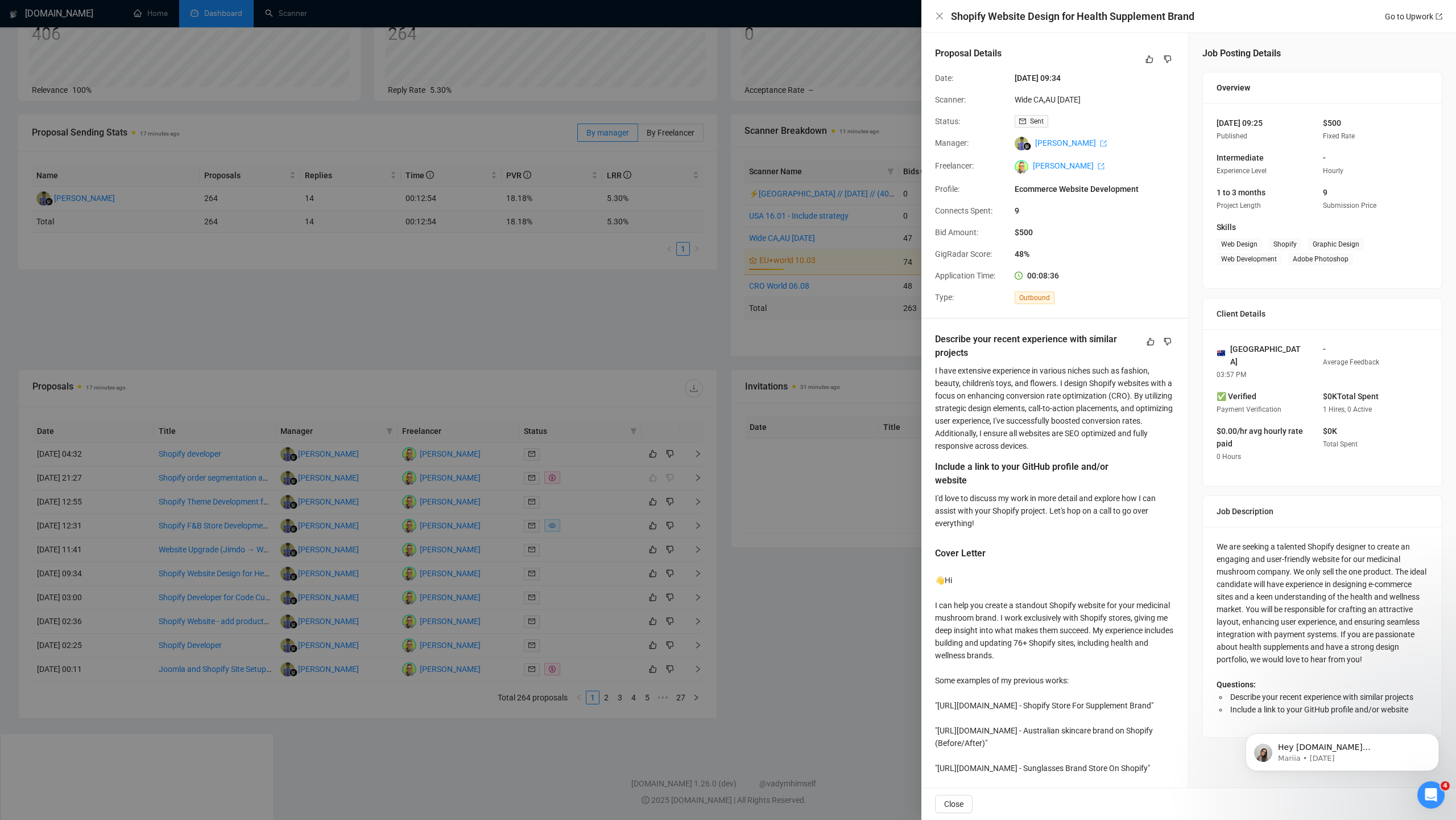
click at [217, 582] on div at bounding box center [728, 410] width 1456 height 820
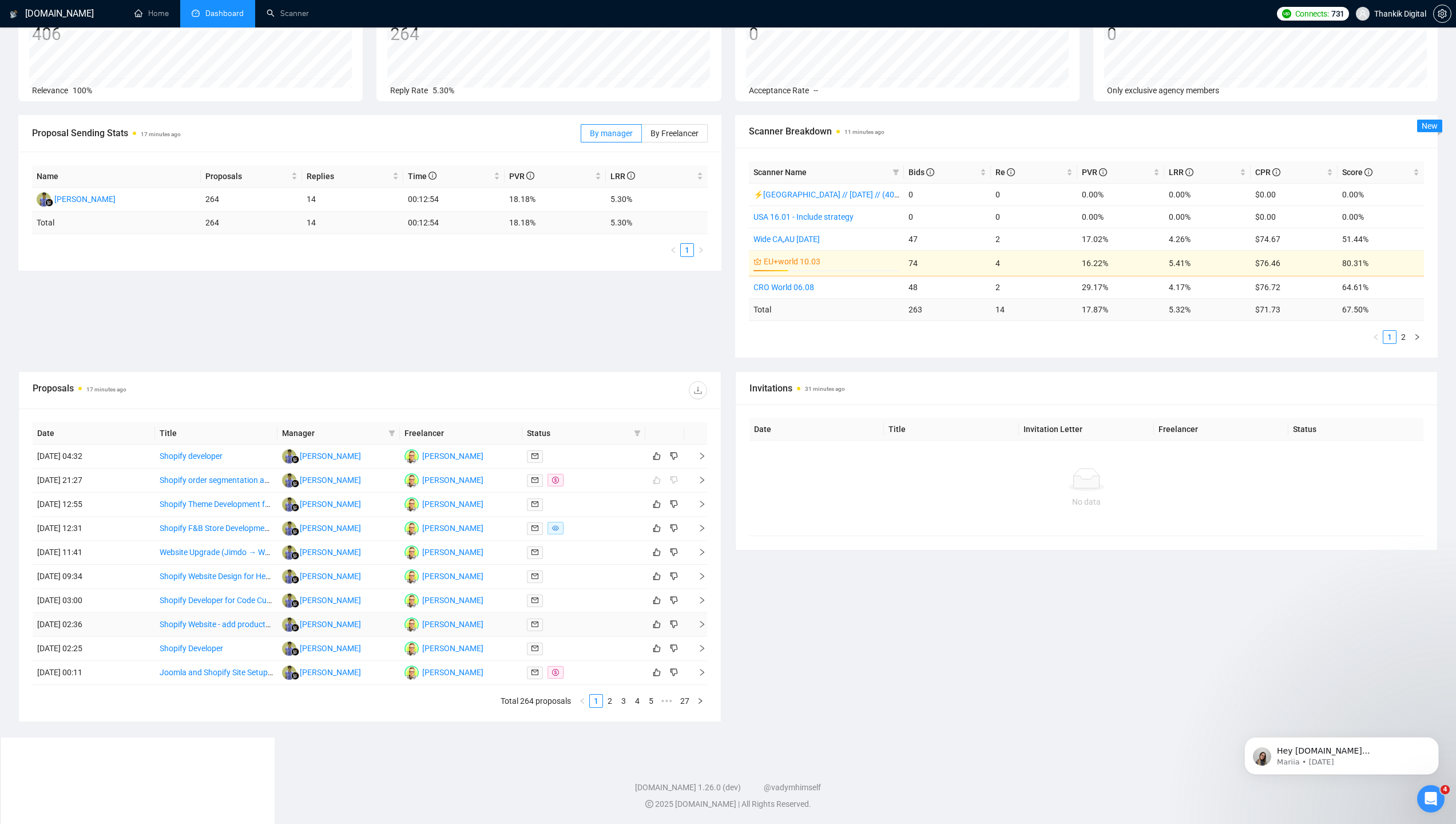
click at [208, 632] on td "Shopify Website - add products and variations" at bounding box center [216, 625] width 123 height 24
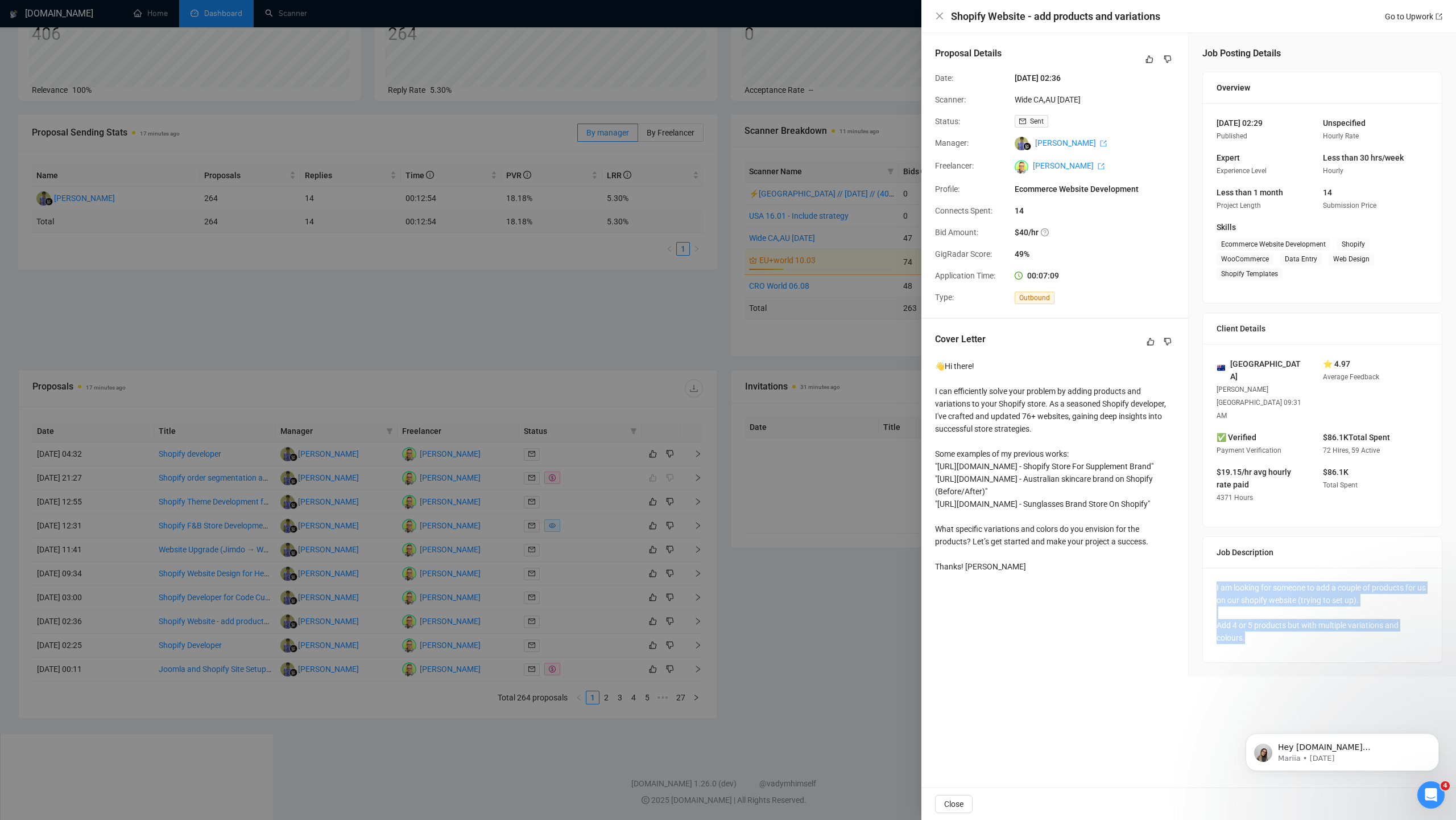
drag, startPoint x: 1259, startPoint y: 602, endPoint x: 1214, endPoint y: 544, distance: 73.4
click at [1214, 568] on div "I am looking for someone to add a couple of products for us on our shopify webs…" at bounding box center [1322, 614] width 239 height 95
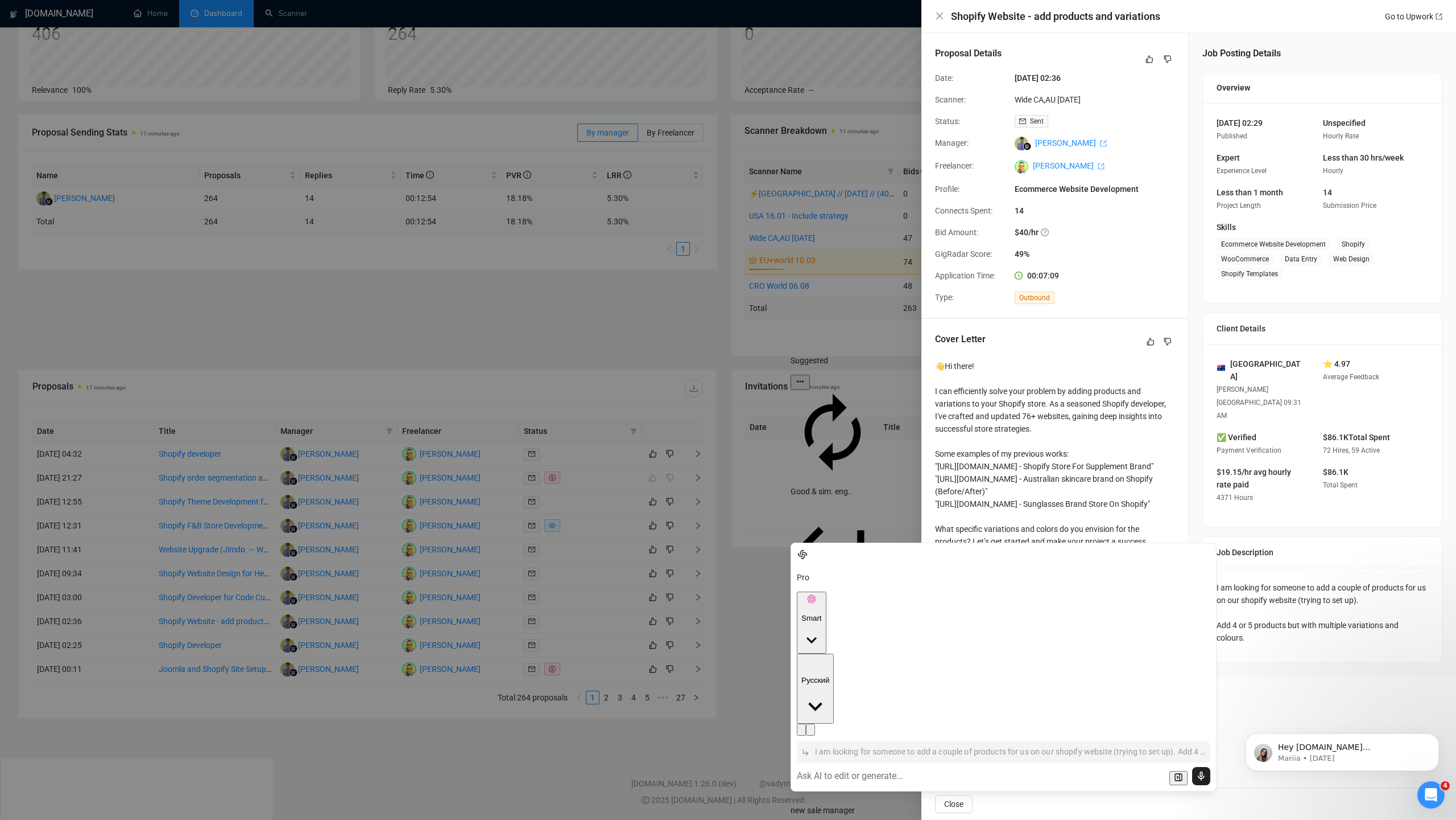
scroll to position [509, 0]
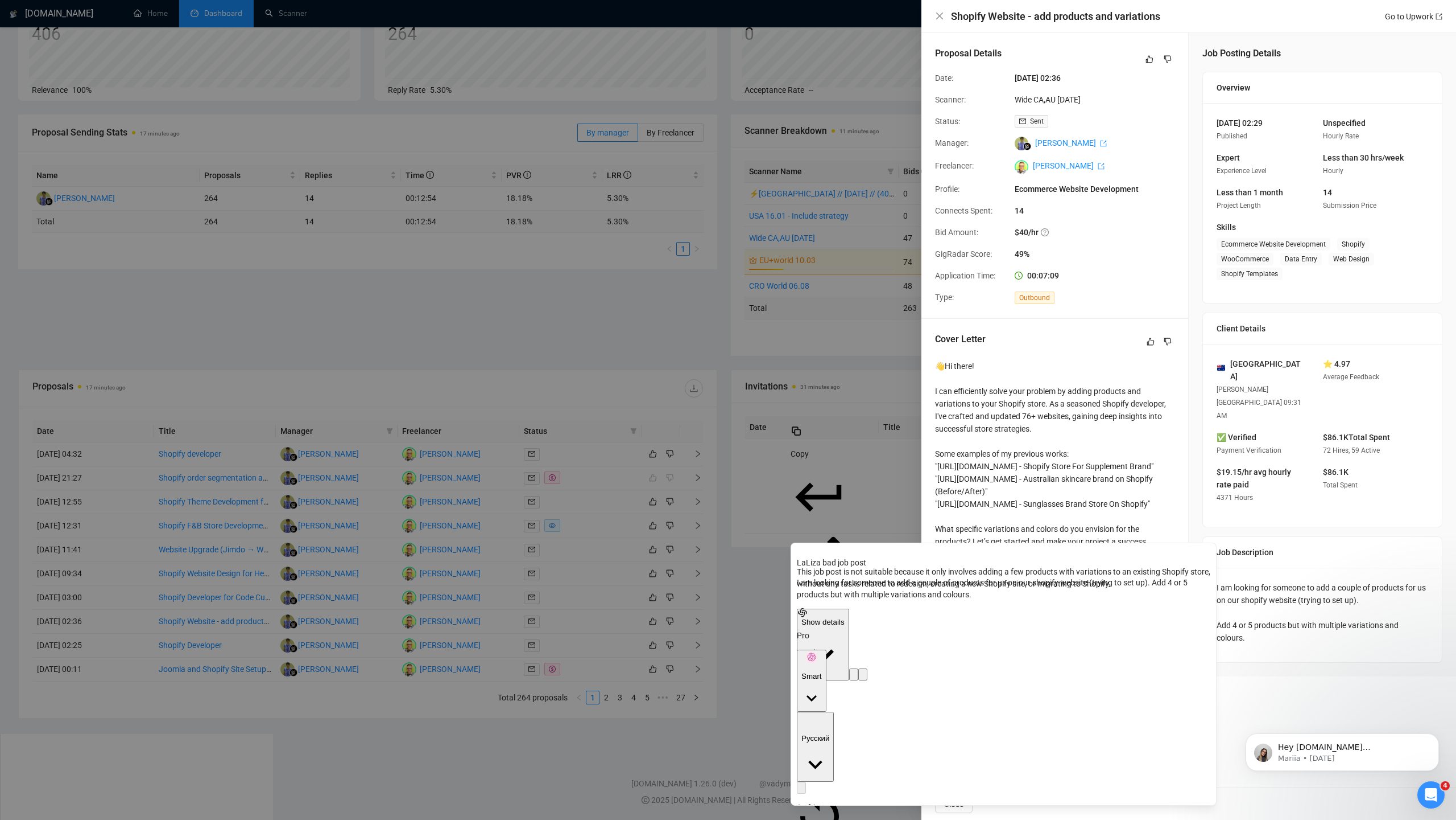
click at [831, 448] on p "Copy" at bounding box center [820, 454] width 58 height 12
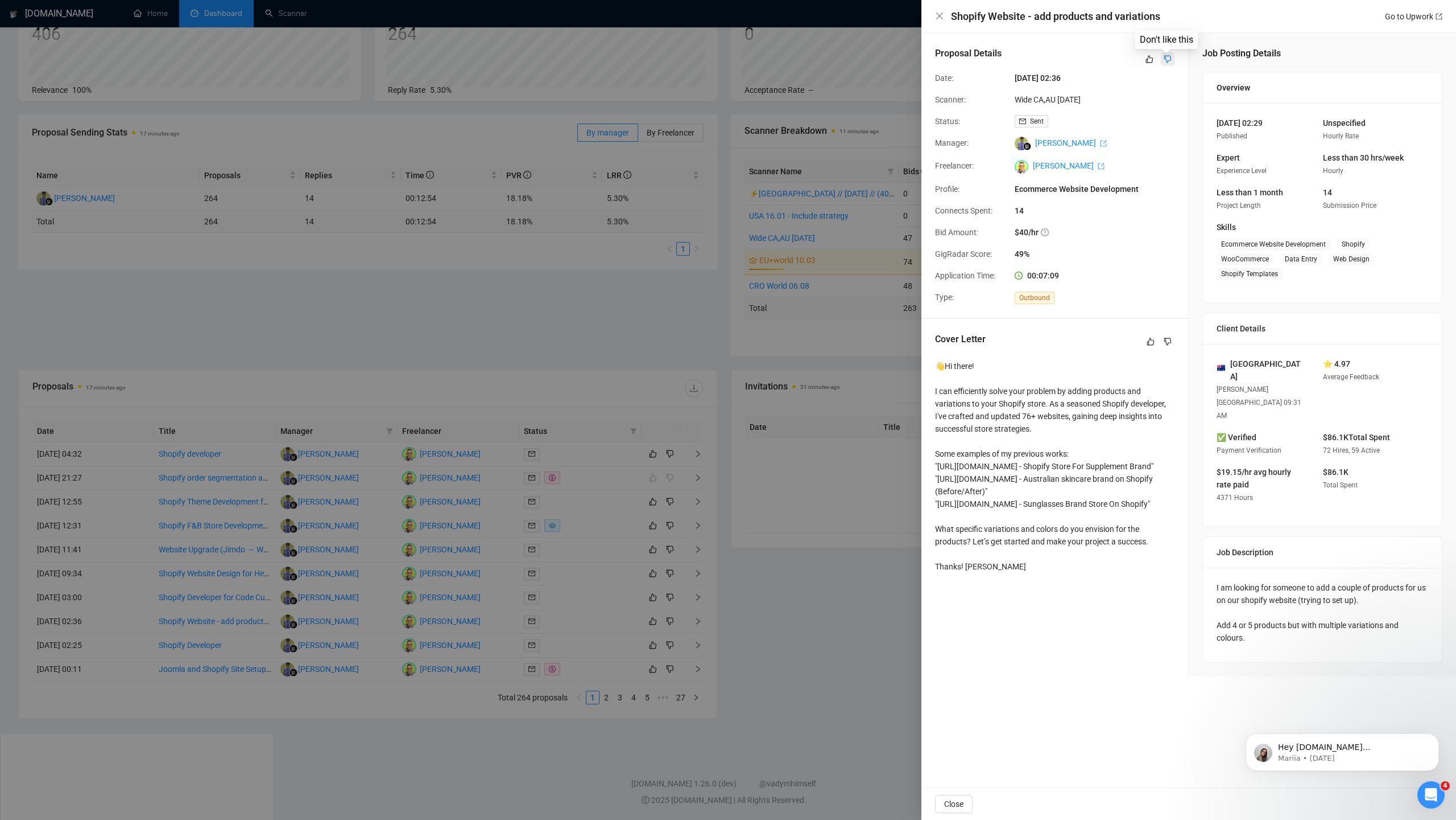
click at [1172, 60] on icon "dislike" at bounding box center [1168, 59] width 8 height 9
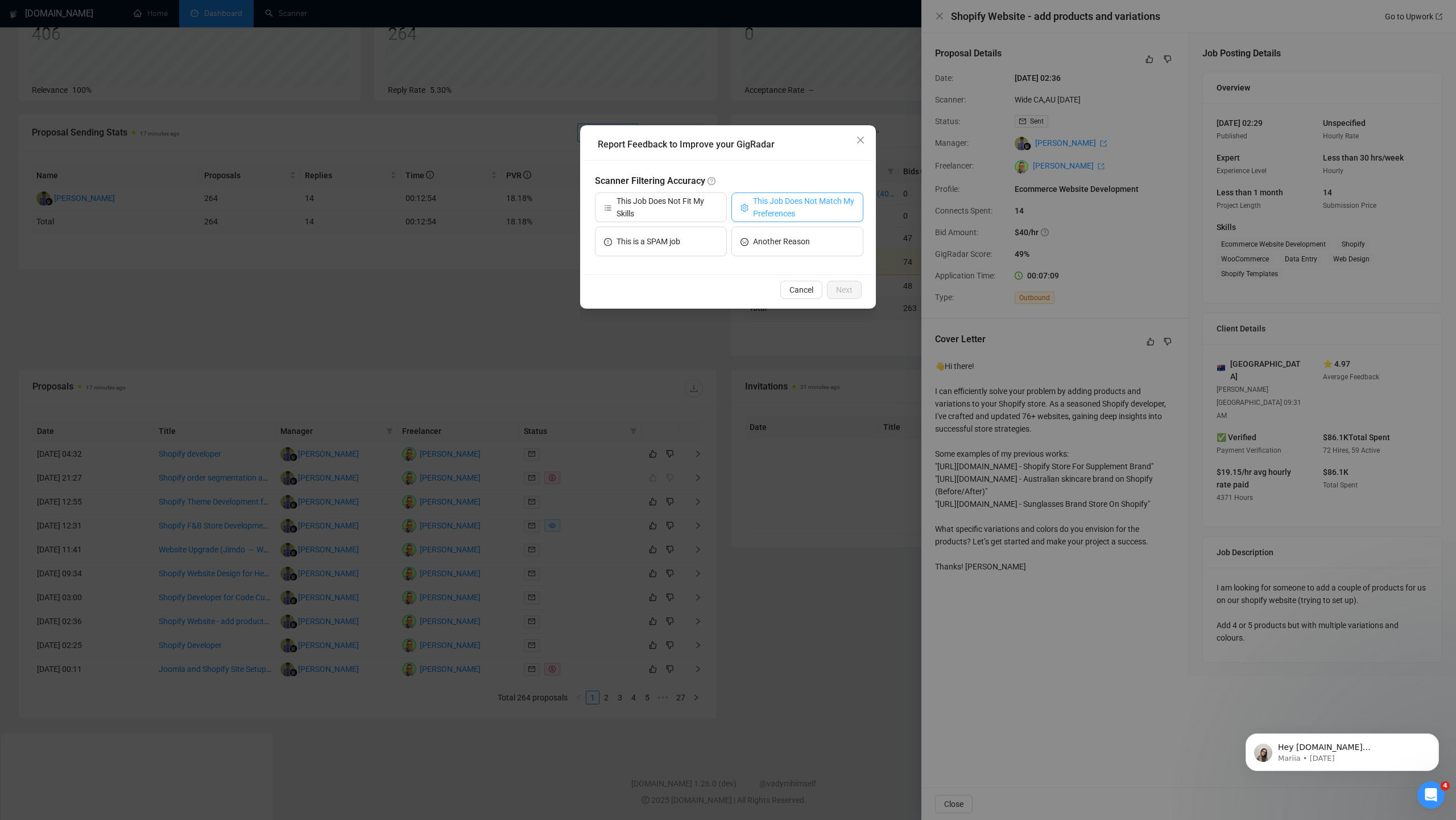
click at [778, 214] on span "This Job Does Not Match My Preferences" at bounding box center [804, 207] width 101 height 25
click at [839, 286] on span "Next" at bounding box center [844, 290] width 16 height 13
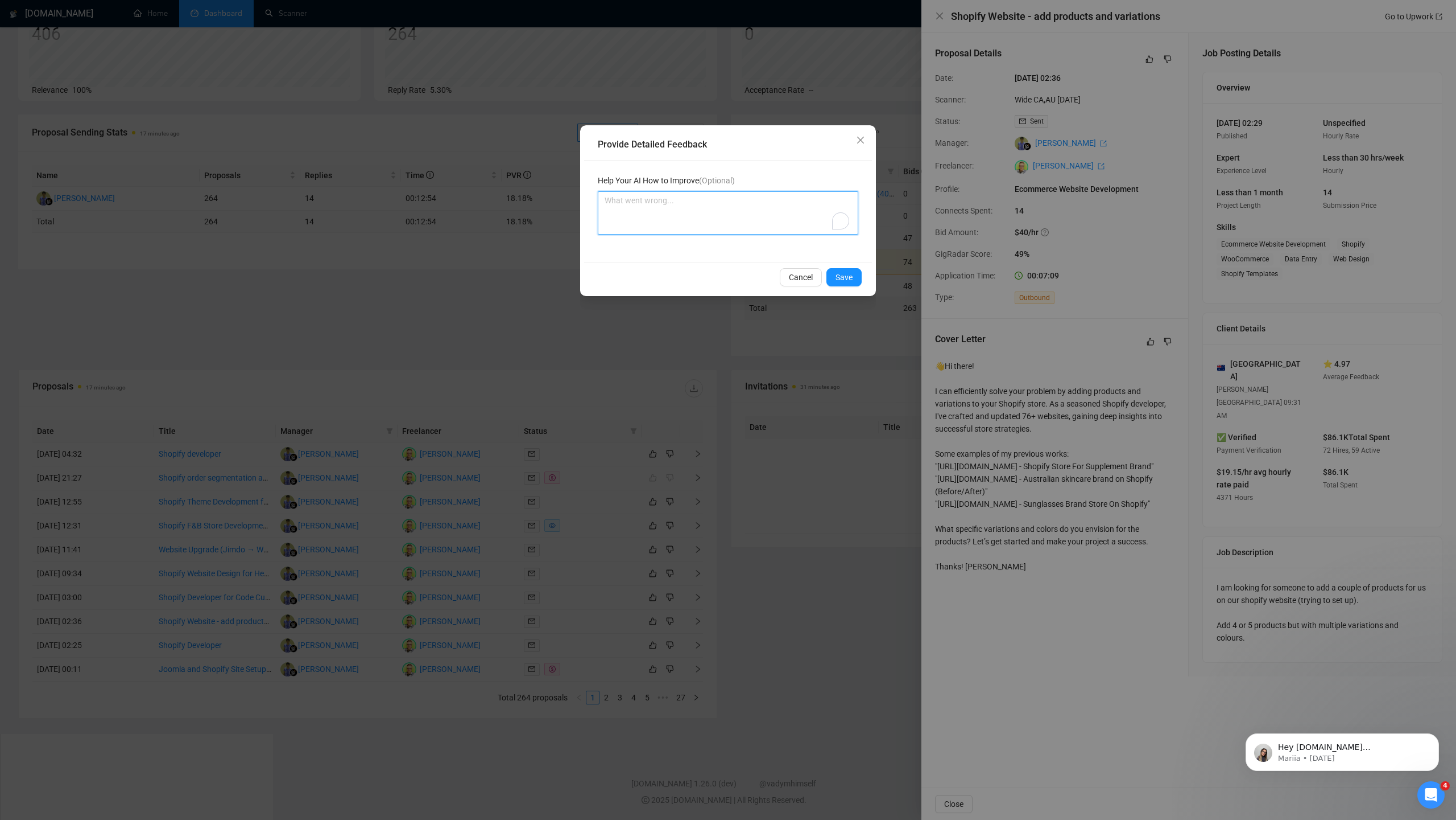
click at [735, 212] on textarea "To enrich screen reader interactions, please activate Accessibility in Grammarl…" at bounding box center [728, 213] width 261 height 43
paste textarea "This job post is not suitable because it only involves adding a few products wi…"
type textarea "This job post is not suitable because it only involves adding a few products wi…"
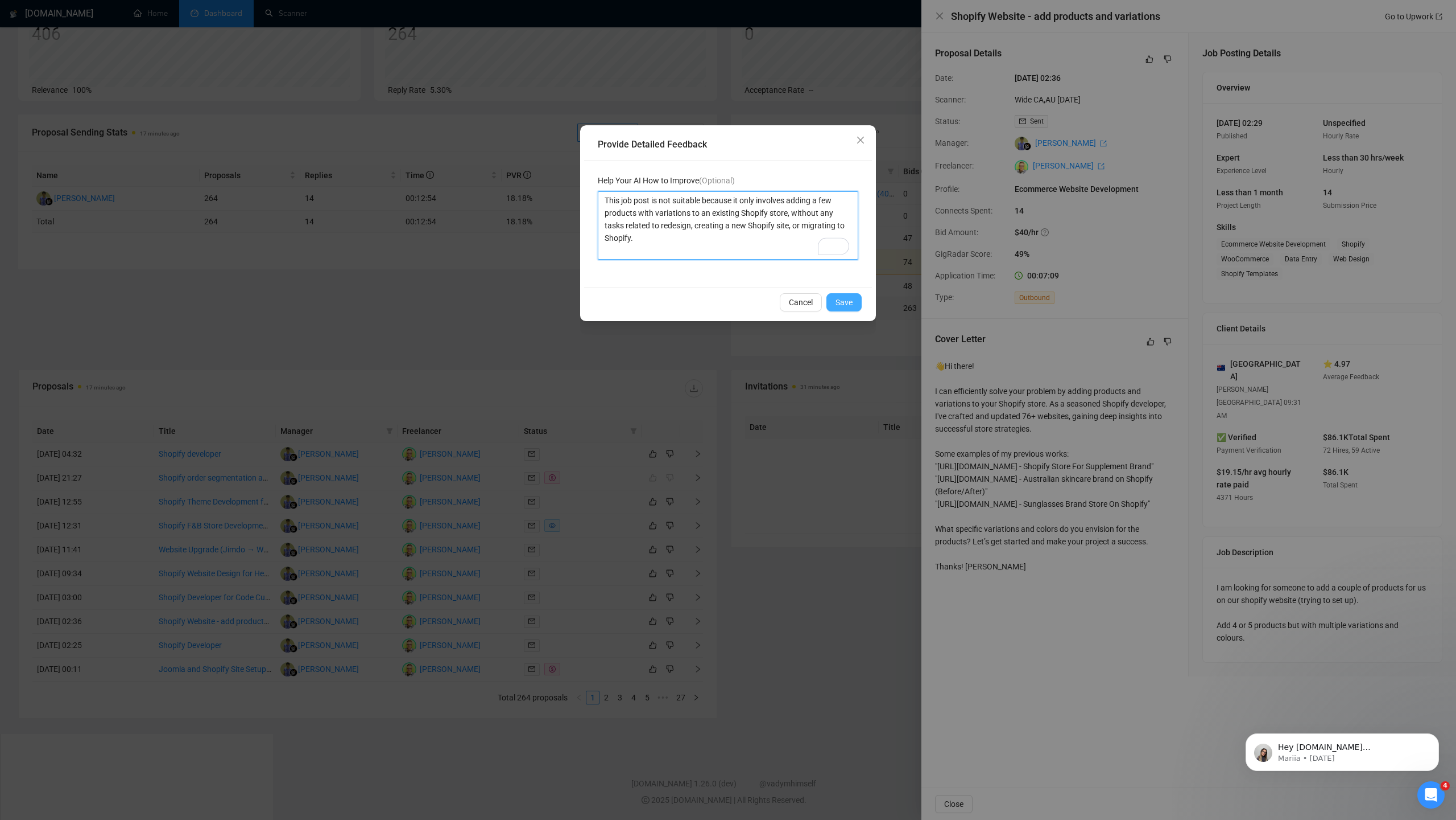
type textarea "This job post is not suitable because it only involves adding a few products wi…"
click at [841, 300] on span "Save" at bounding box center [844, 302] width 17 height 13
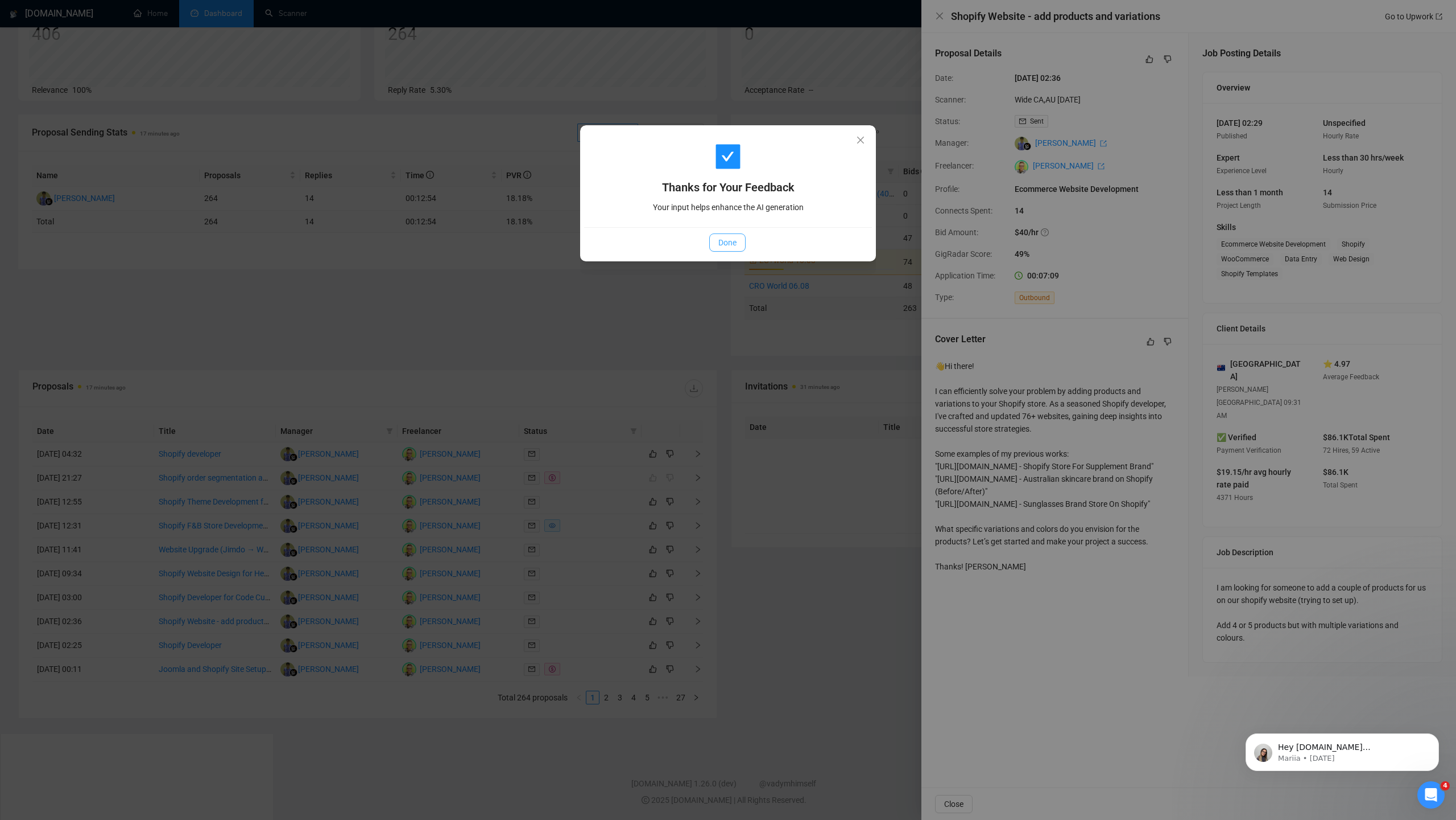
click at [733, 243] on span "Done" at bounding box center [727, 242] width 18 height 13
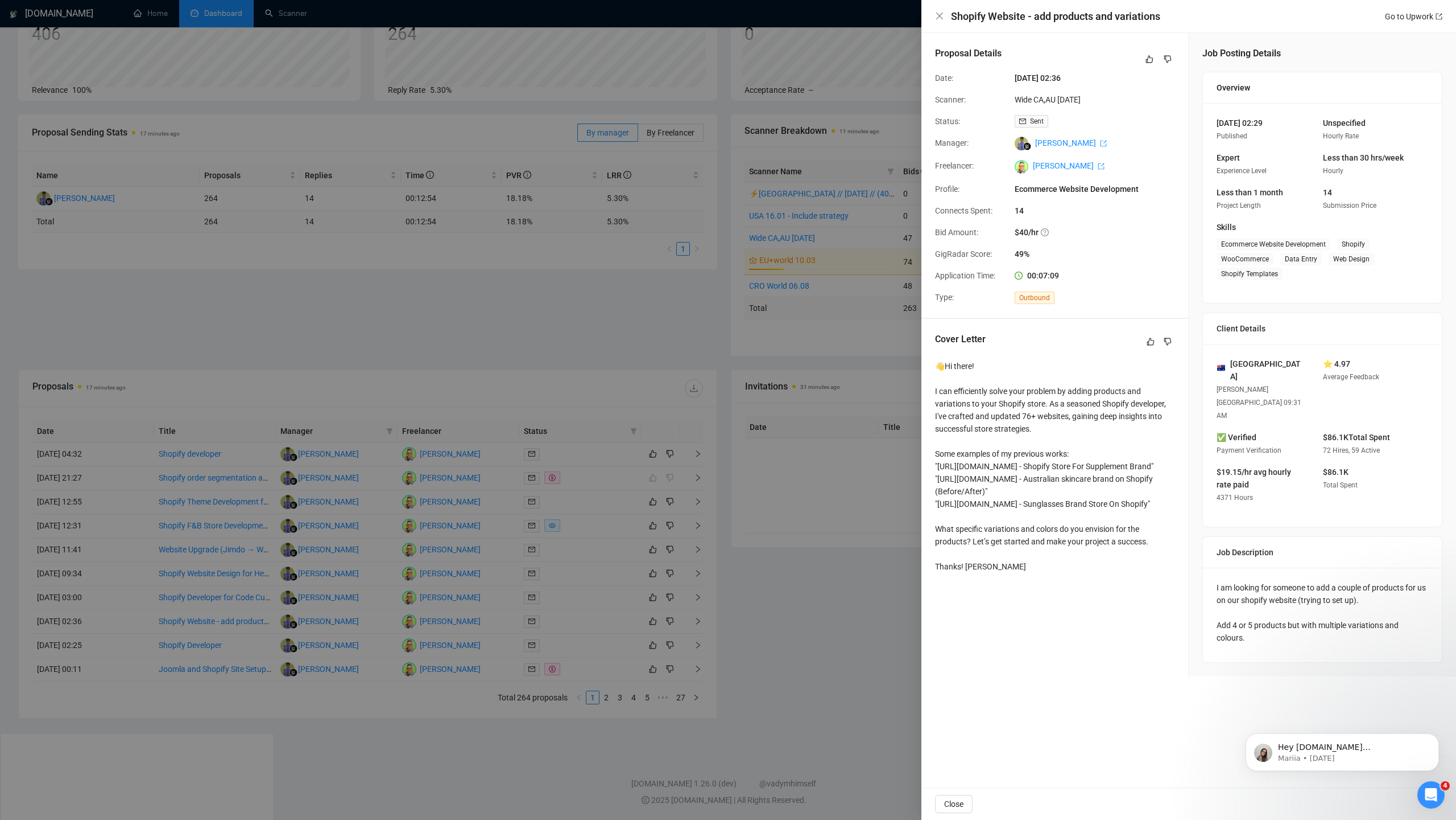
click at [406, 491] on div at bounding box center [728, 410] width 1456 height 820
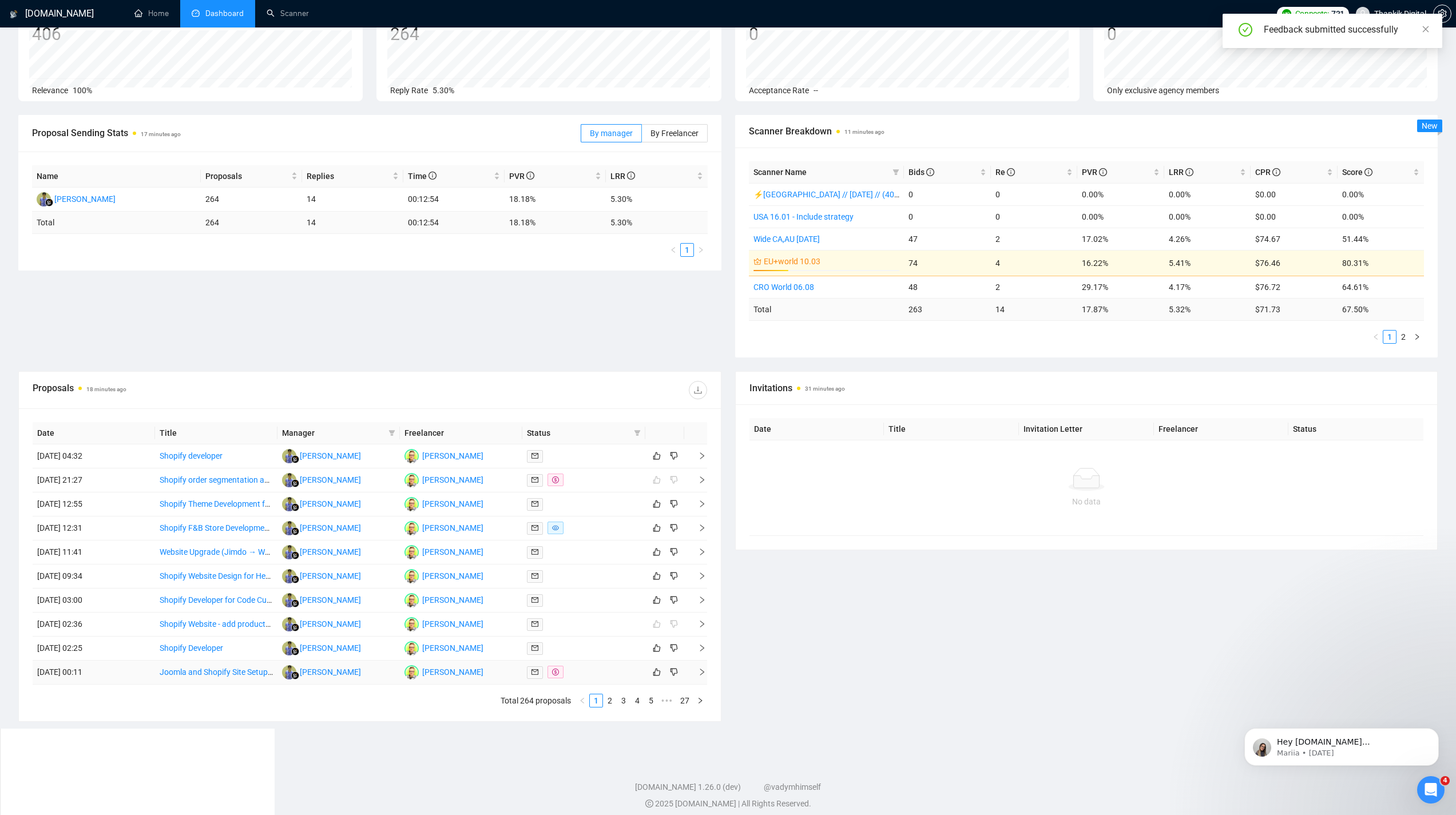
click at [182, 673] on link "Joomla and Shopify Site Setup Expert Needed" at bounding box center [240, 672] width 162 height 9
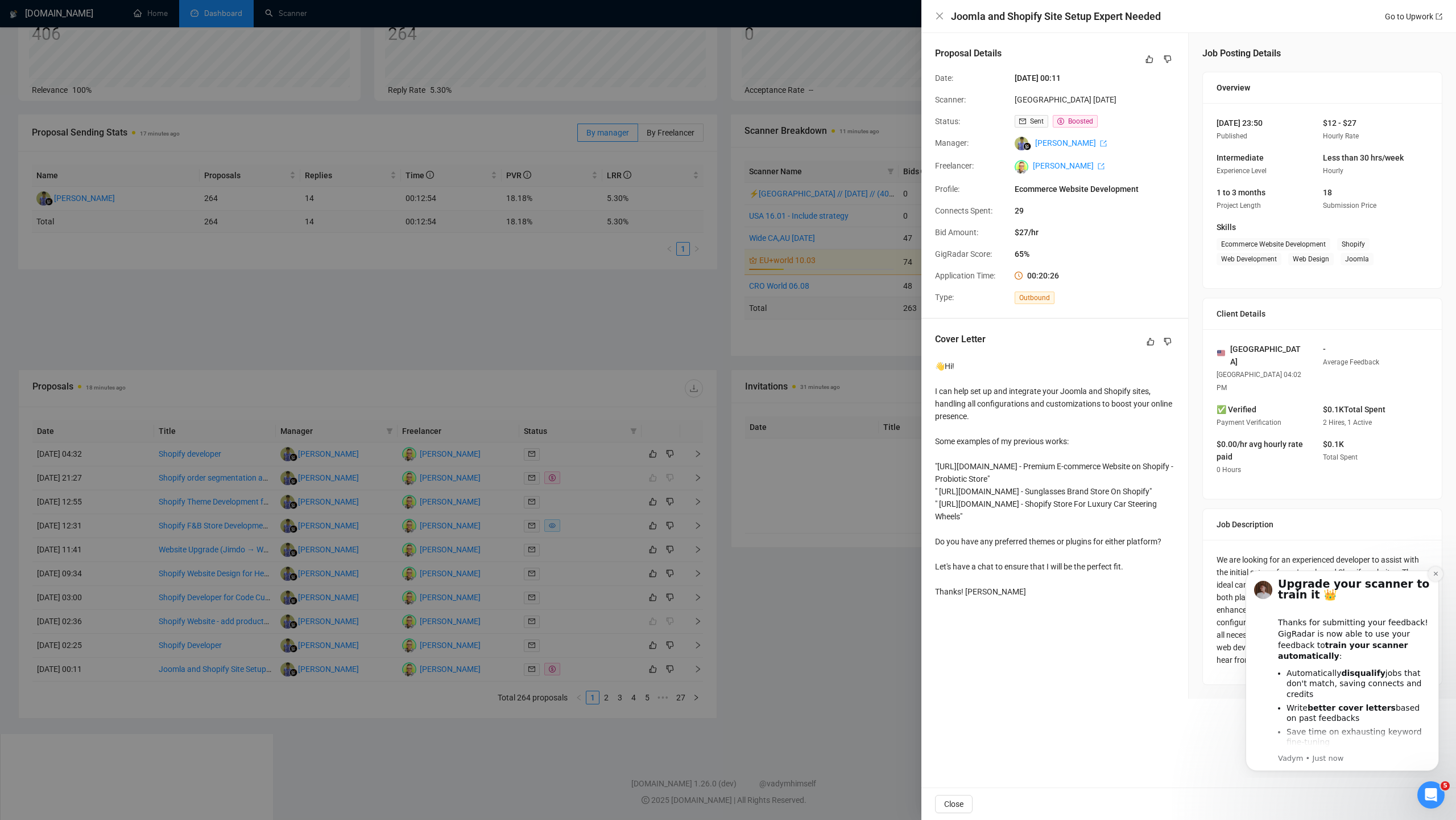
click at [1437, 573] on icon "Dismiss notification" at bounding box center [1436, 573] width 6 height 6
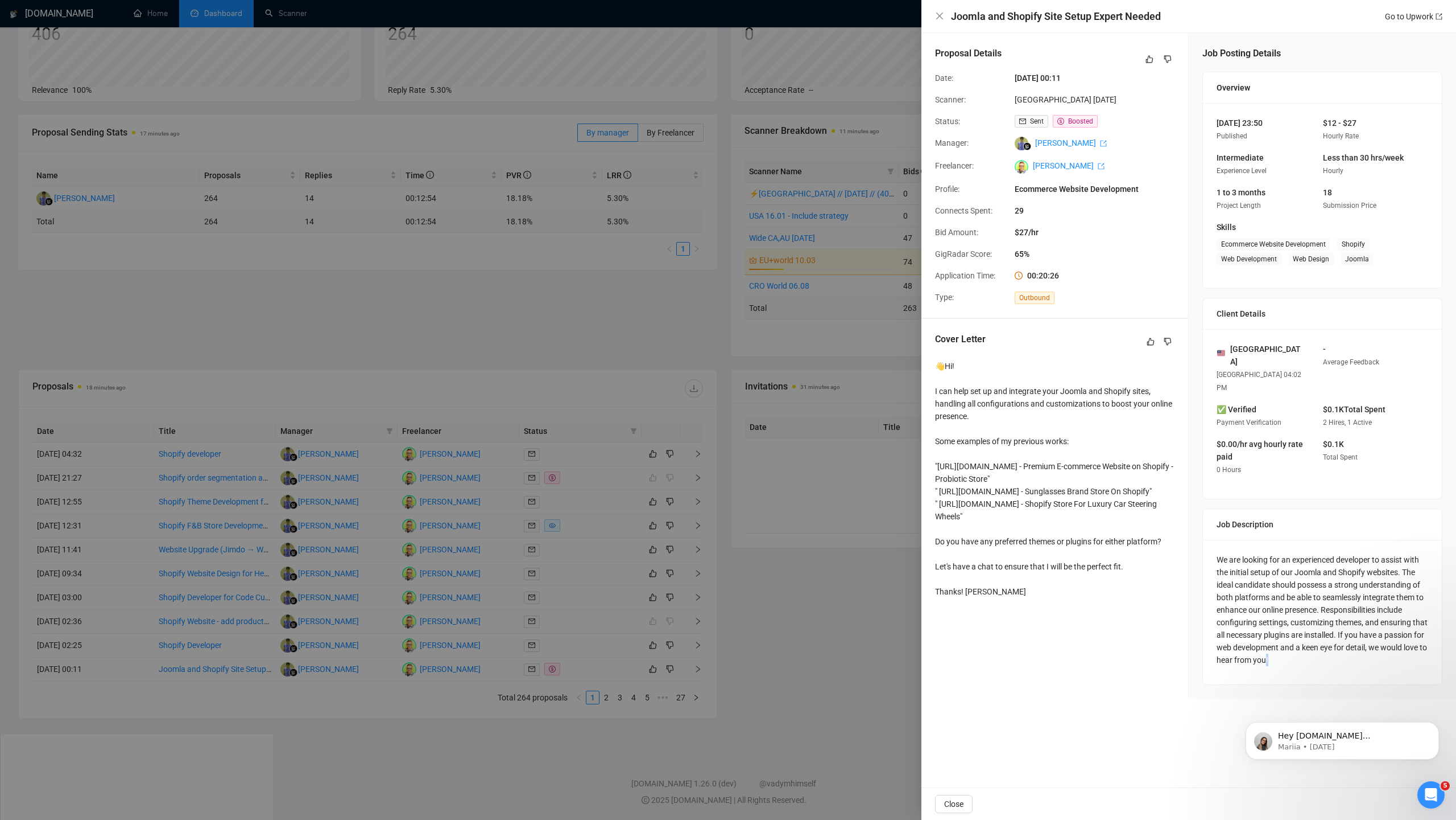
drag, startPoint x: 1280, startPoint y: 645, endPoint x: 1265, endPoint y: 643, distance: 15.1
click at [1265, 643] on div "We are looking for an experienced developer to assist with the initial setup of…" at bounding box center [1323, 609] width 211 height 112
click at [1254, 600] on div "We are looking for an experienced developer to assist with the initial setup of…" at bounding box center [1323, 609] width 211 height 112
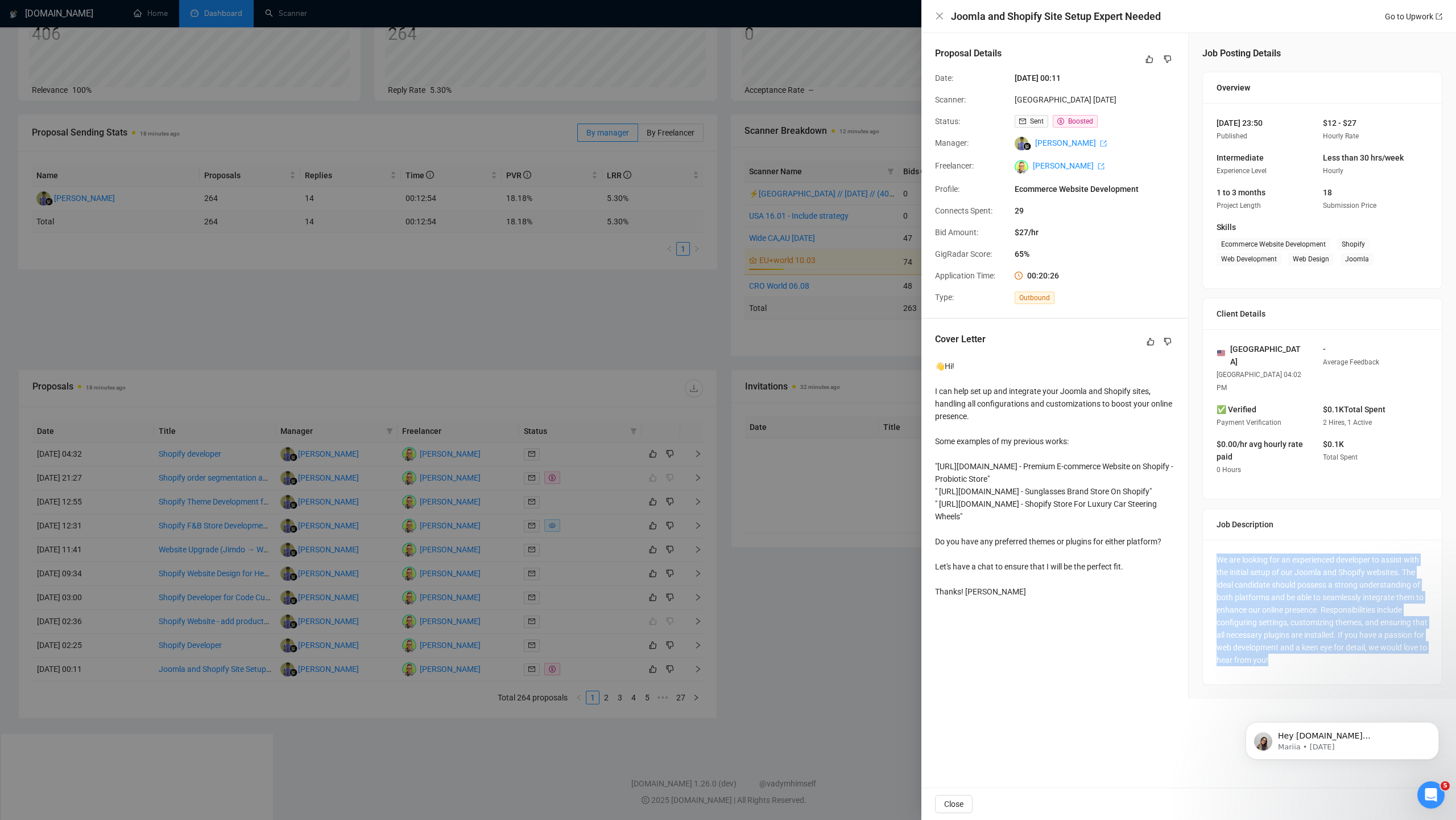
drag, startPoint x: 1271, startPoint y: 646, endPoint x: 1217, endPoint y: 531, distance: 127.0
click at [1217, 553] on div "We are looking for an experienced developer to assist with the initial setup of…" at bounding box center [1323, 609] width 211 height 112
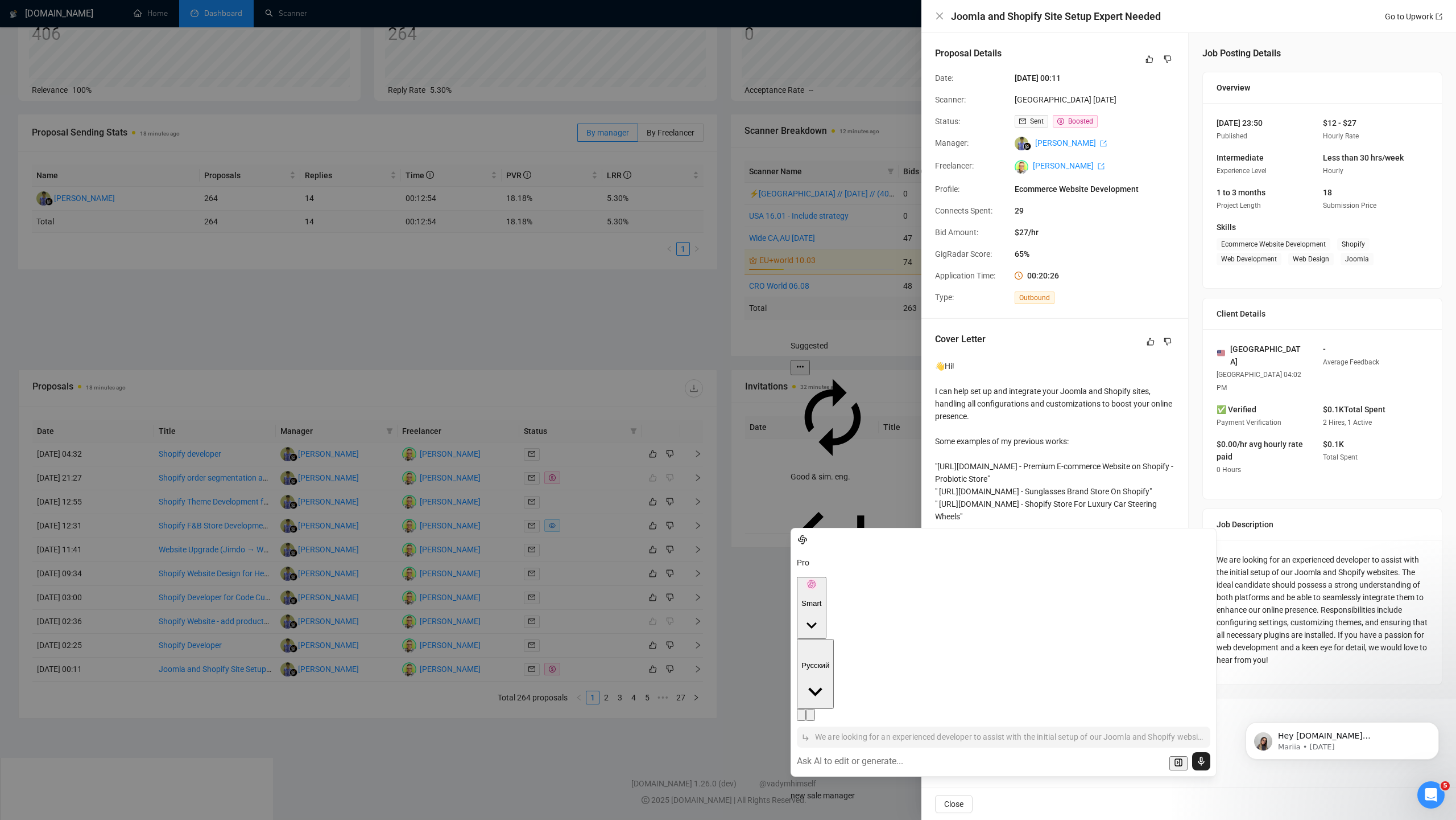
scroll to position [412, 0]
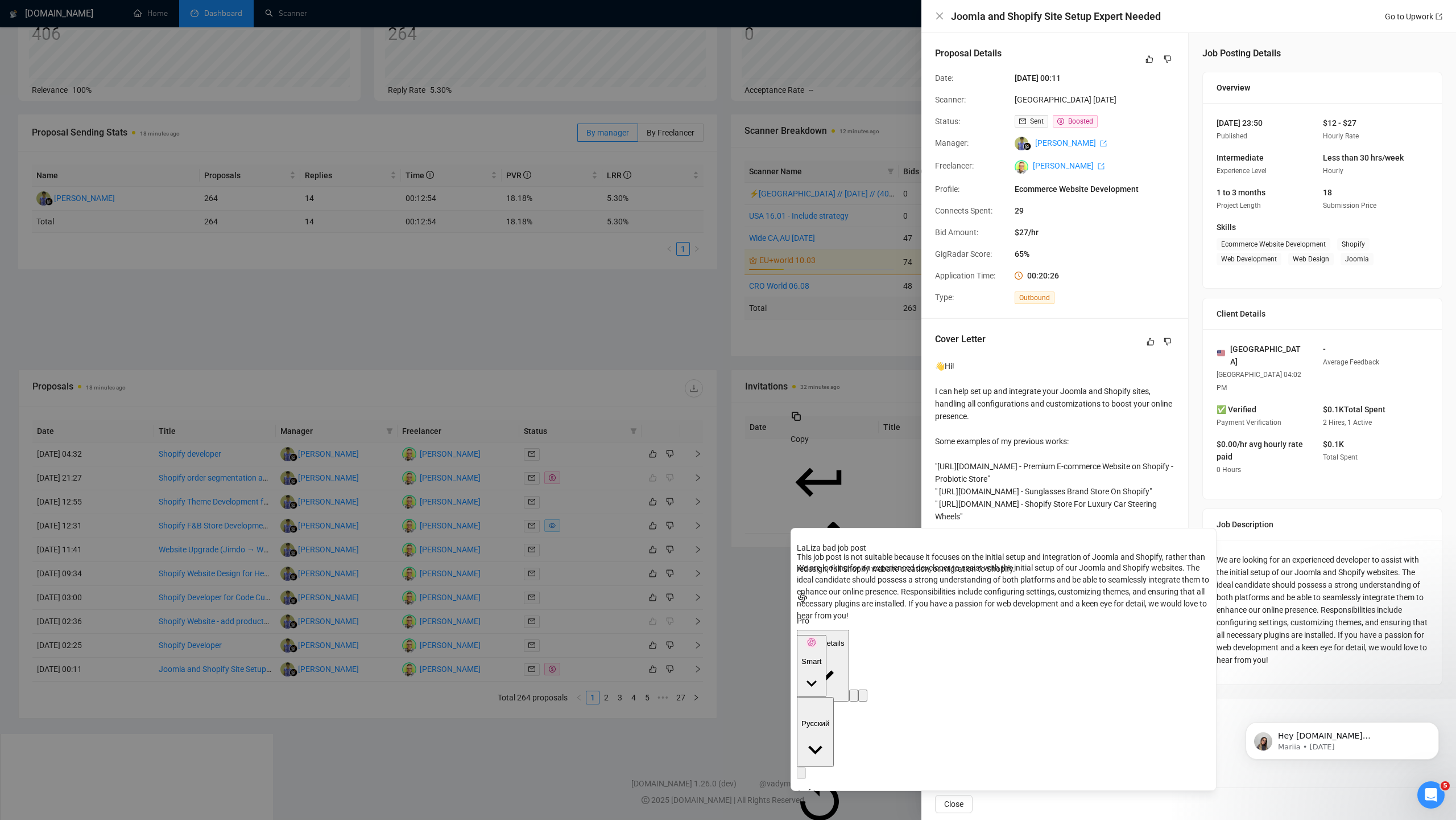
click at [1092, 392] on div "👋Hi! I can help set up and integrate your Joomla and Shopify sites, handling al…" at bounding box center [1055, 478] width 240 height 238
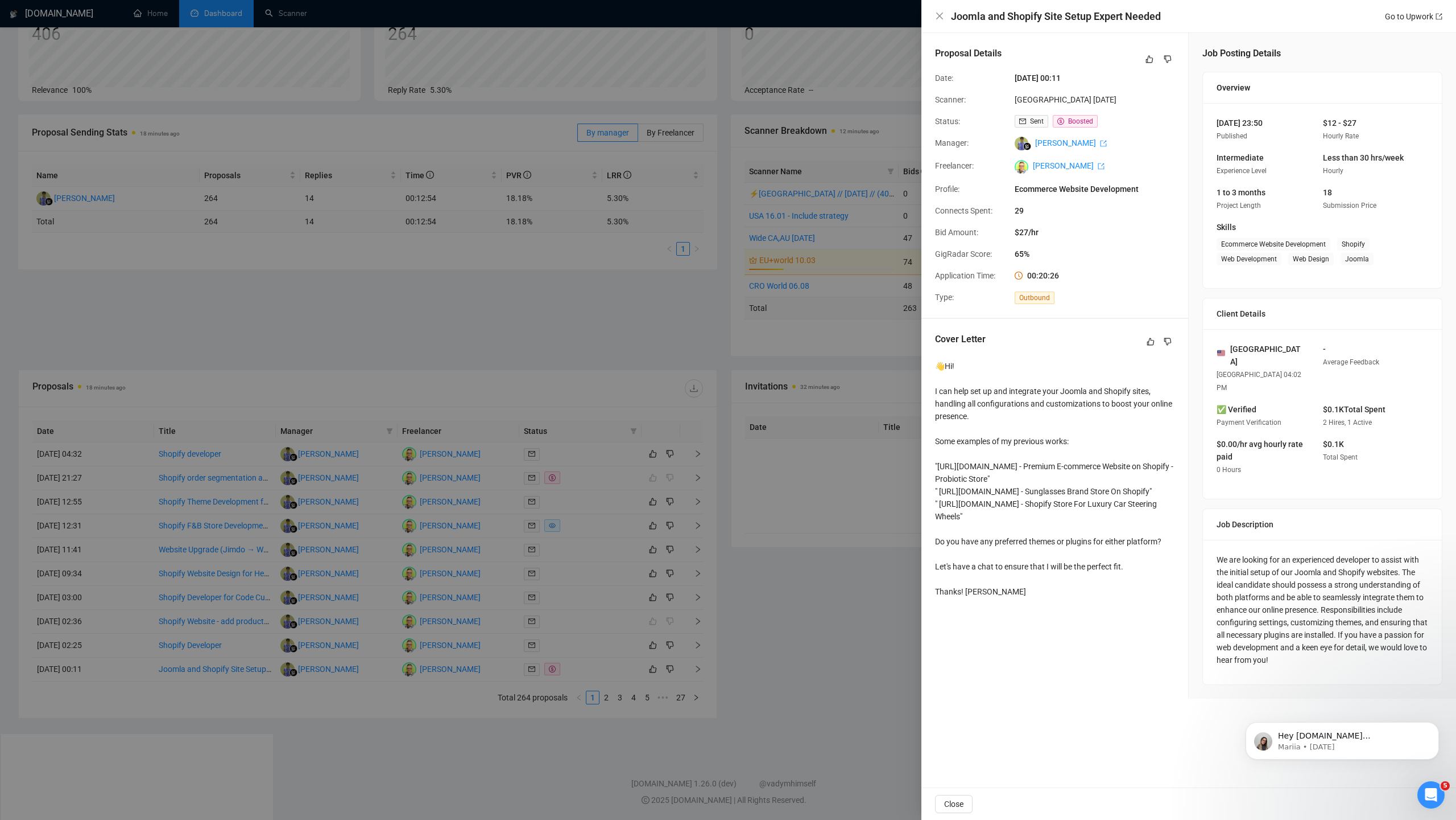
click at [695, 580] on div at bounding box center [728, 410] width 1456 height 820
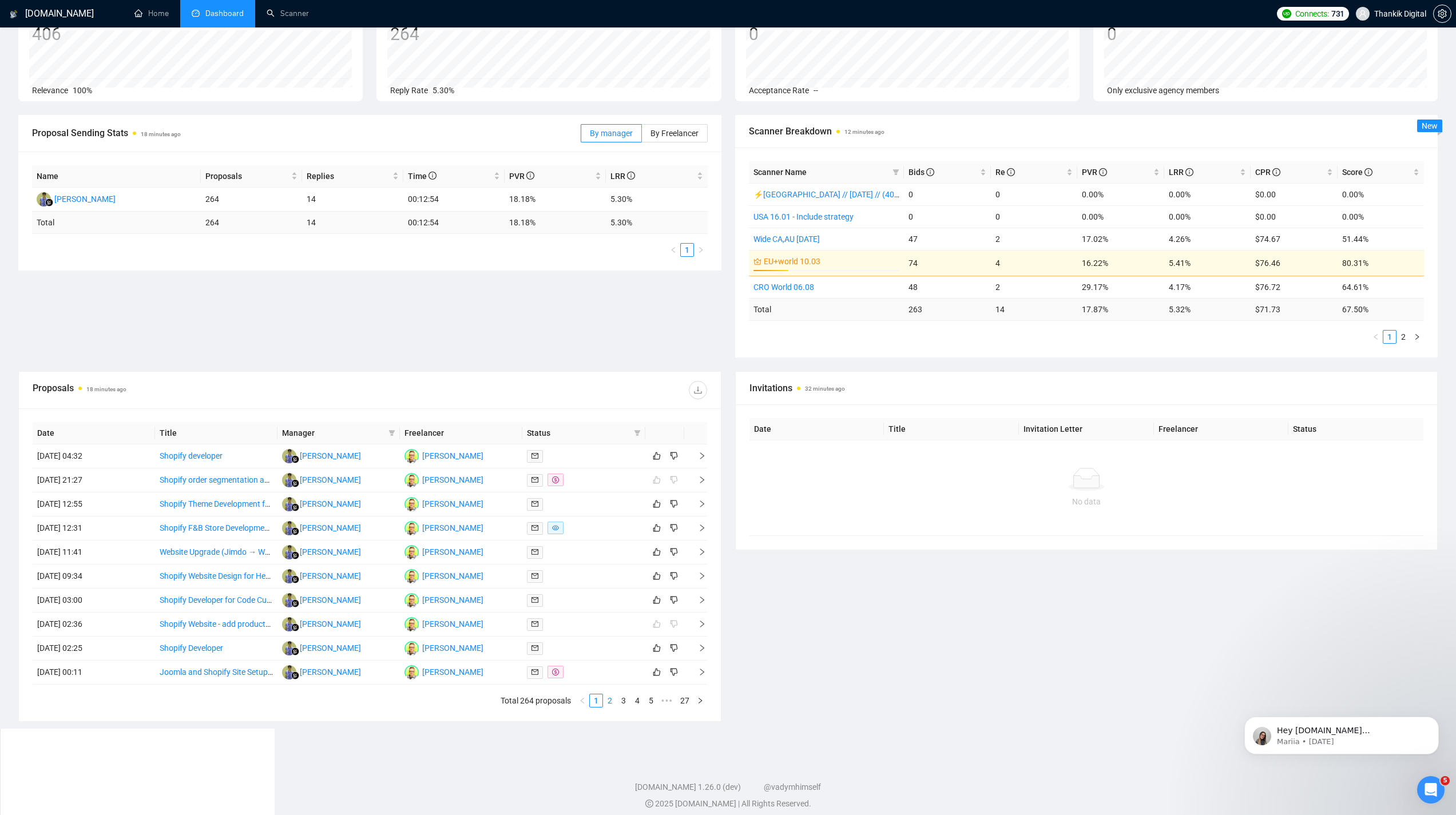
click at [607, 700] on link "2" at bounding box center [609, 700] width 13 height 13
click at [200, 466] on td "Shopify Store Improvement Specialist & occasional artworker" at bounding box center [216, 457] width 123 height 24
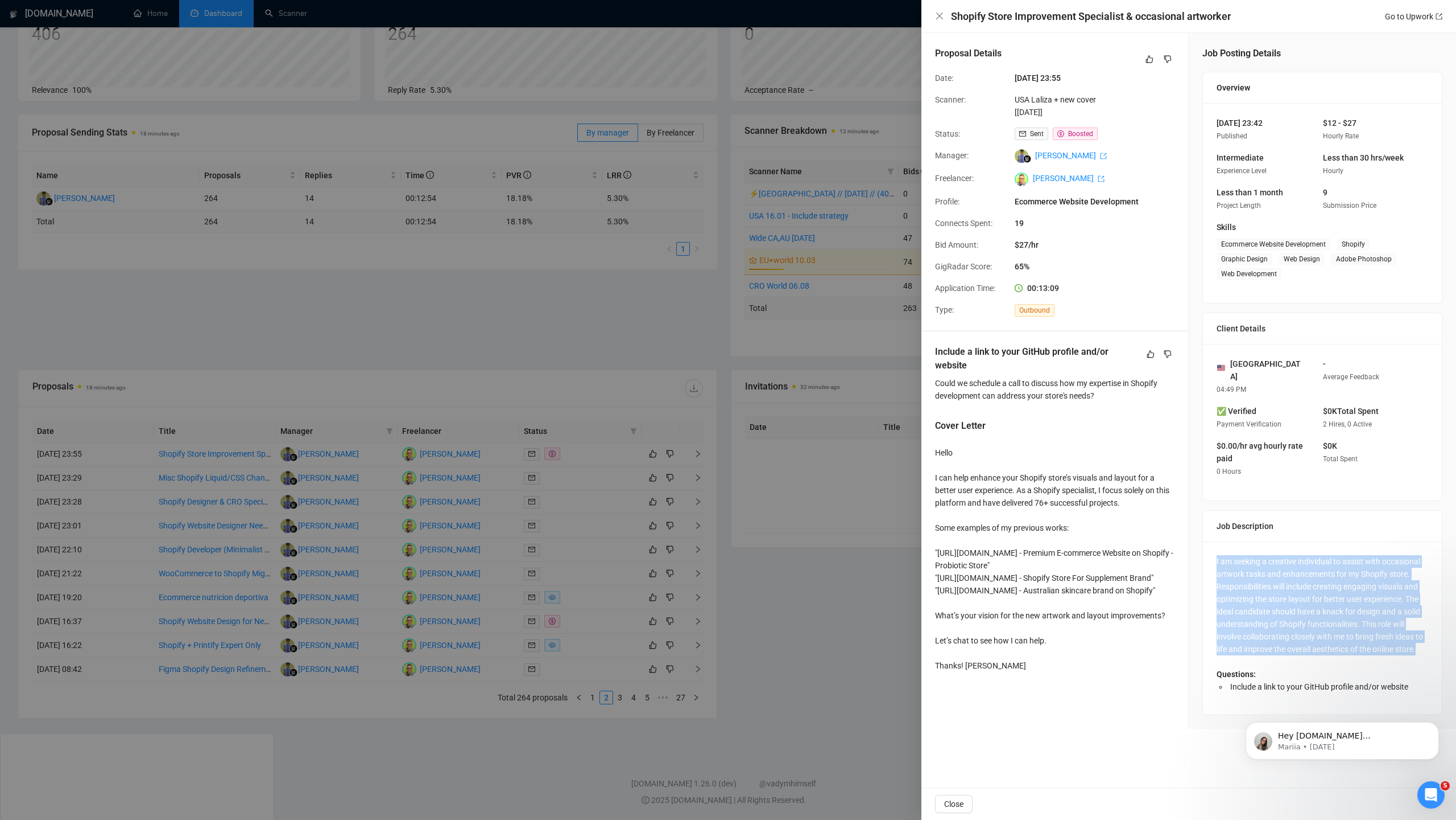
drag, startPoint x: 1365, startPoint y: 649, endPoint x: 1208, endPoint y: 544, distance: 188.9
click at [1208, 544] on div "I am seeking a creative individual to assist with occasional artwork tasks and …" at bounding box center [1322, 628] width 239 height 173
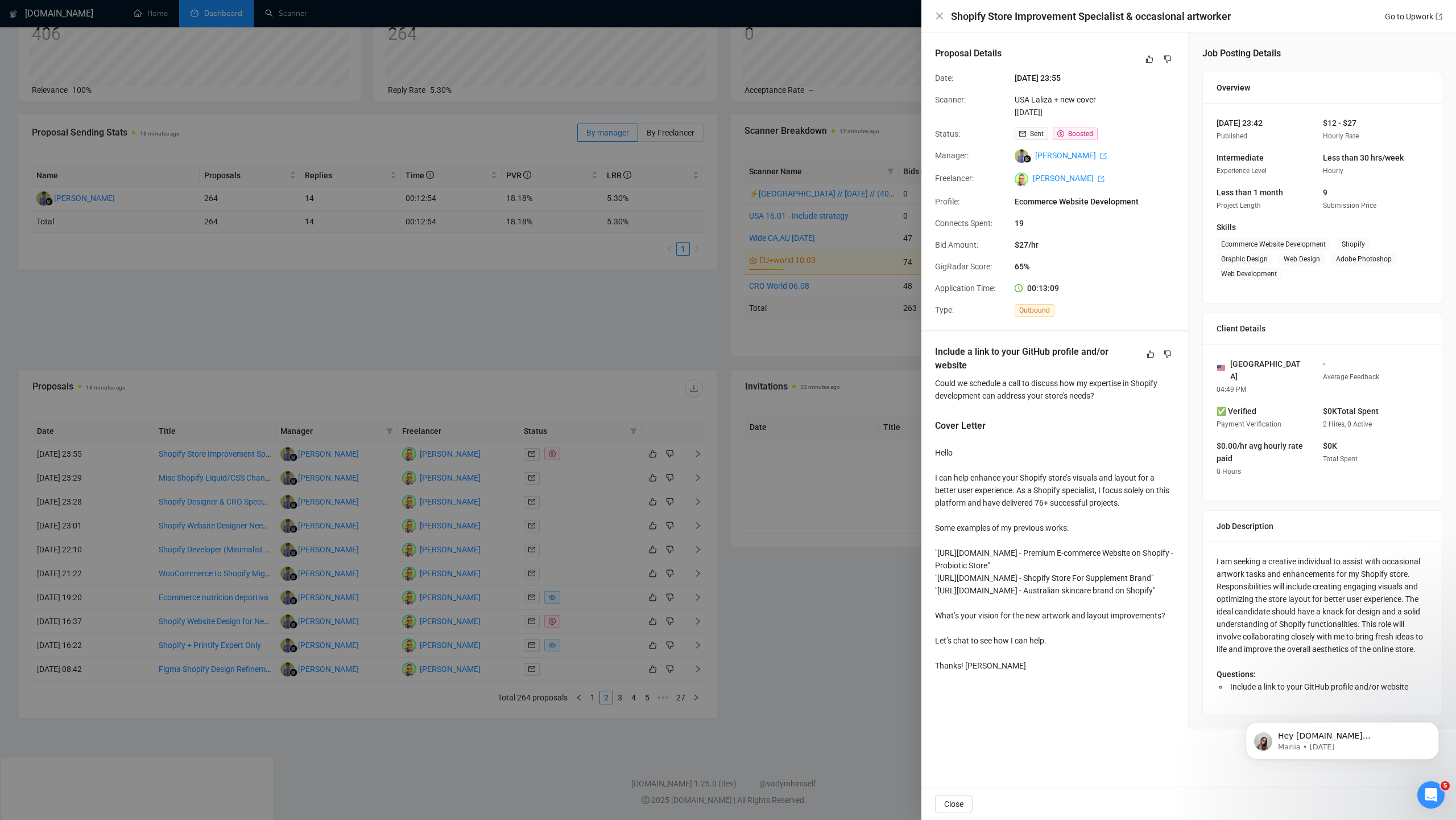
click at [822, 553] on div at bounding box center [728, 410] width 1456 height 820
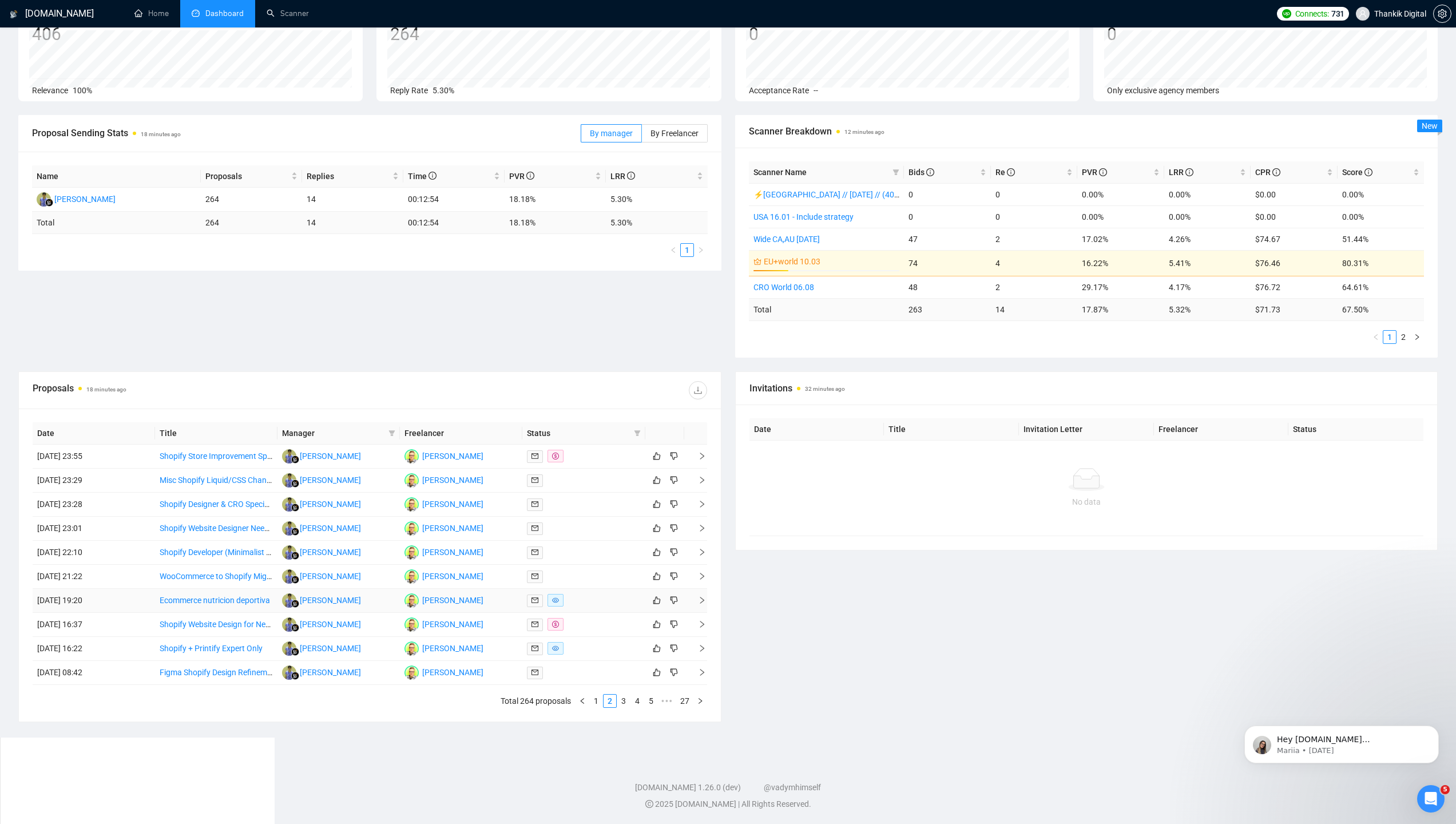
click at [184, 608] on td "Ecommerce nutricion deportiva" at bounding box center [216, 600] width 123 height 24
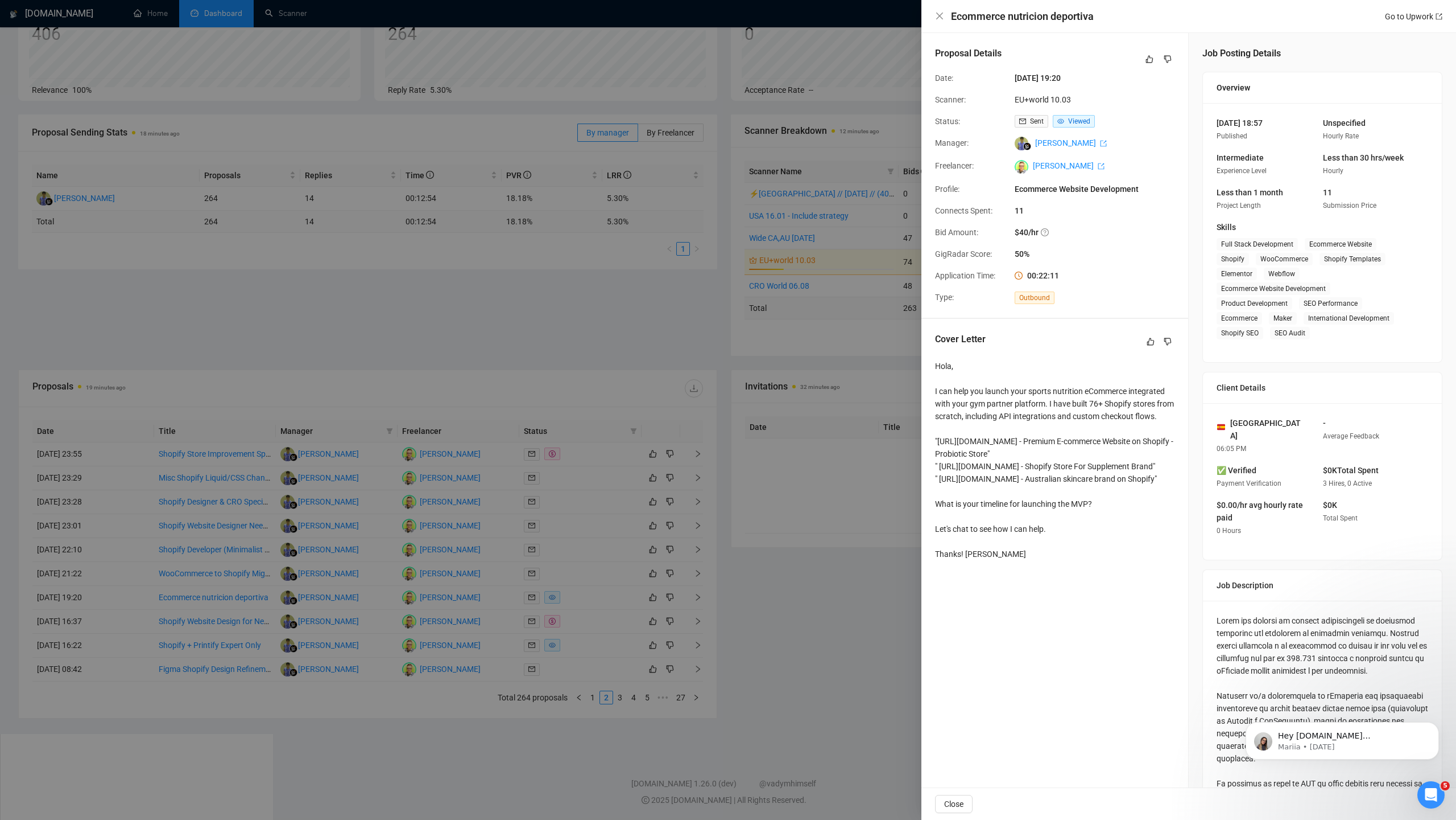
click at [795, 521] on div at bounding box center [728, 410] width 1456 height 820
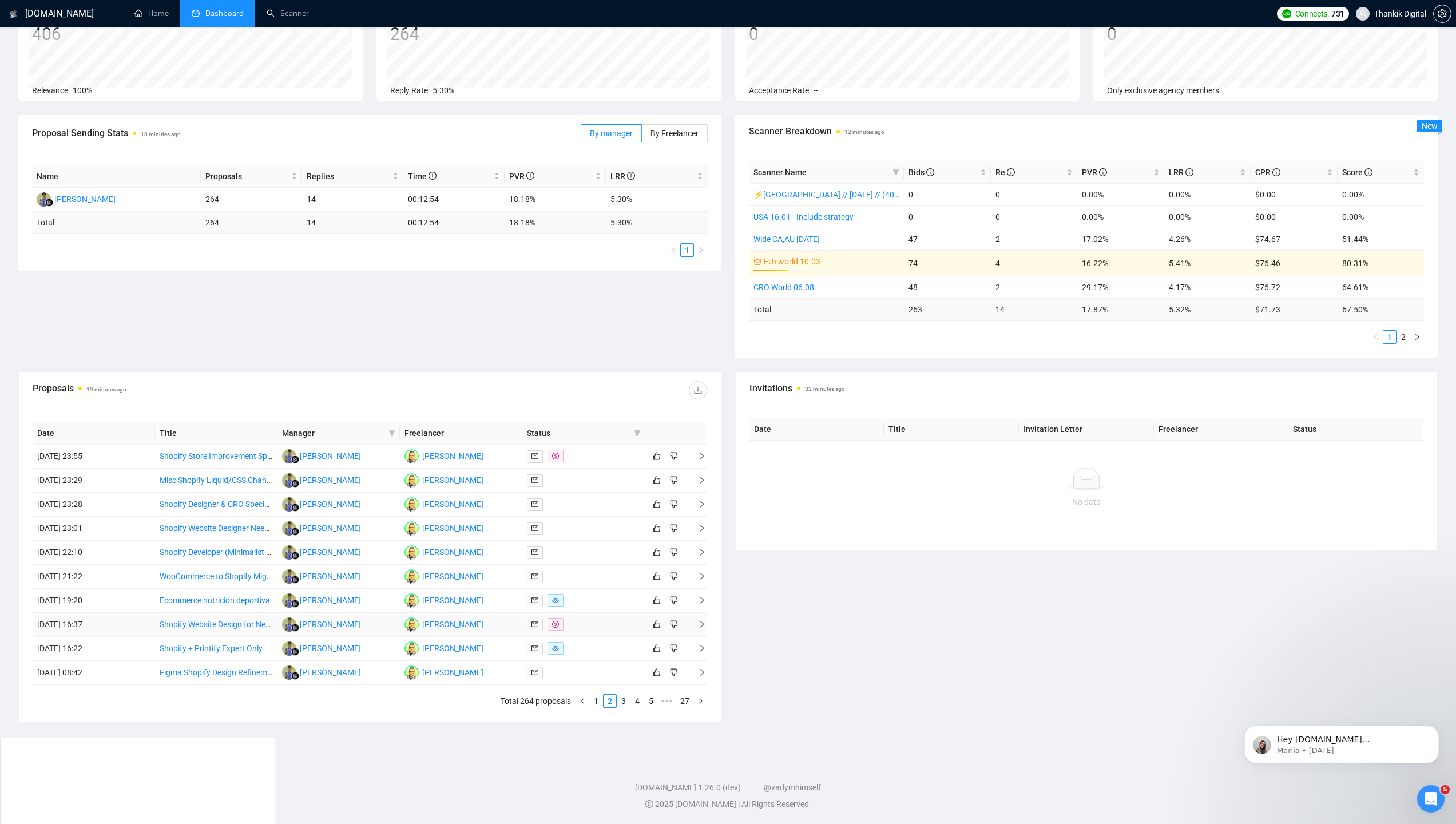
click at [198, 632] on td "Shopify Website Design for New Product Range" at bounding box center [216, 625] width 123 height 24
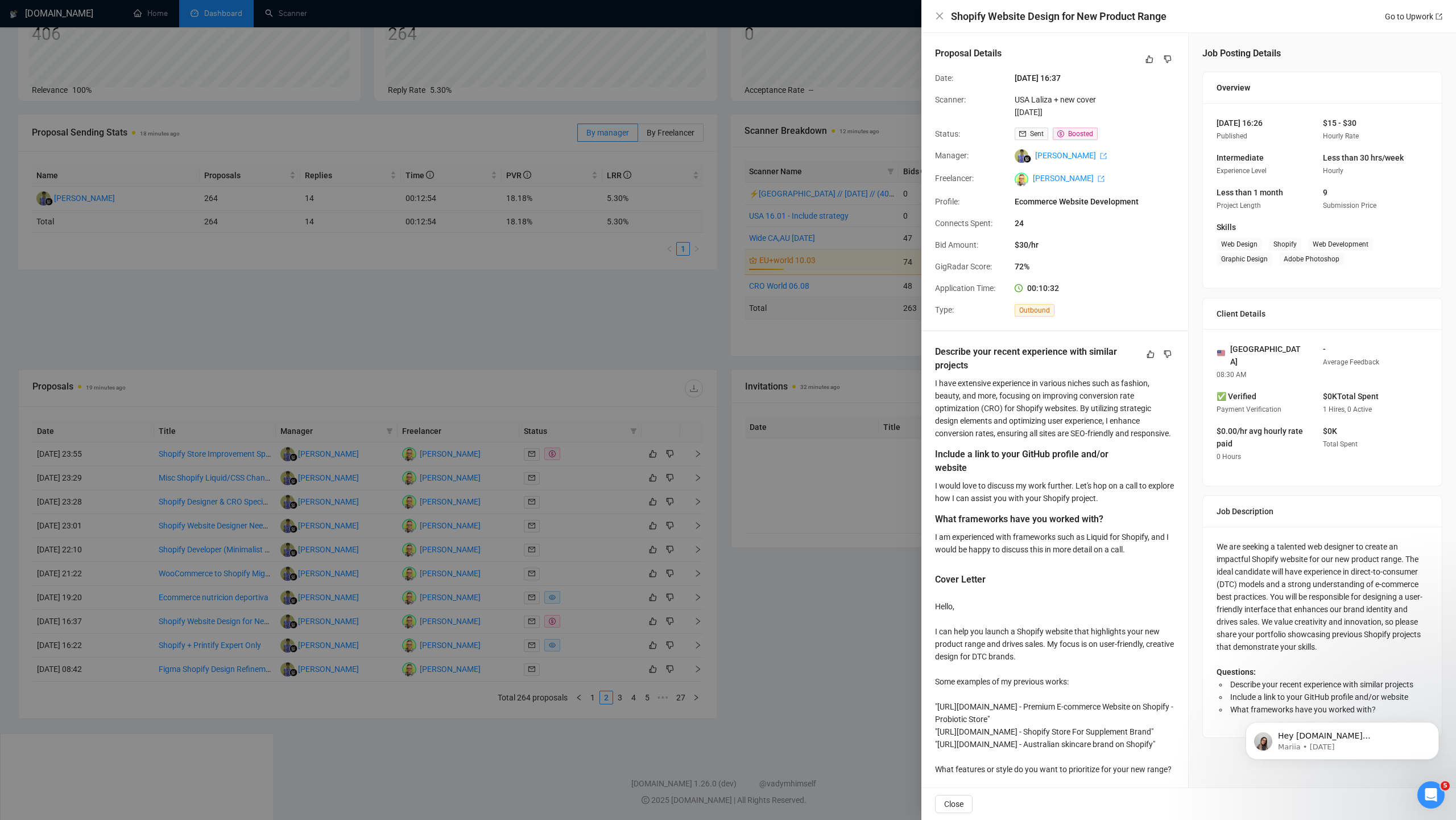
click at [197, 629] on div at bounding box center [728, 410] width 1456 height 820
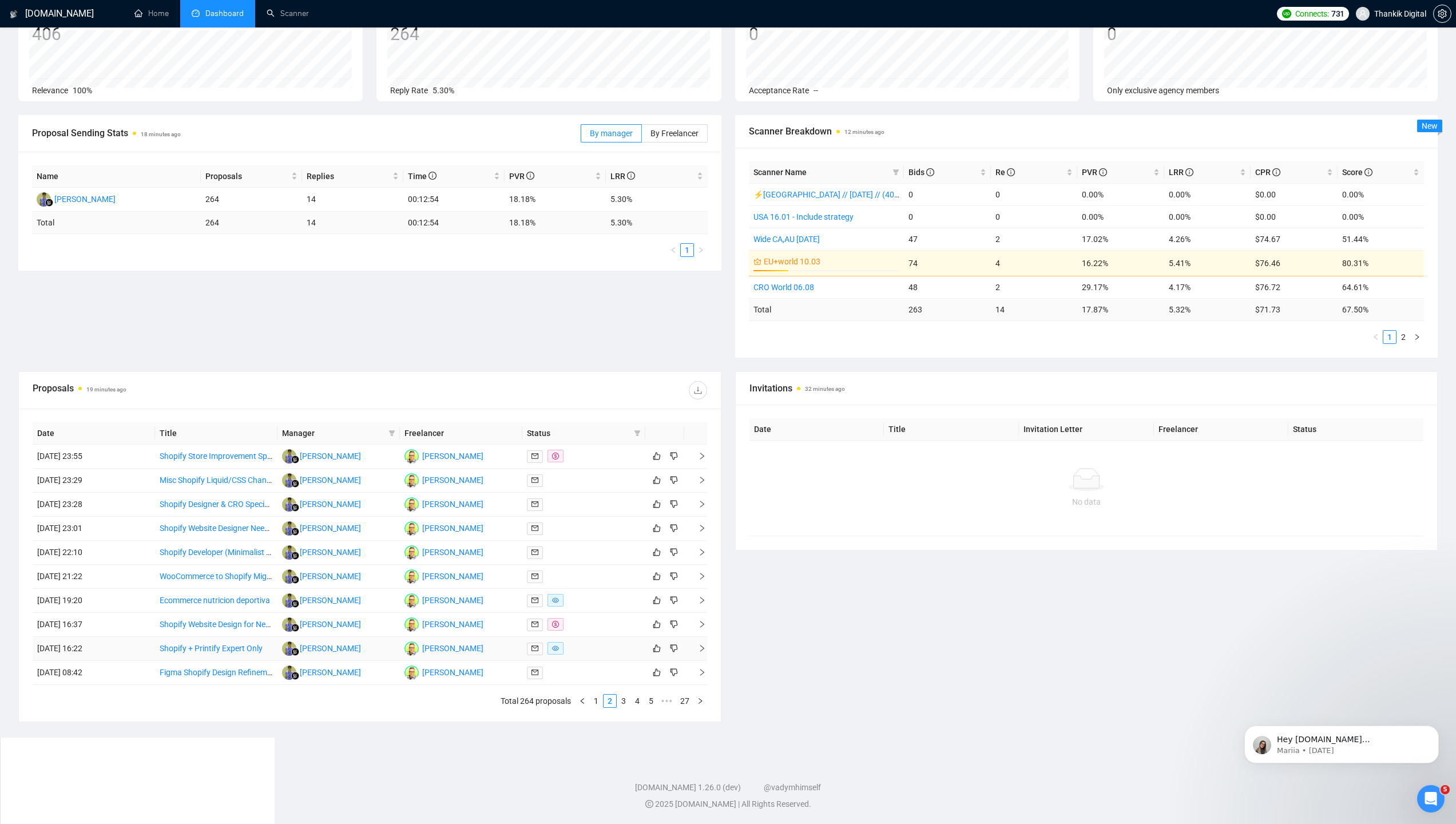
click at [189, 659] on td "Shopify + Printify Expert Only" at bounding box center [216, 649] width 123 height 24
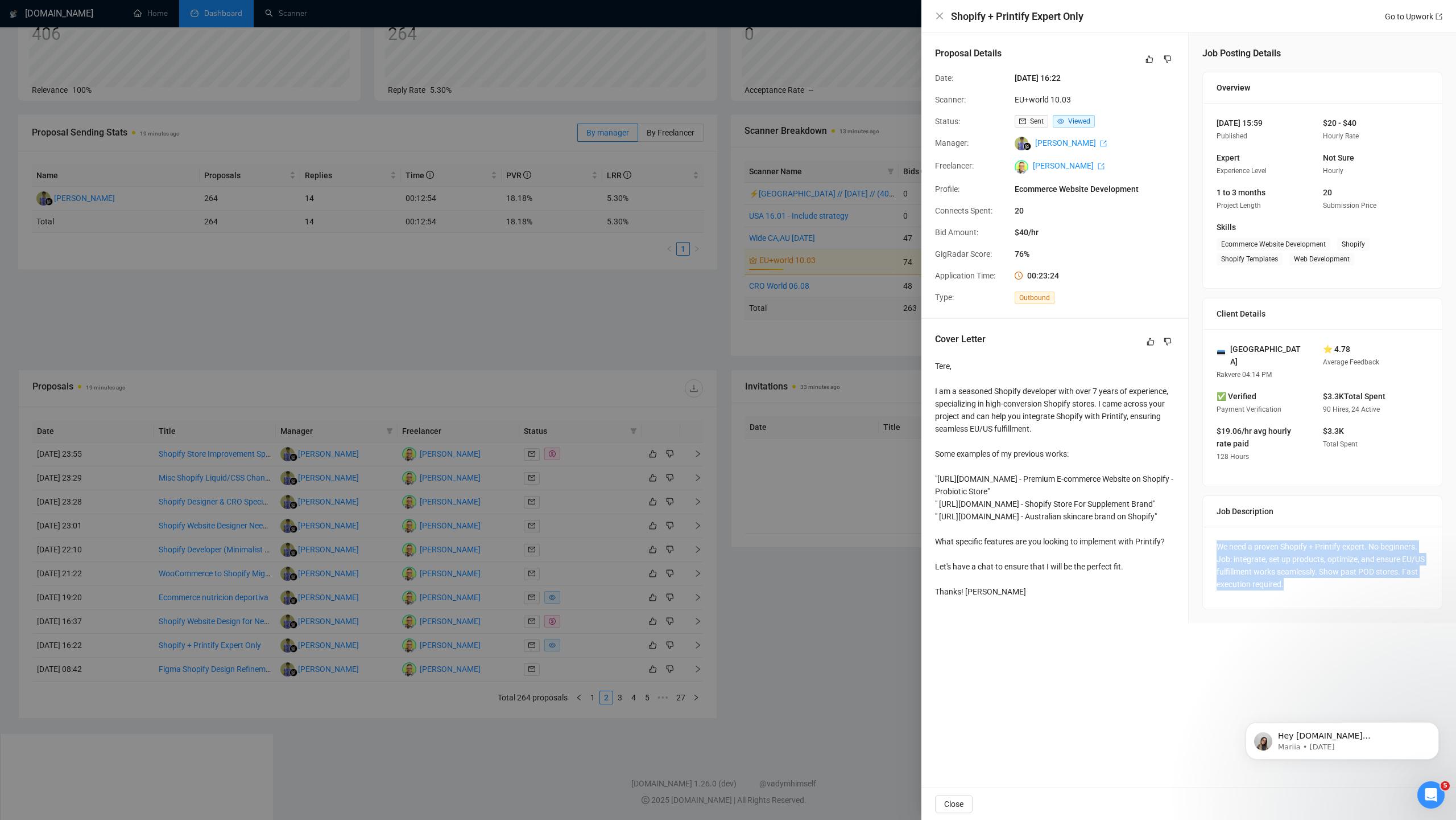
drag, startPoint x: 1344, startPoint y: 570, endPoint x: 1207, endPoint y: 531, distance: 142.4
click at [1207, 531] on div "We need a proven Shopify + Printify expert. No beginners. Job: integrate, set u…" at bounding box center [1322, 568] width 239 height 82
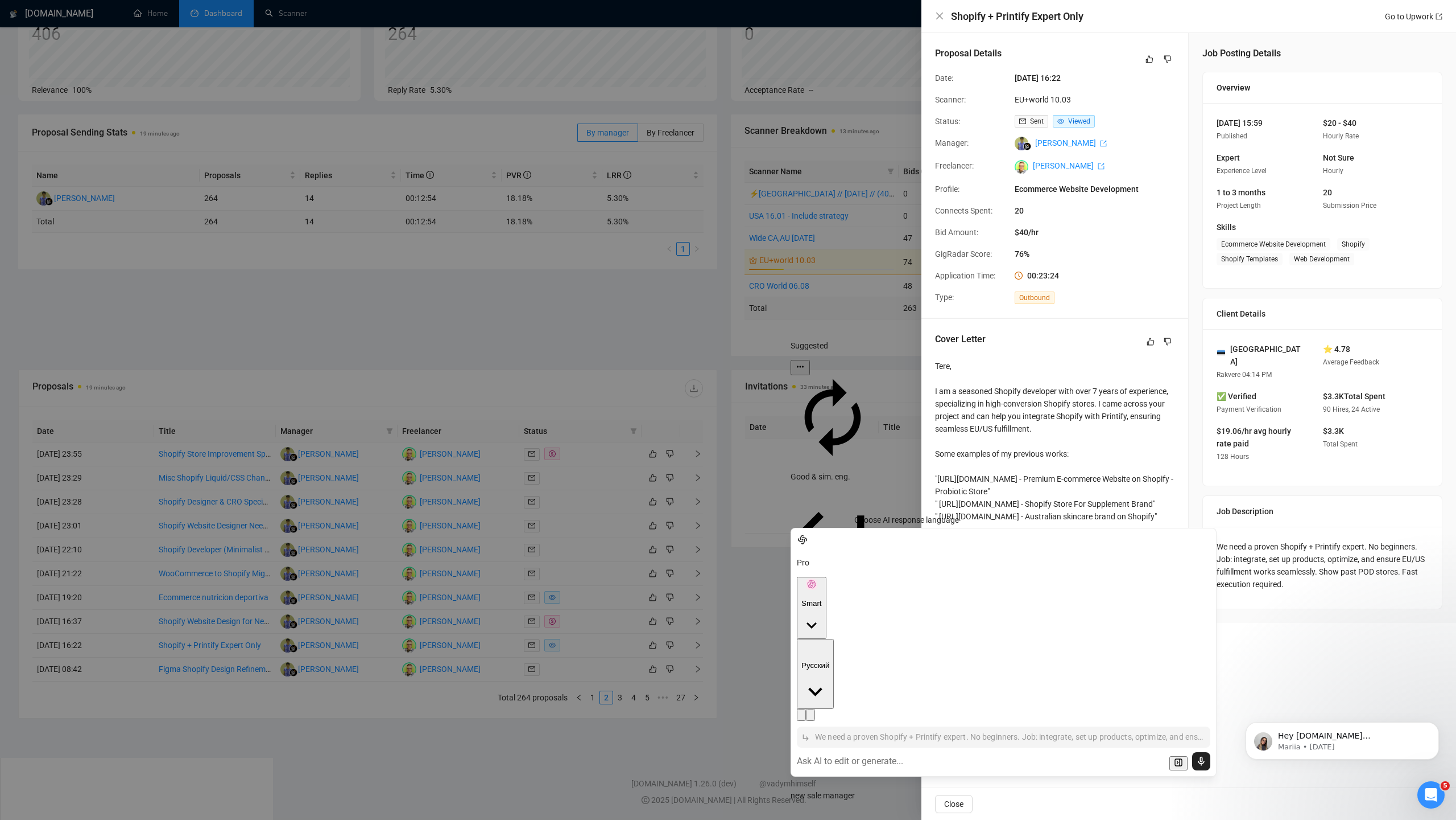
click at [834, 638] on button "​ Русский" at bounding box center [816, 673] width 37 height 70
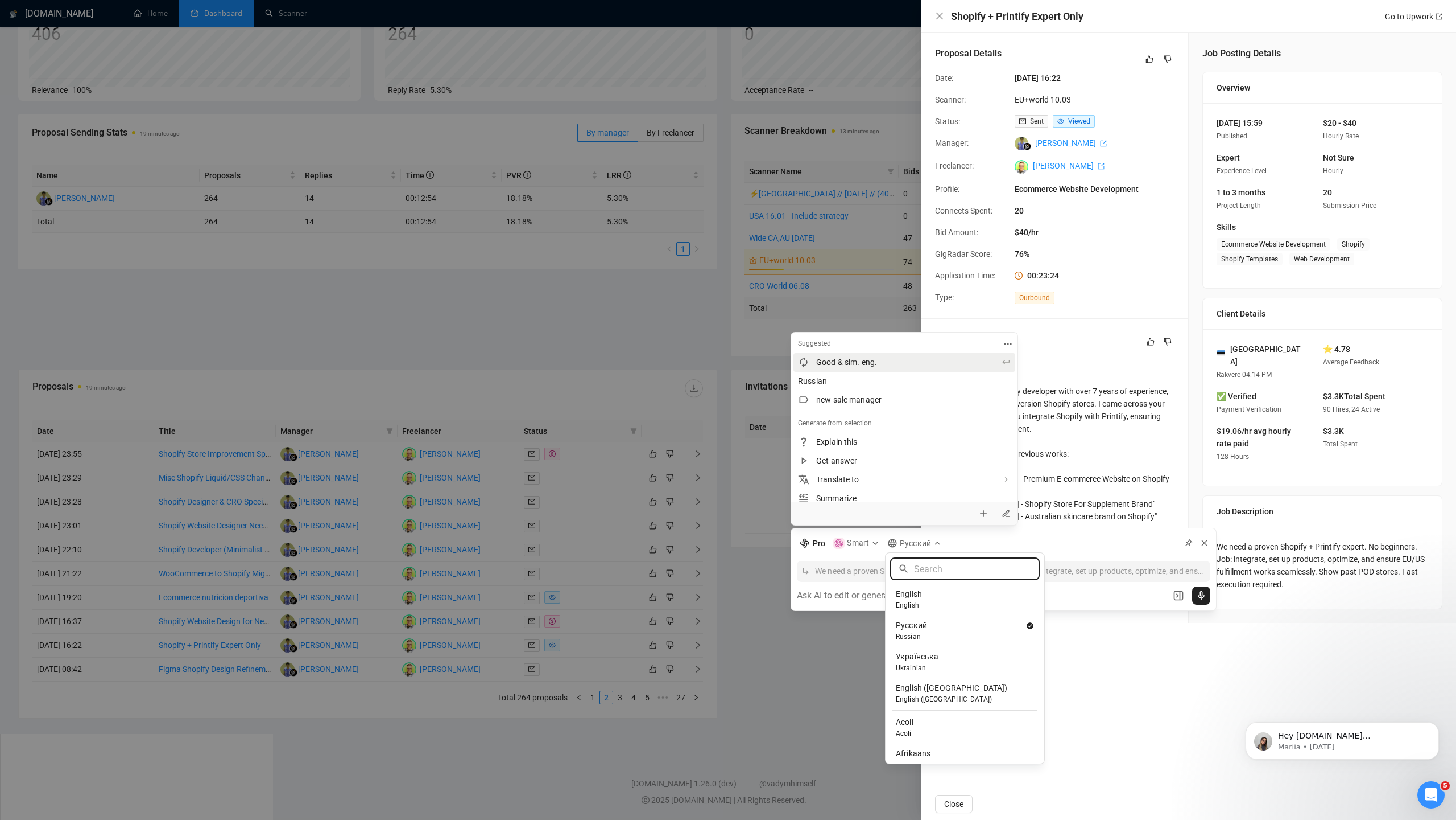
click at [919, 608] on p "English" at bounding box center [965, 606] width 138 height 10
click at [875, 594] on textarea at bounding box center [981, 595] width 368 height 13
type textarea "z"
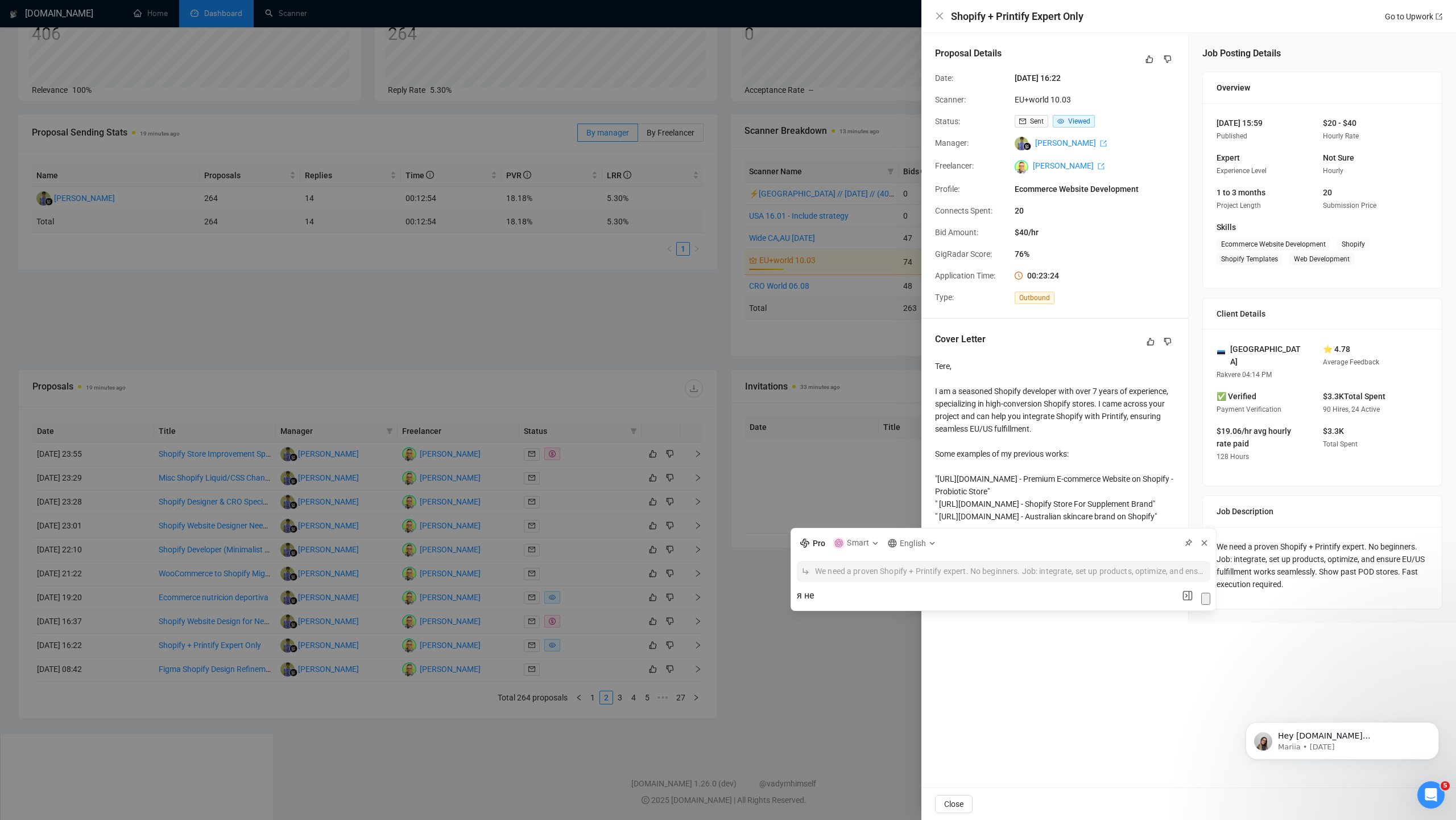
type textarea "я не"
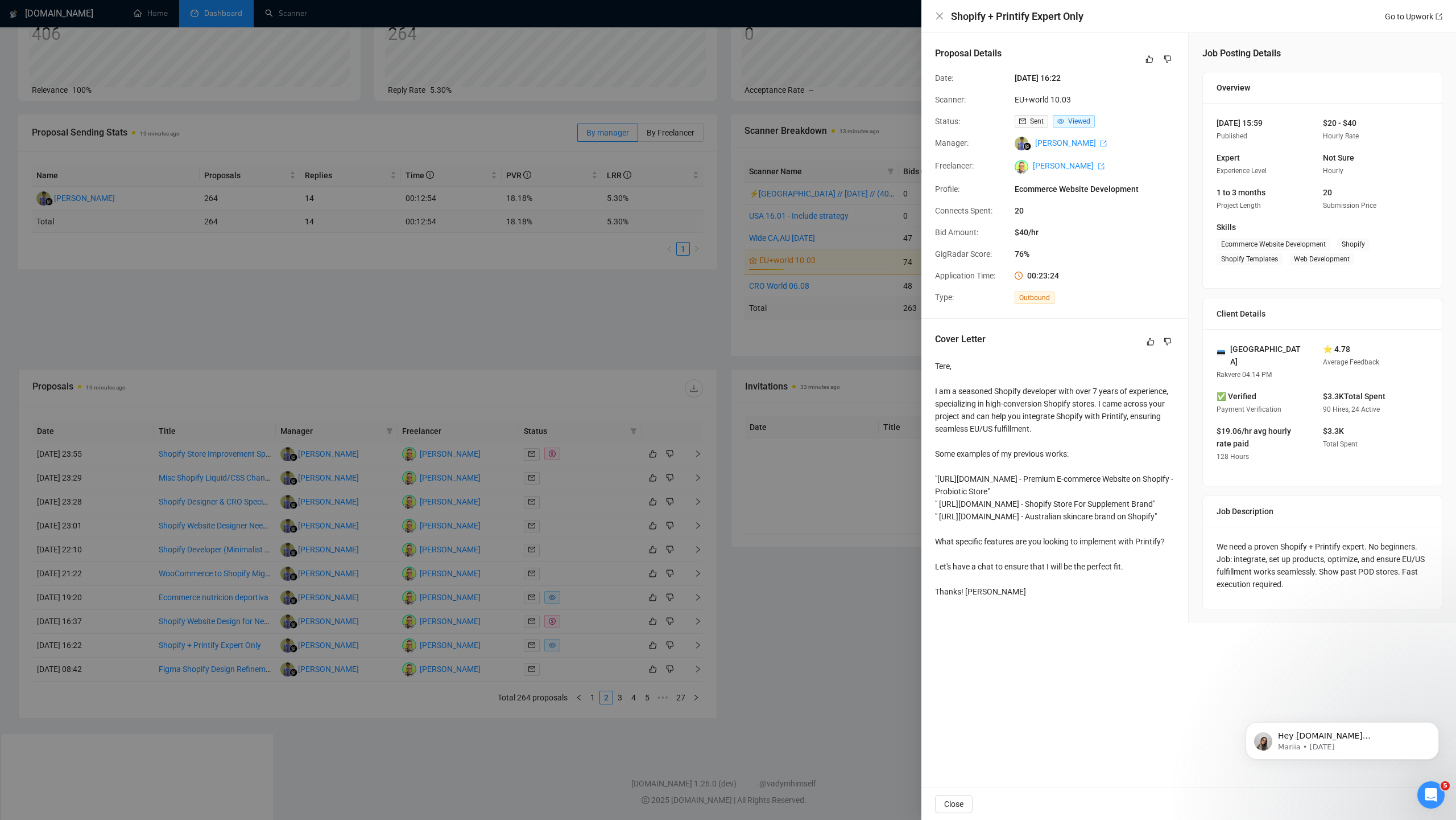
click at [701, 757] on div at bounding box center [728, 410] width 1456 height 820
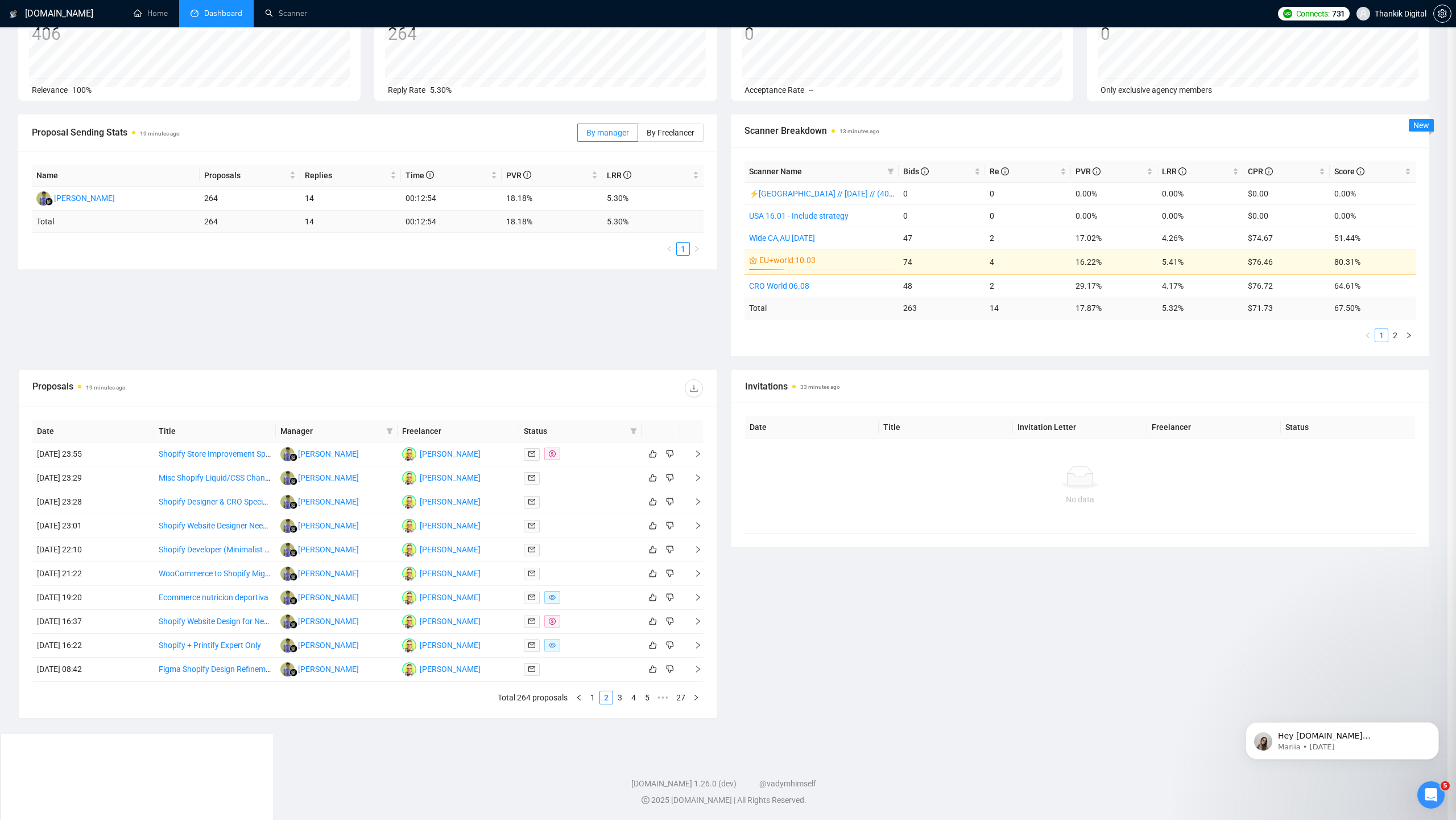
click at [672, 677] on div at bounding box center [728, 410] width 1456 height 820
